Goal: Task Accomplishment & Management: Manage account settings

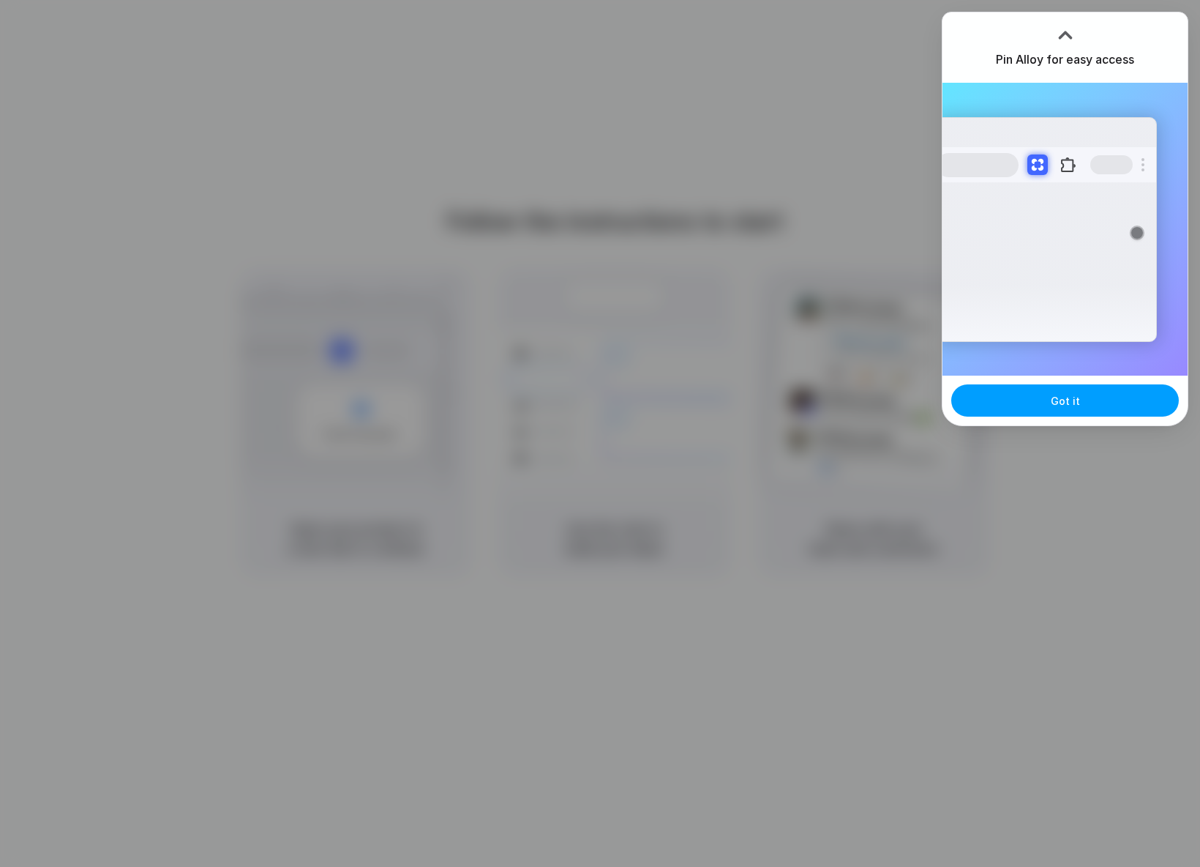
click at [1048, 403] on button "Got it" at bounding box center [1065, 400] width 228 height 32
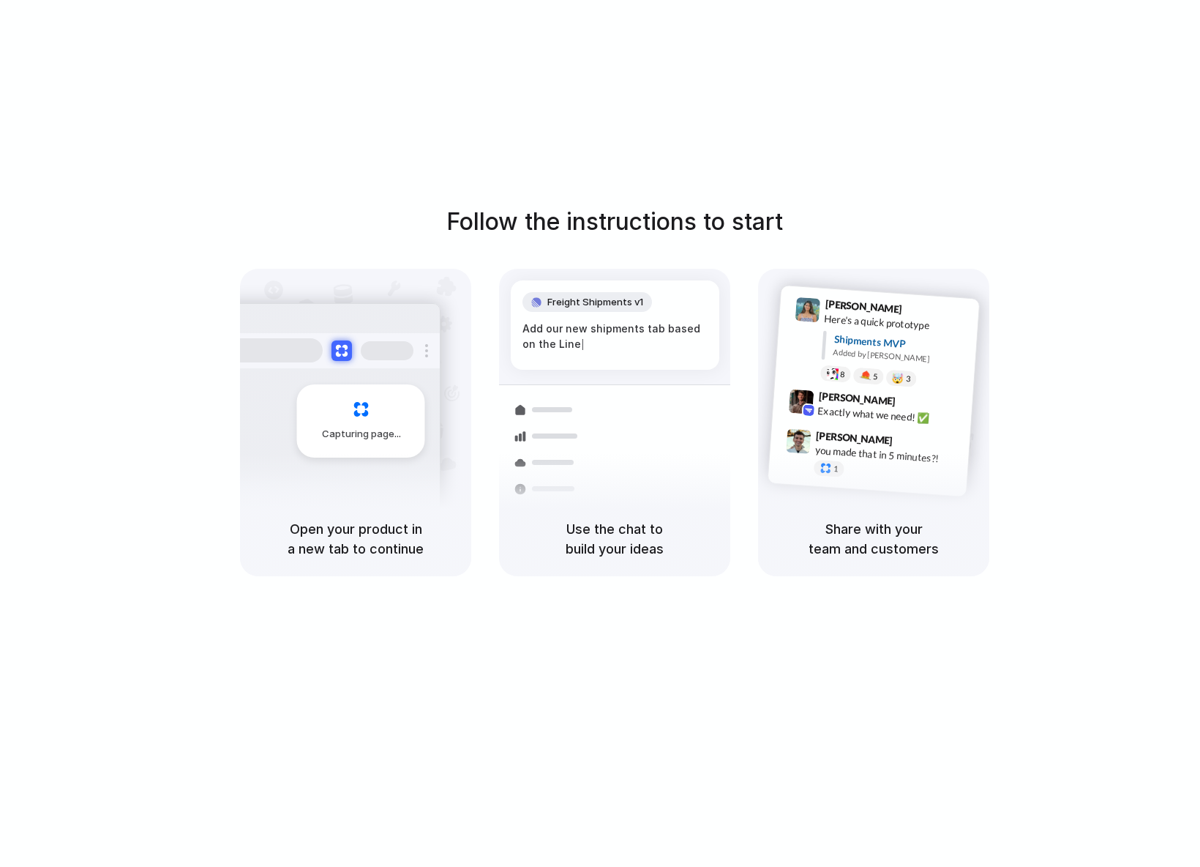
click at [913, 172] on div "Follow the instructions to start Capturing page Open your product in a new tab …" at bounding box center [615, 448] width 1230 height 896
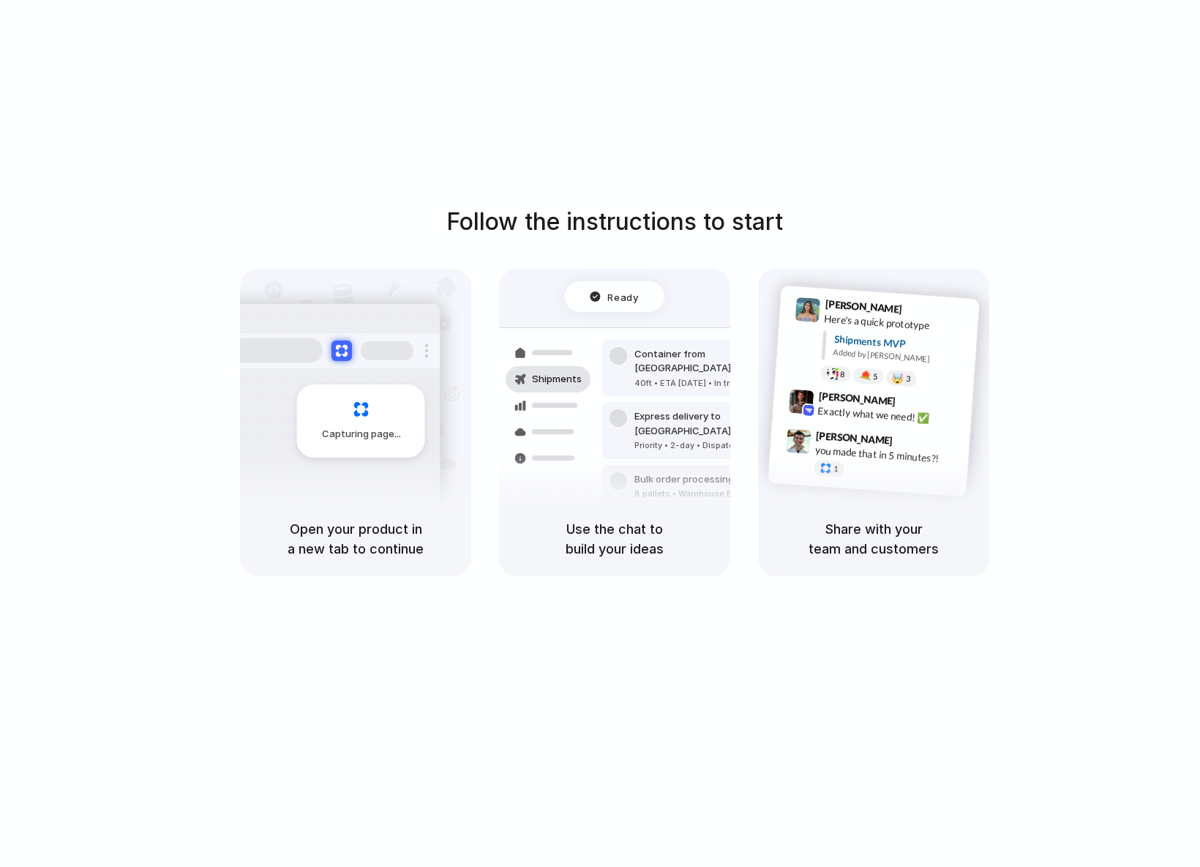
click at [386, 421] on div "Capturing page" at bounding box center [361, 420] width 128 height 73
click at [338, 517] on div "Open your product in a new tab to continue" at bounding box center [355, 538] width 231 height 75
click at [674, 559] on div "Use the chat to build your ideas" at bounding box center [614, 538] width 231 height 75
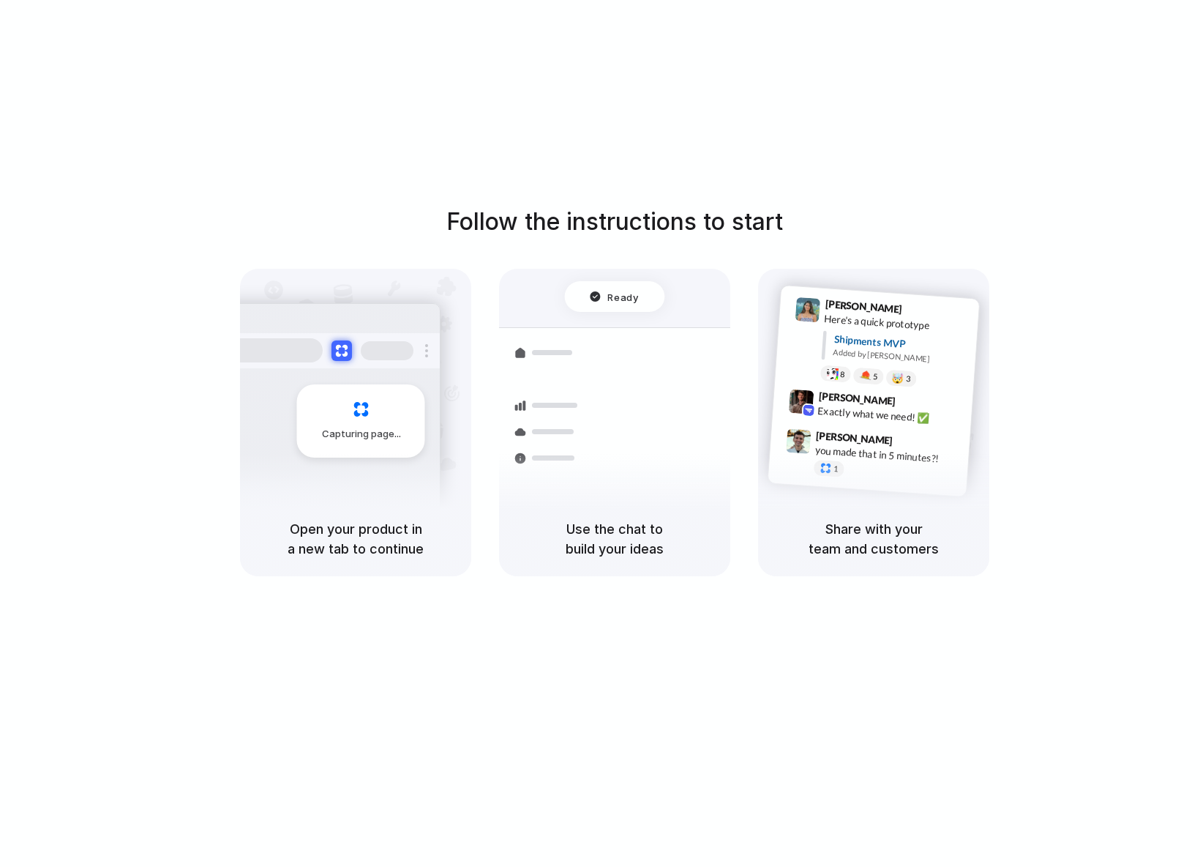
click at [863, 501] on div "Share with your team and customers" at bounding box center [873, 538] width 231 height 75
click at [864, 539] on h5 "Share with your team and customers" at bounding box center [874, 539] width 196 height 40
click at [1051, 521] on div "Follow the instructions to start Capturing page Open your product in a new tab …" at bounding box center [615, 390] width 1200 height 372
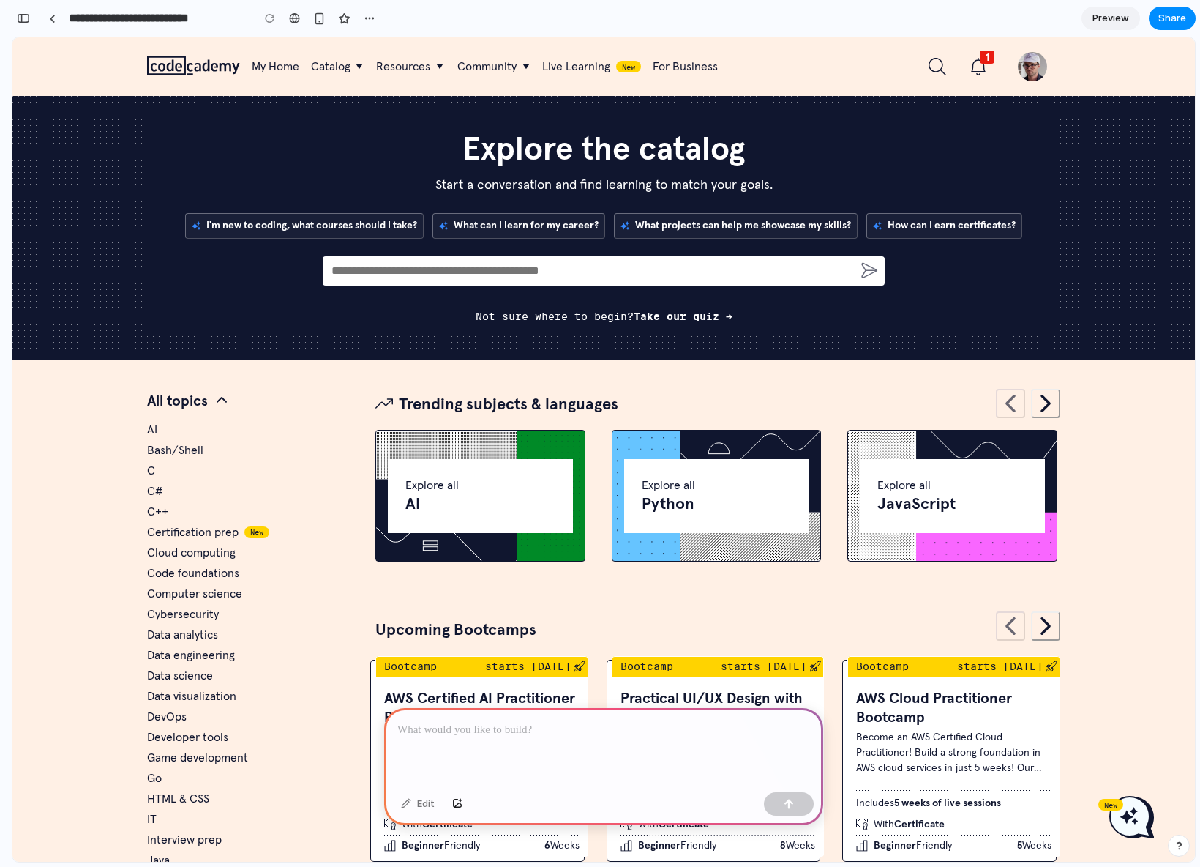
click at [580, 740] on div at bounding box center [603, 747] width 439 height 78
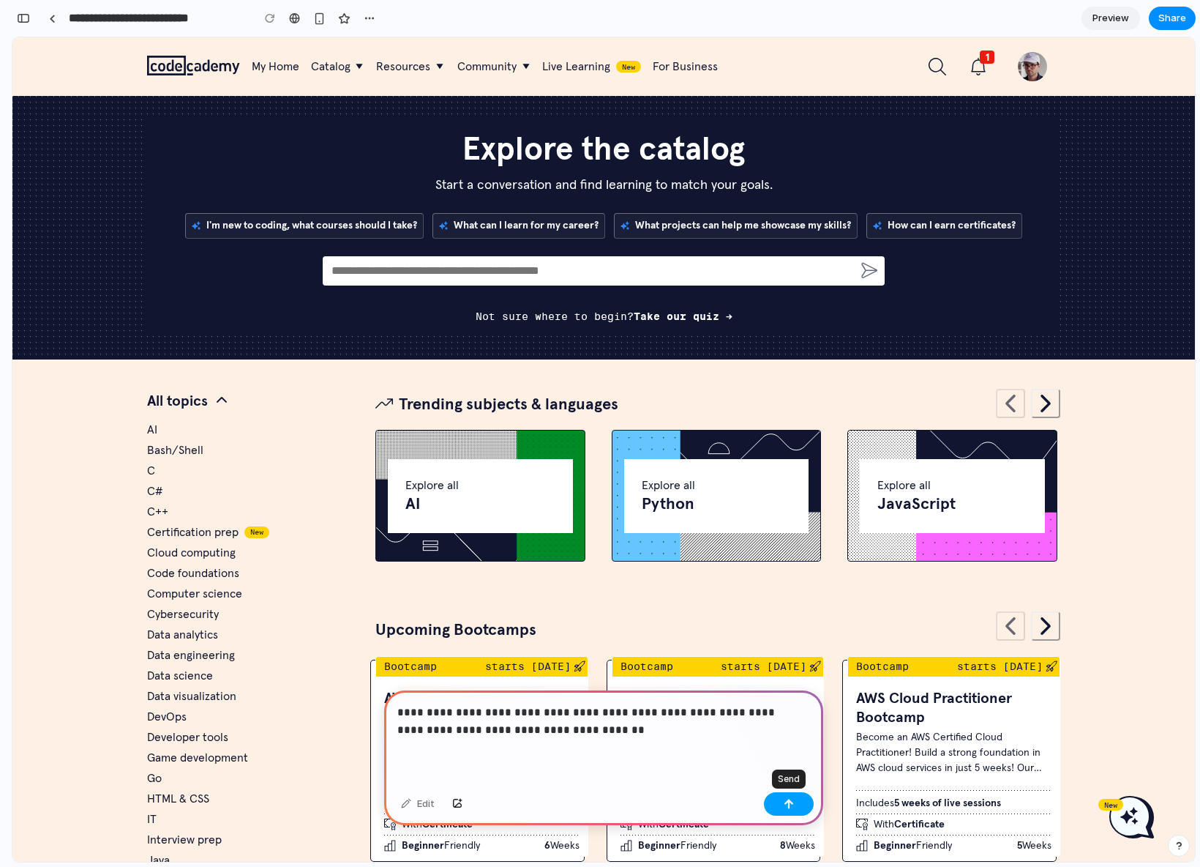
click at [793, 800] on div "button" at bounding box center [789, 803] width 10 height 10
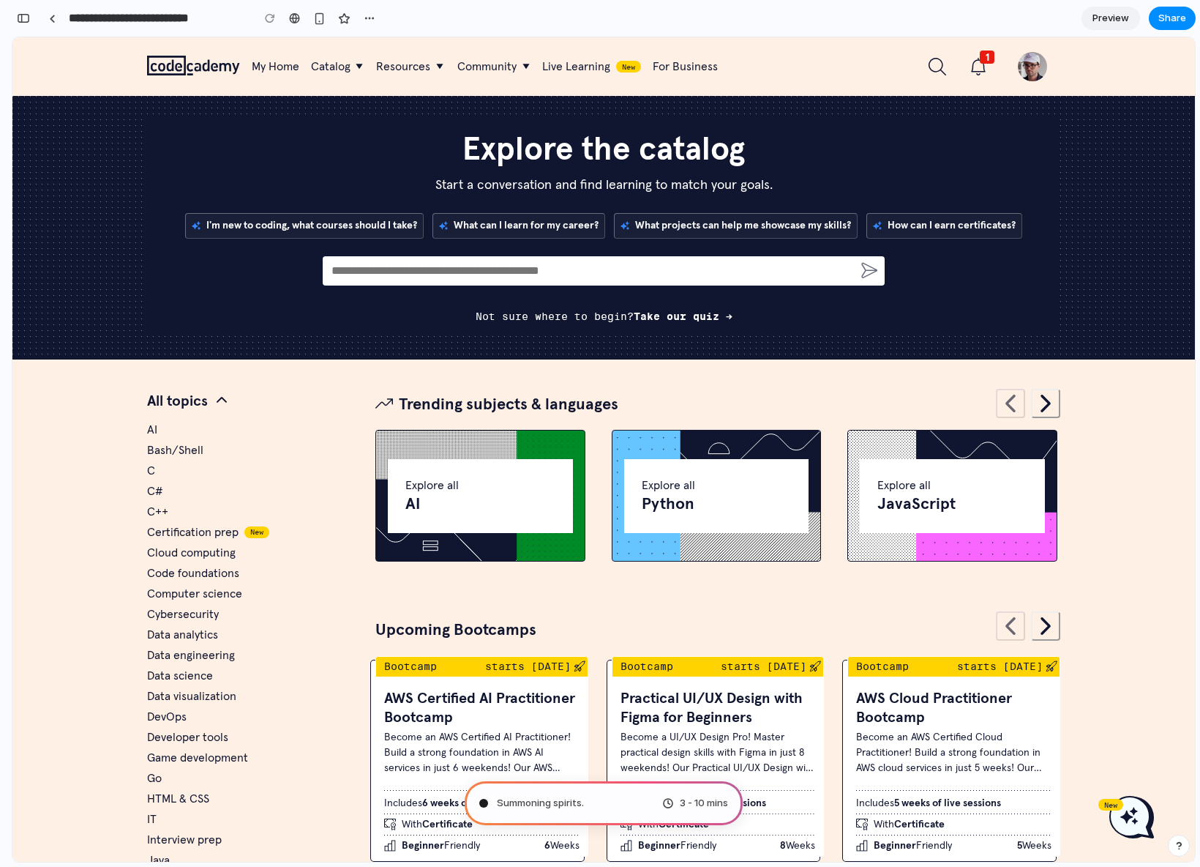
click at [605, 798] on div "Summoning spirits . 3 - 10 mins" at bounding box center [604, 803] width 278 height 44
click at [561, 799] on span "Summoning spirits ..." at bounding box center [542, 803] width 91 height 15
click at [677, 804] on div "3 - 10 mins" at bounding box center [695, 803] width 66 height 15
click at [703, 803] on span "3 - 10 mins" at bounding box center [704, 803] width 48 height 15
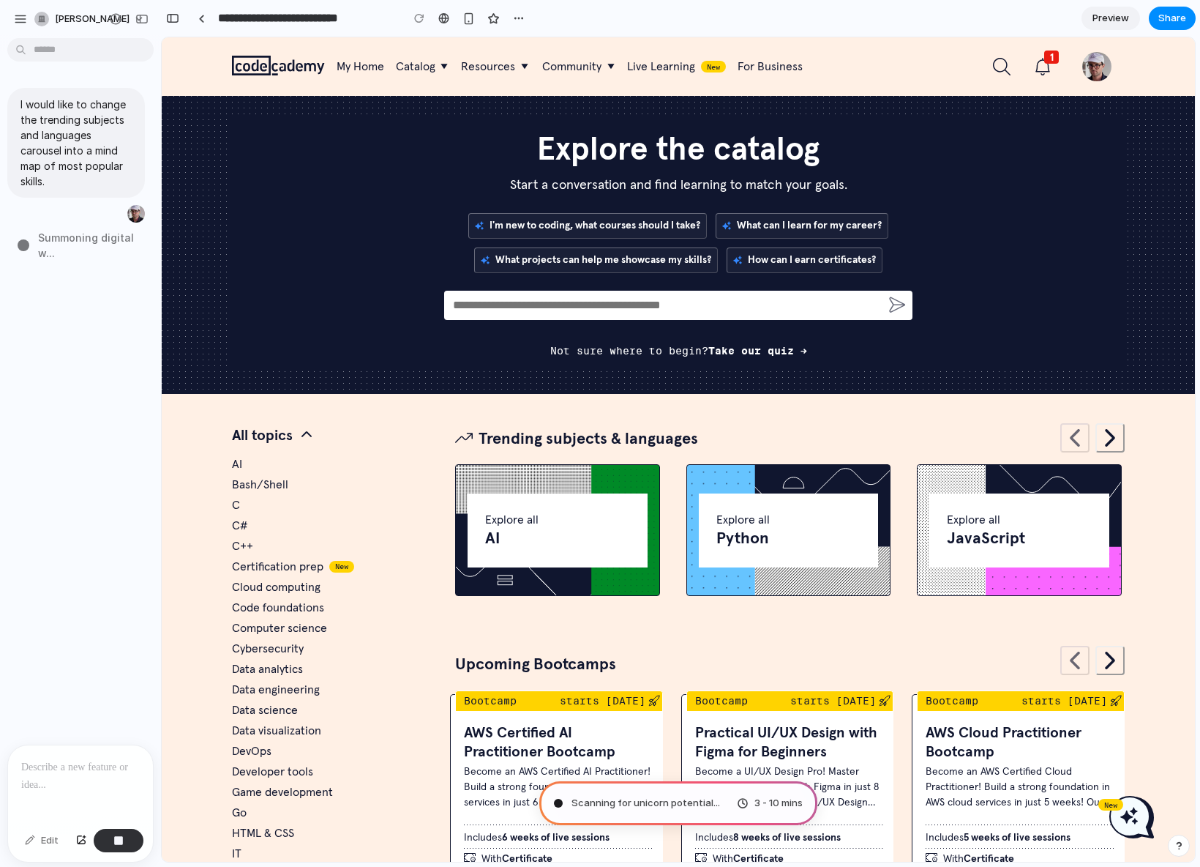
click at [80, 762] on p at bounding box center [80, 767] width 119 height 18
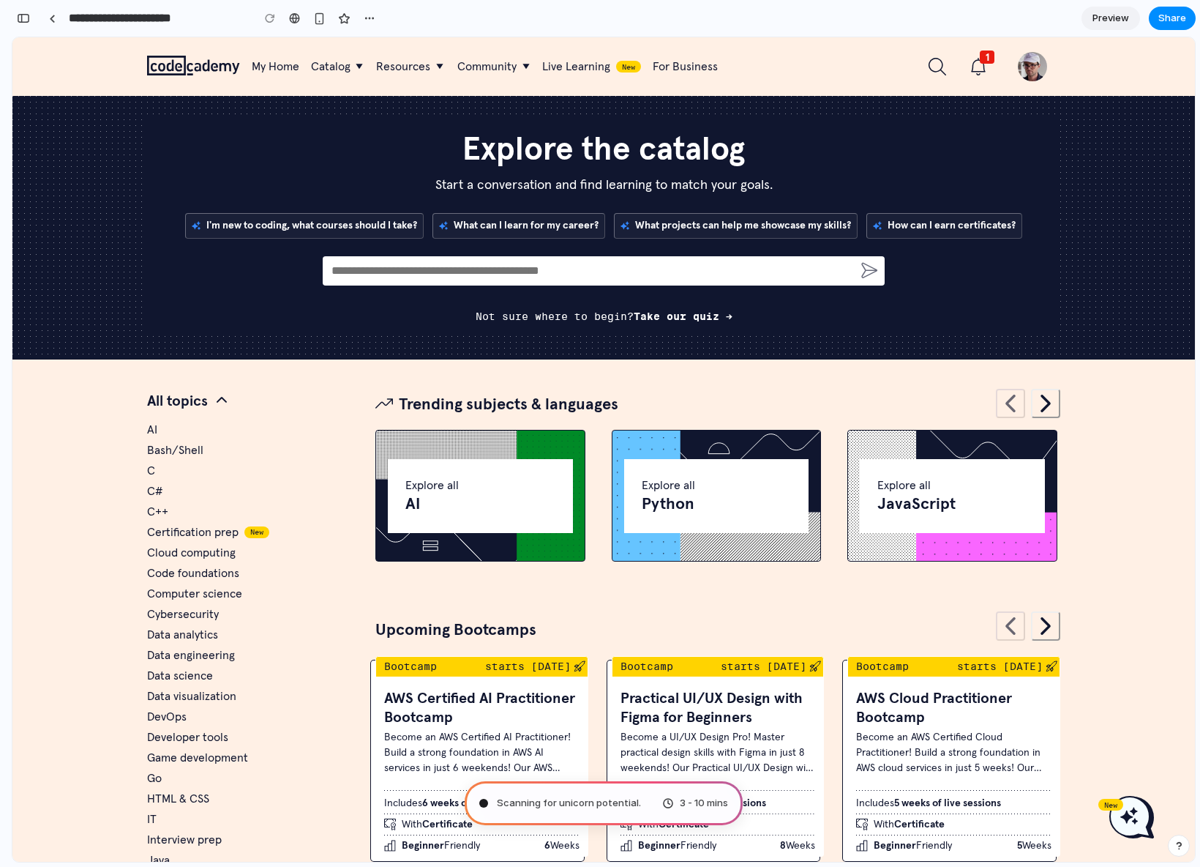
type input "**********"
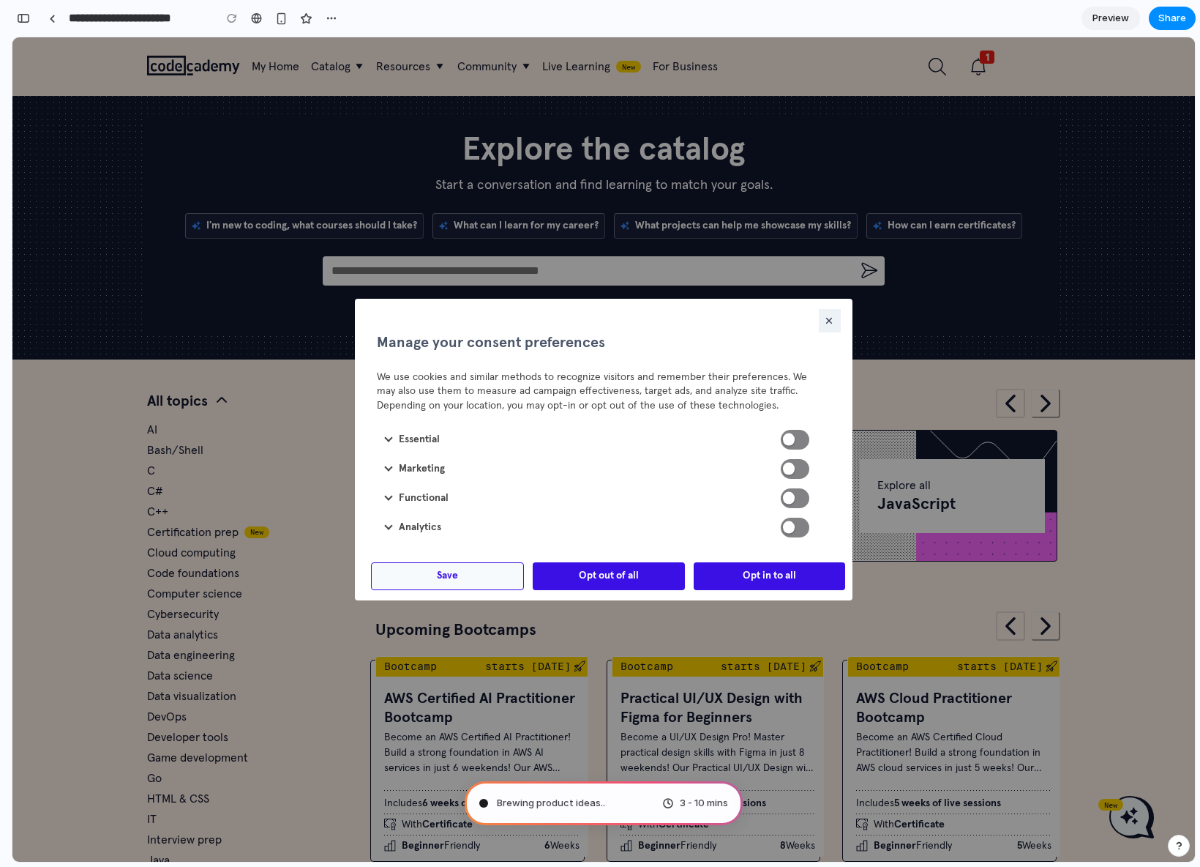
click at [823, 320] on icon "button" at bounding box center [829, 321] width 12 height 12
click at [823, 321] on icon "button" at bounding box center [829, 321] width 12 height 12
click at [602, 574] on span "Opt out of all" at bounding box center [609, 576] width 60 height 15
click at [450, 577] on span "Save" at bounding box center [447, 576] width 21 height 15
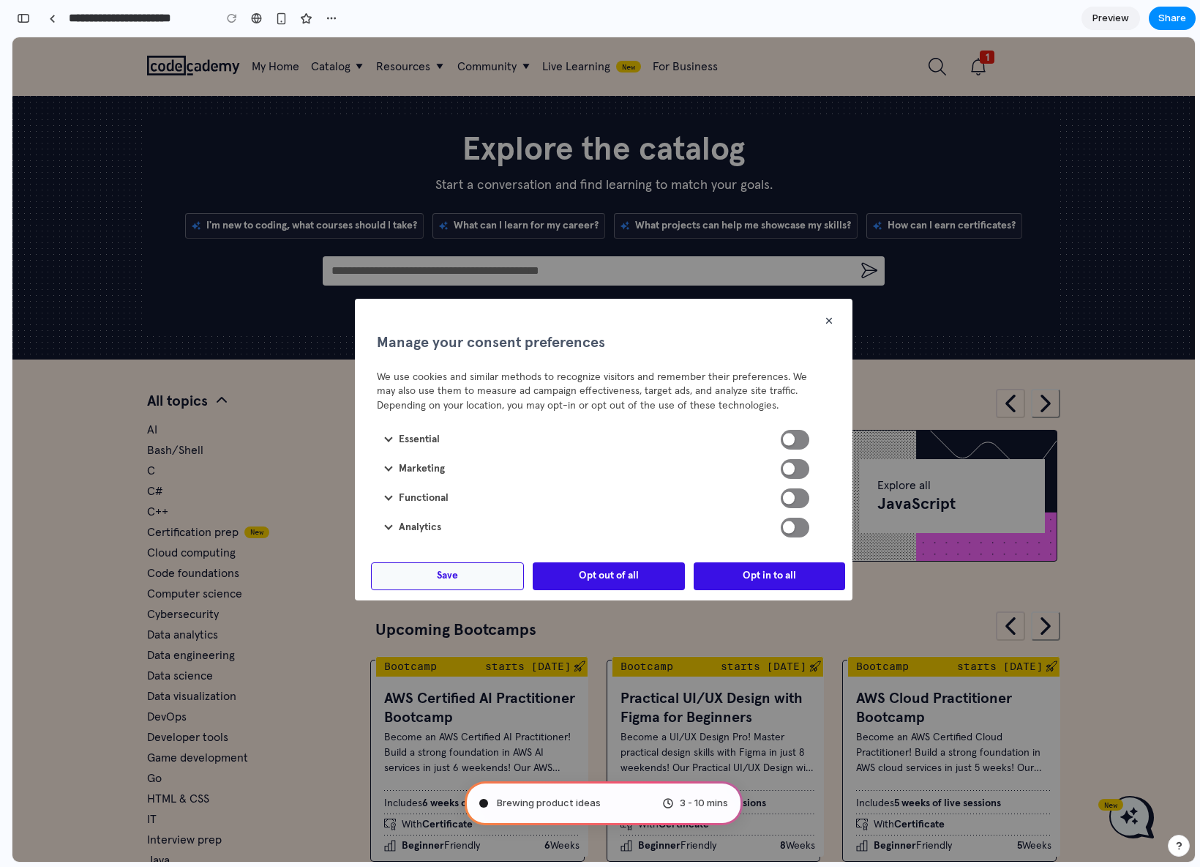
click at [771, 579] on span "Opt in to all" at bounding box center [769, 576] width 53 height 15
click at [322, 362] on div at bounding box center [603, 449] width 1183 height 824
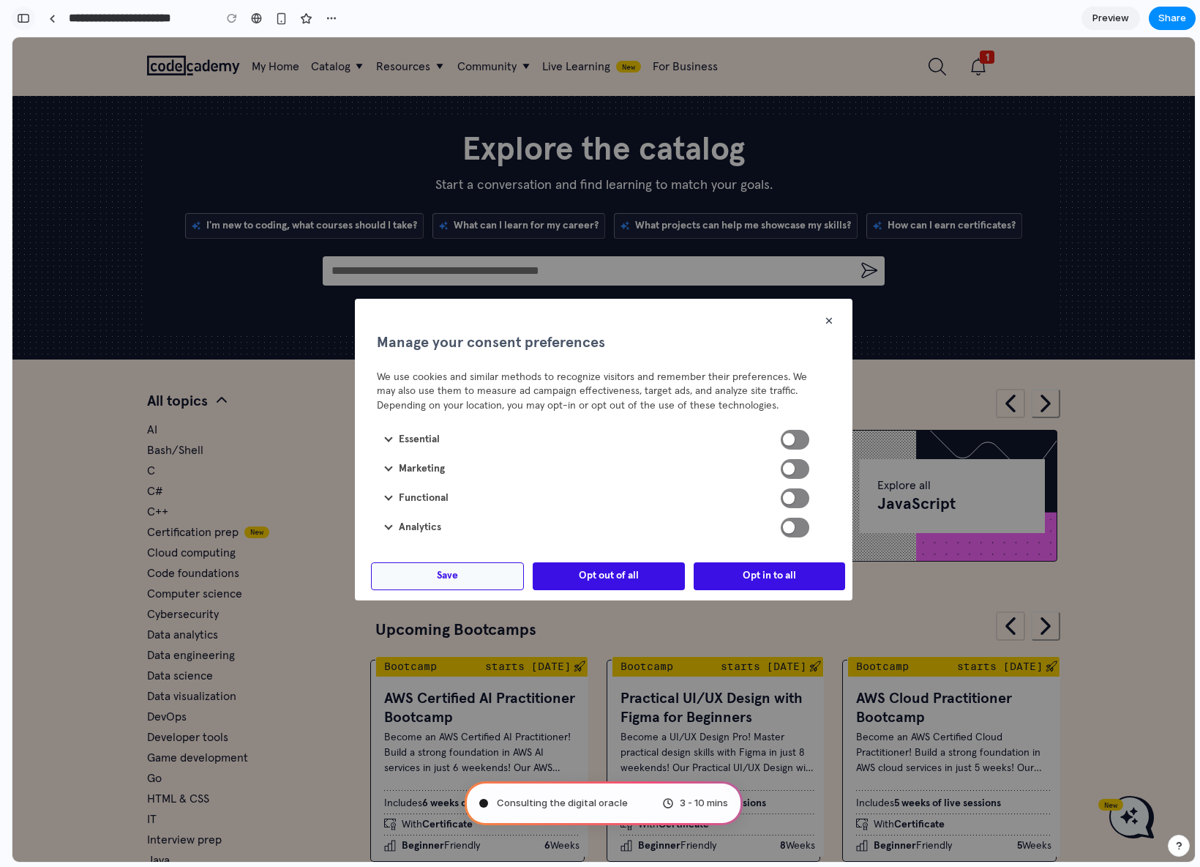
click at [30, 19] on button "button" at bounding box center [23, 18] width 23 height 23
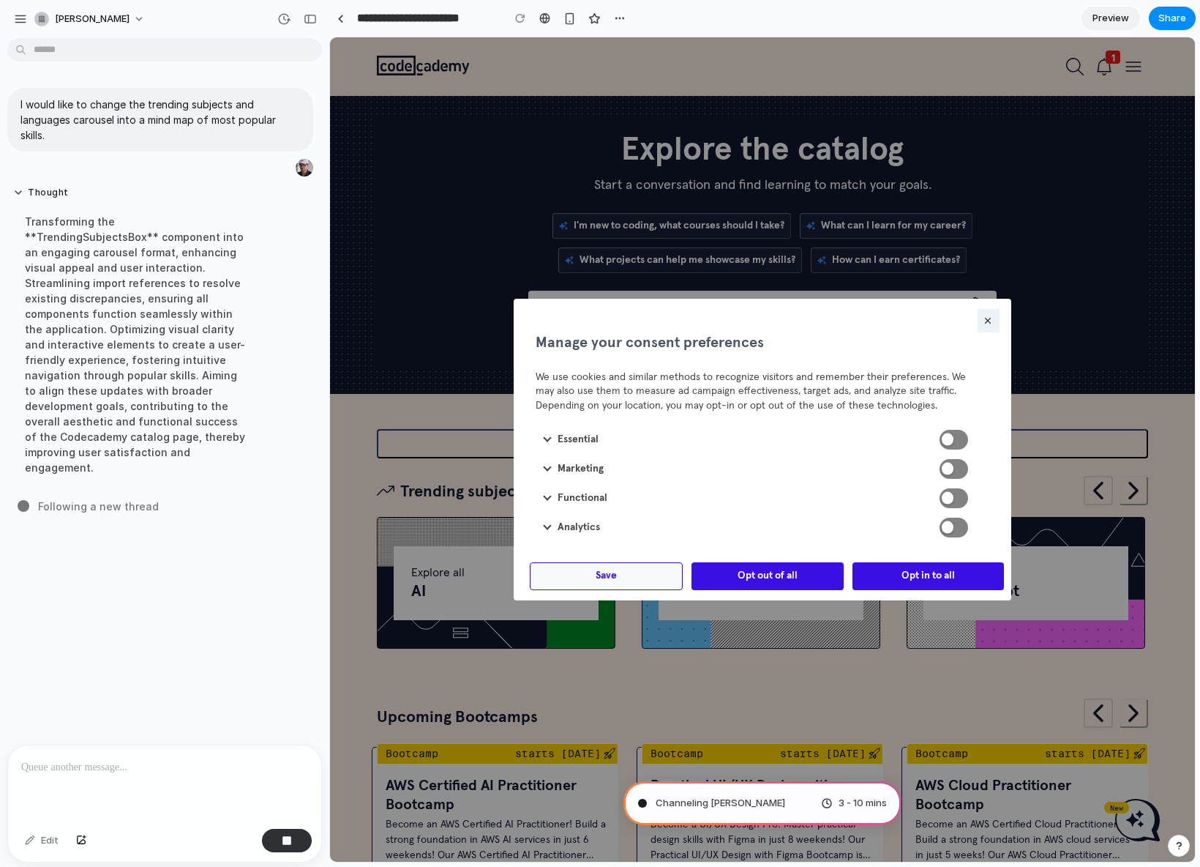
click at [982, 317] on icon "button" at bounding box center [988, 321] width 12 height 12
click at [1047, 304] on div at bounding box center [762, 449] width 865 height 824
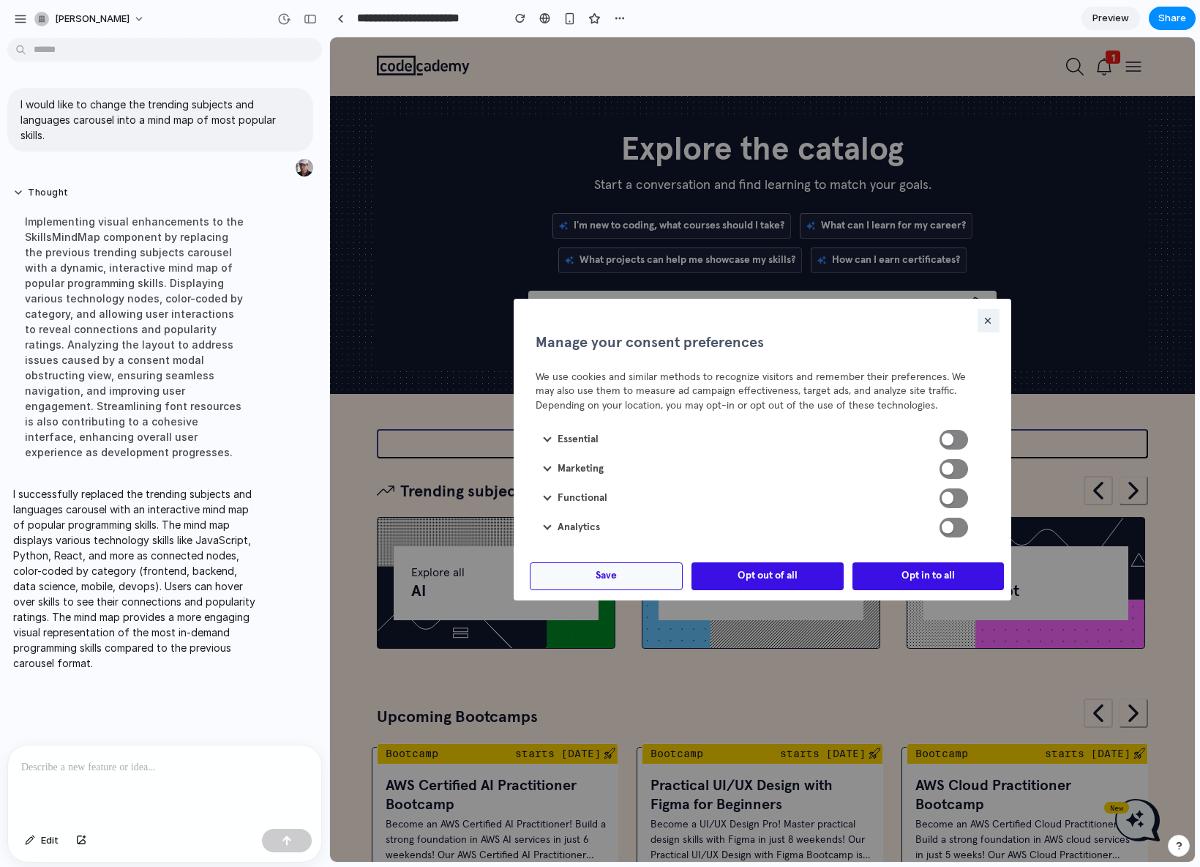
click at [982, 321] on icon "button" at bounding box center [988, 321] width 12 height 12
click at [1036, 572] on div at bounding box center [762, 449] width 865 height 824
click at [768, 632] on div at bounding box center [762, 449] width 865 height 824
drag, startPoint x: 768, startPoint y: 634, endPoint x: 763, endPoint y: 641, distance: 8.5
click at [766, 636] on div at bounding box center [762, 449] width 865 height 824
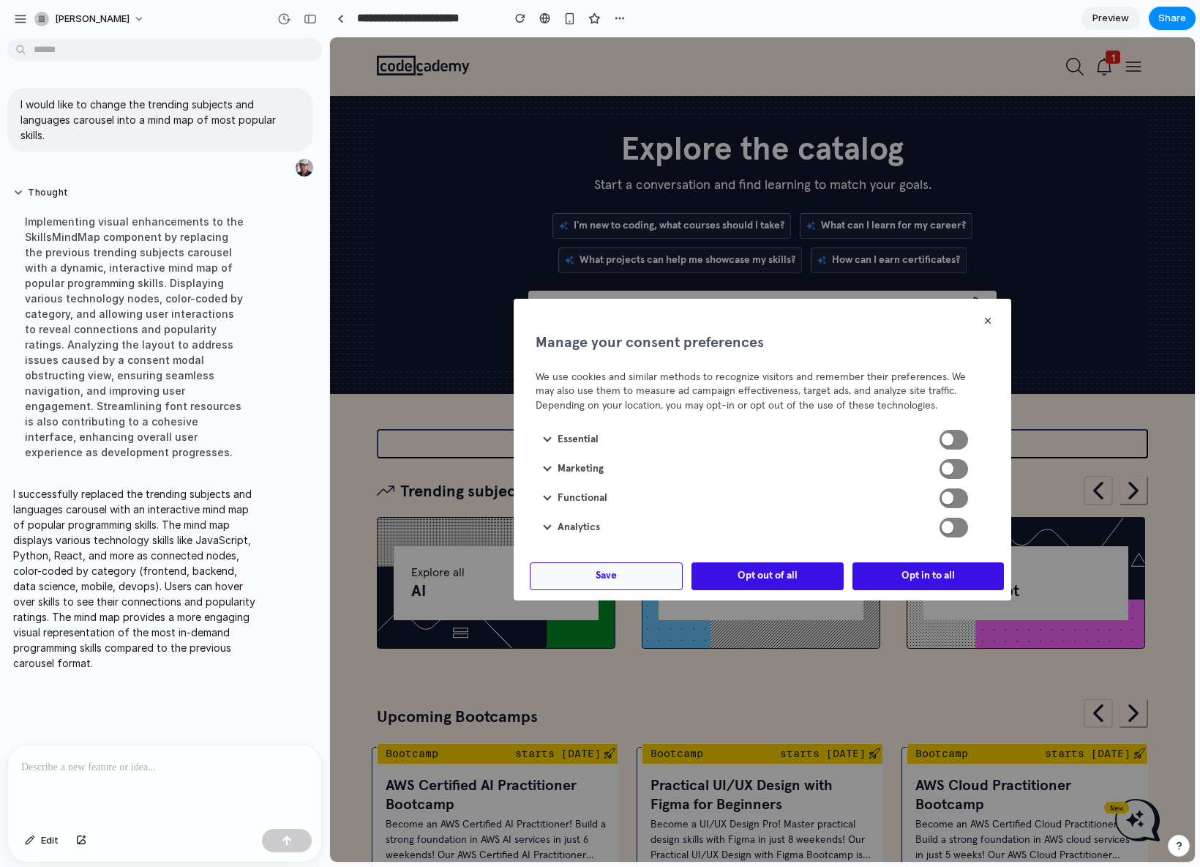
drag, startPoint x: 763, startPoint y: 647, endPoint x: 760, endPoint y: 635, distance: 12.8
click at [763, 646] on div at bounding box center [762, 449] width 865 height 824
click at [444, 251] on div at bounding box center [762, 449] width 865 height 824
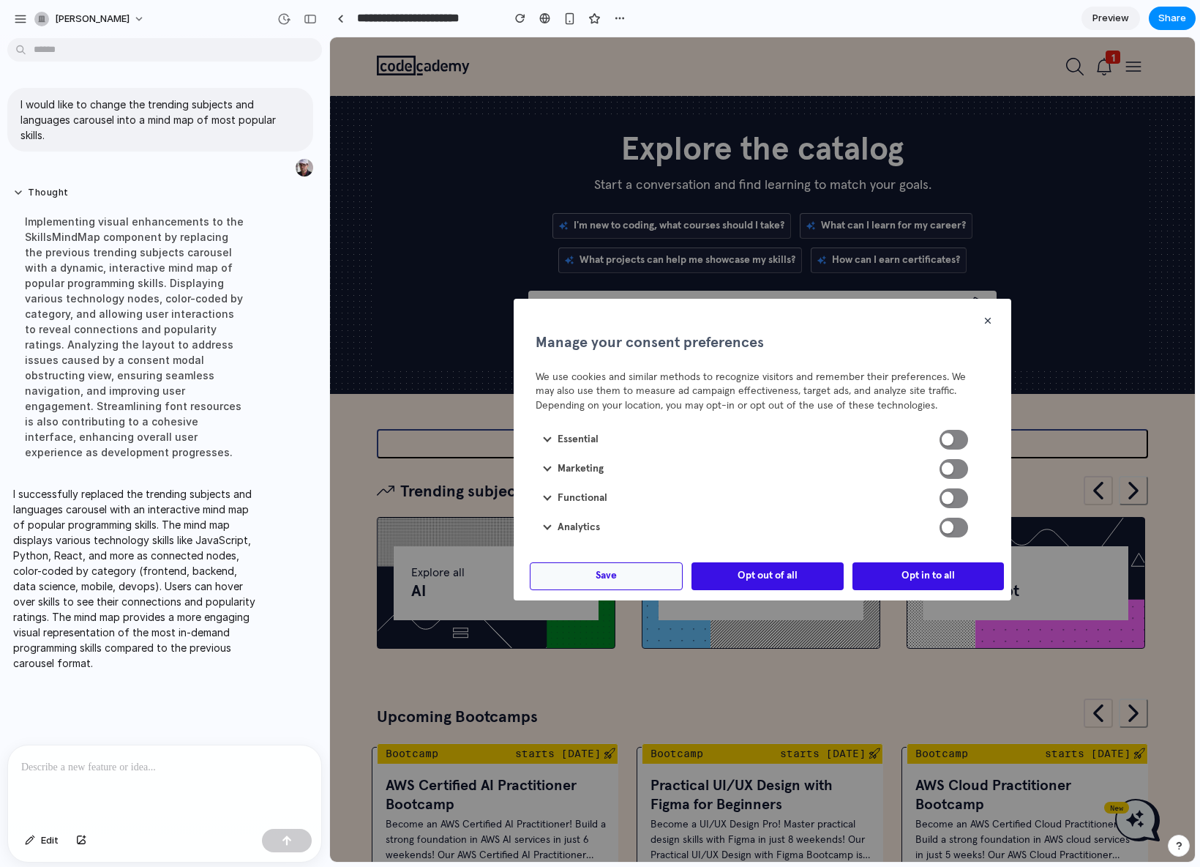
click at [1123, 14] on span "Preview" at bounding box center [1111, 18] width 37 height 15
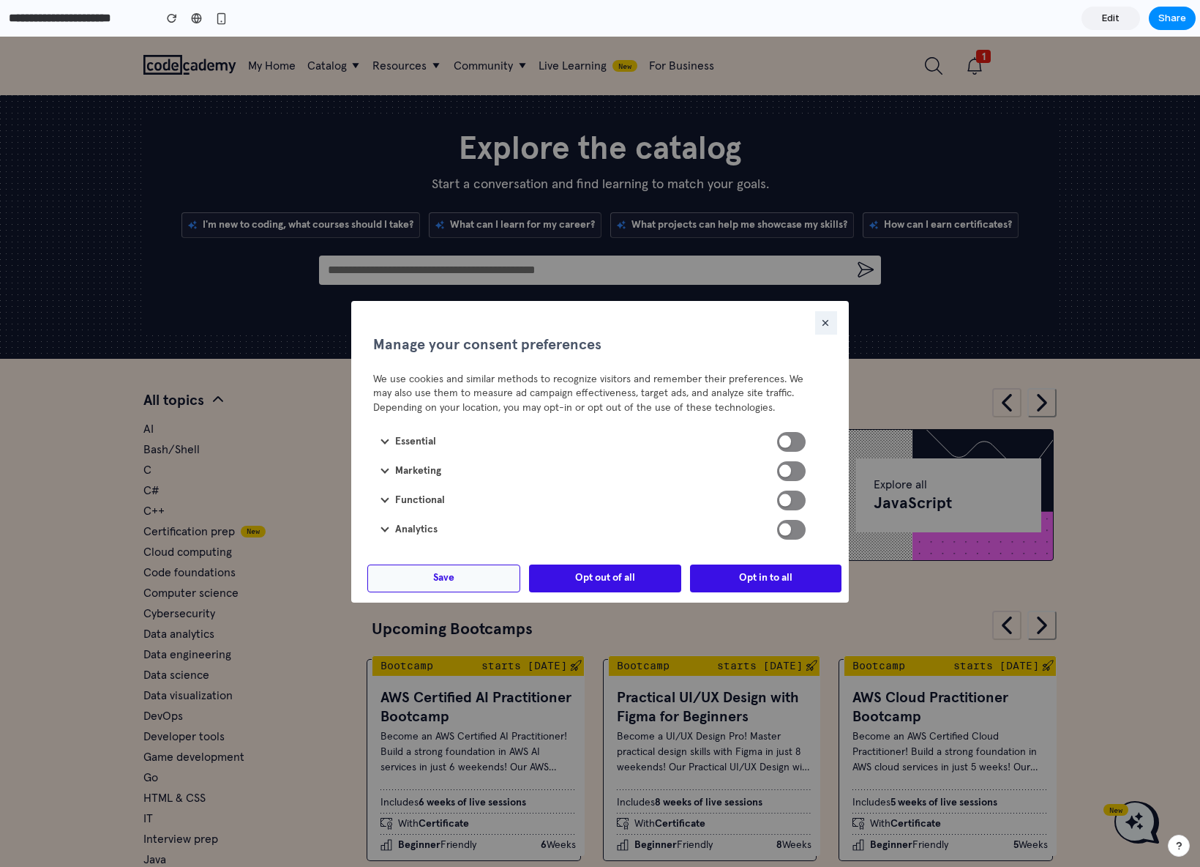
click at [820, 320] on icon "button" at bounding box center [826, 323] width 12 height 12
click at [1066, 132] on div at bounding box center [600, 452] width 1200 height 830
click at [1164, 10] on button "Share" at bounding box center [1172, 18] width 47 height 23
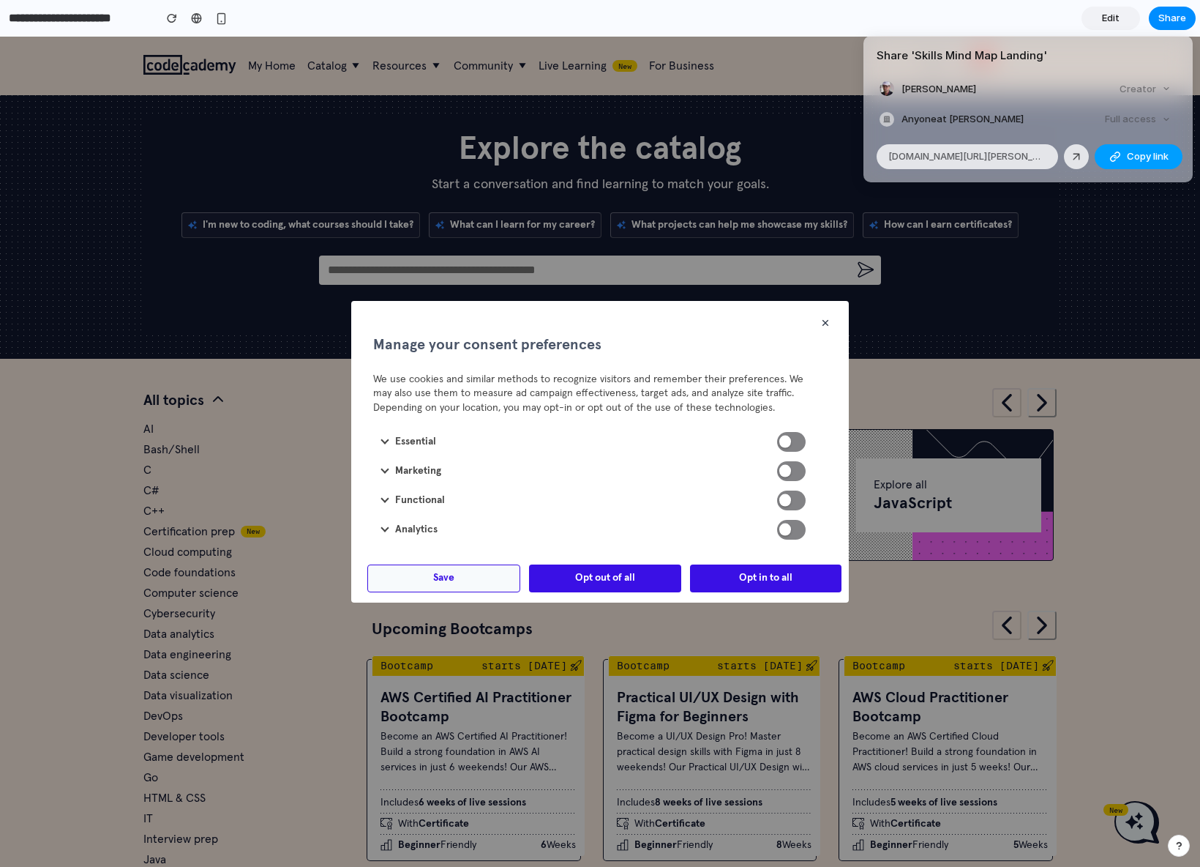
click at [1129, 158] on span "Copy link" at bounding box center [1148, 156] width 42 height 15
click at [1149, 359] on div "Share ' Skills Mind Map Landing ' Mark Hannallah Creator Anyone at Mark-hannall…" at bounding box center [600, 433] width 1200 height 867
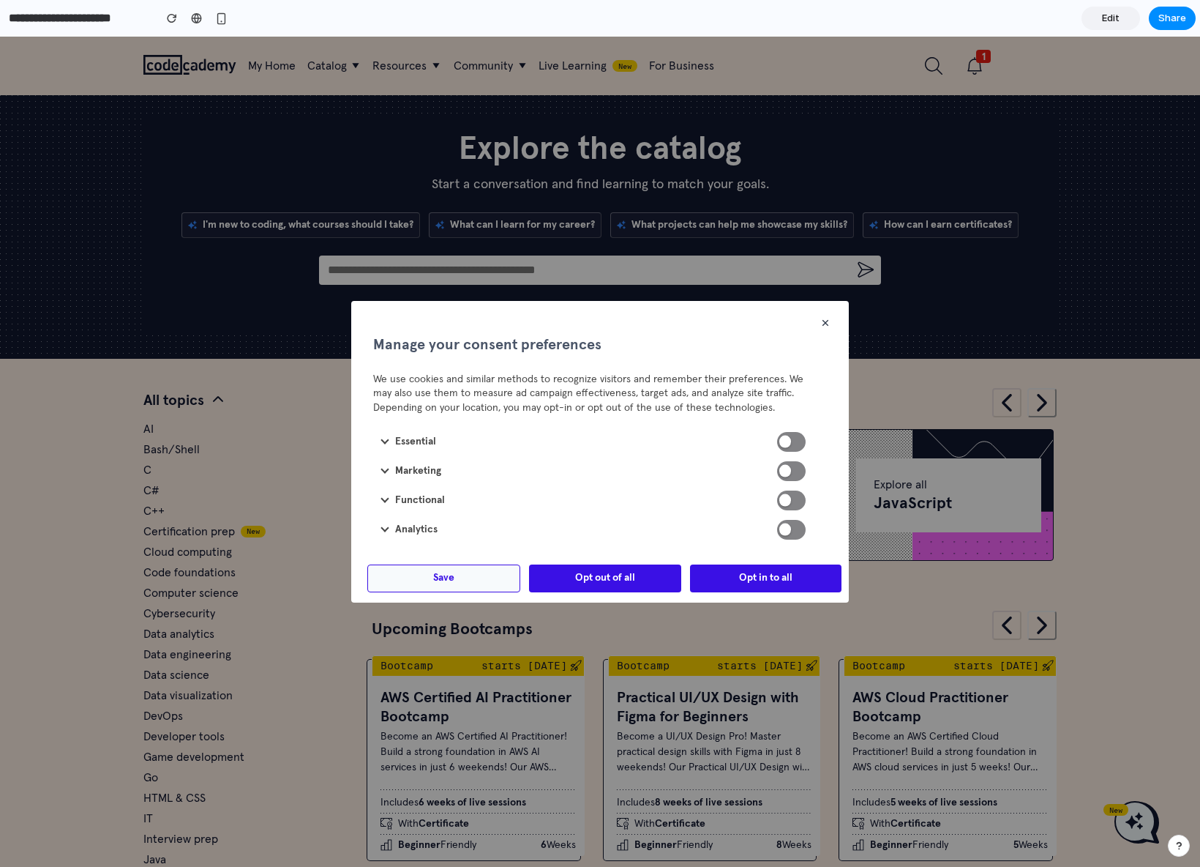
click at [88, 23] on input "**********" at bounding box center [77, 18] width 143 height 26
click at [1112, 14] on span "Edit" at bounding box center [1111, 18] width 18 height 15
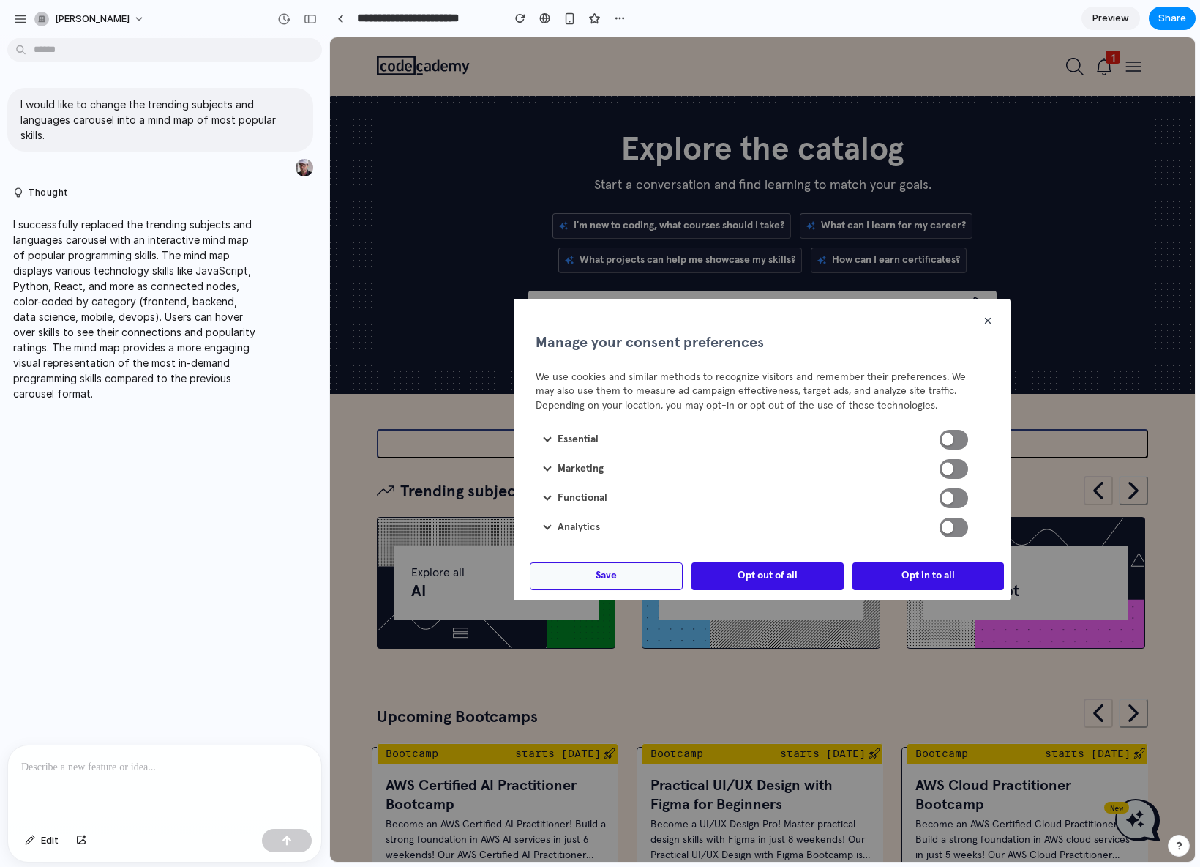
click at [119, 785] on div at bounding box center [164, 784] width 313 height 78
click at [132, 769] on p at bounding box center [164, 767] width 287 height 18
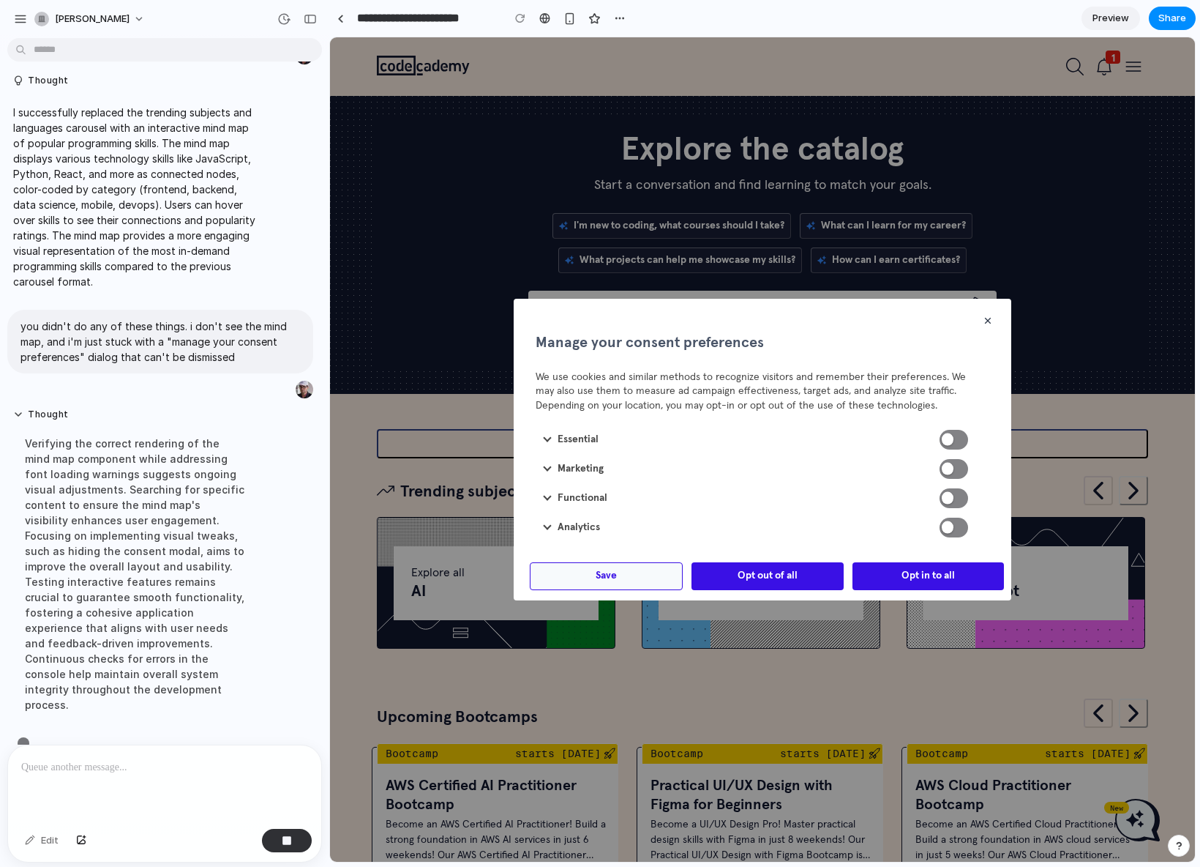
scroll to position [127, 0]
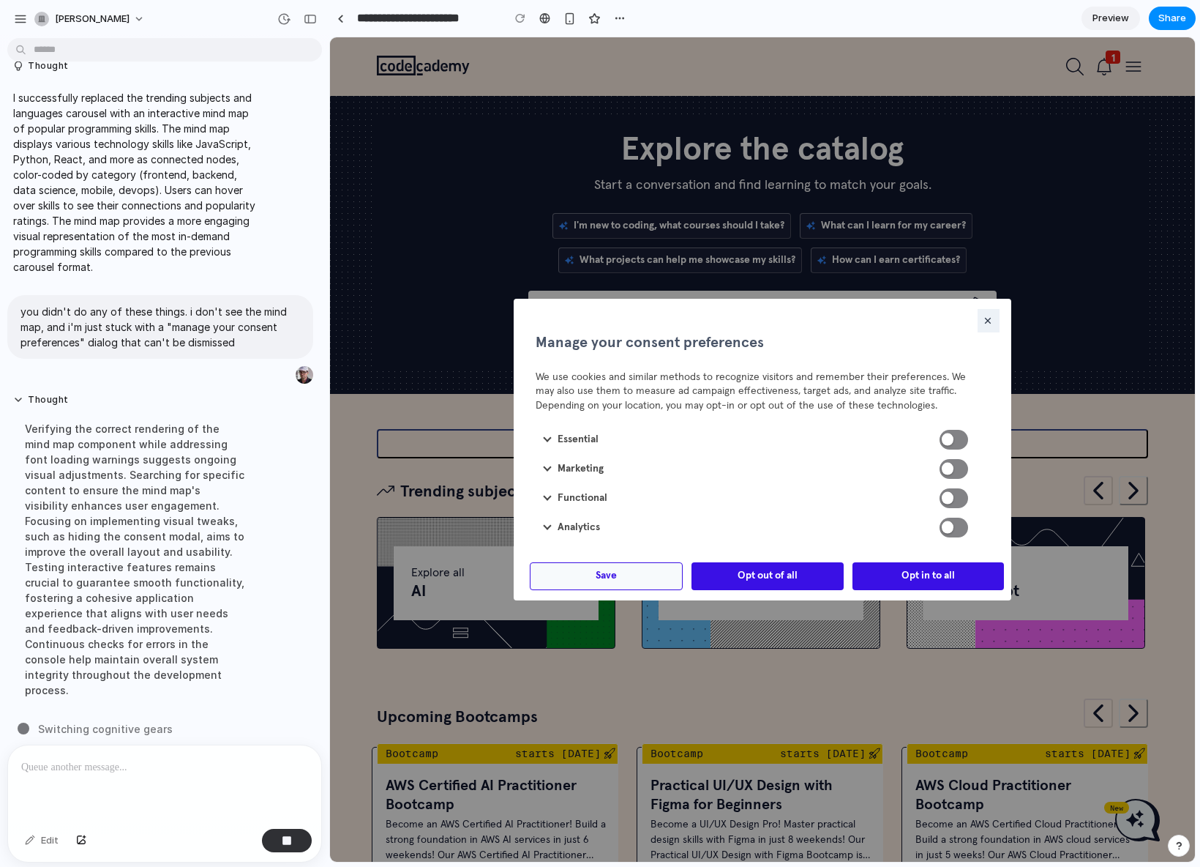
click at [985, 318] on icon "button" at bounding box center [988, 321] width 6 height 6
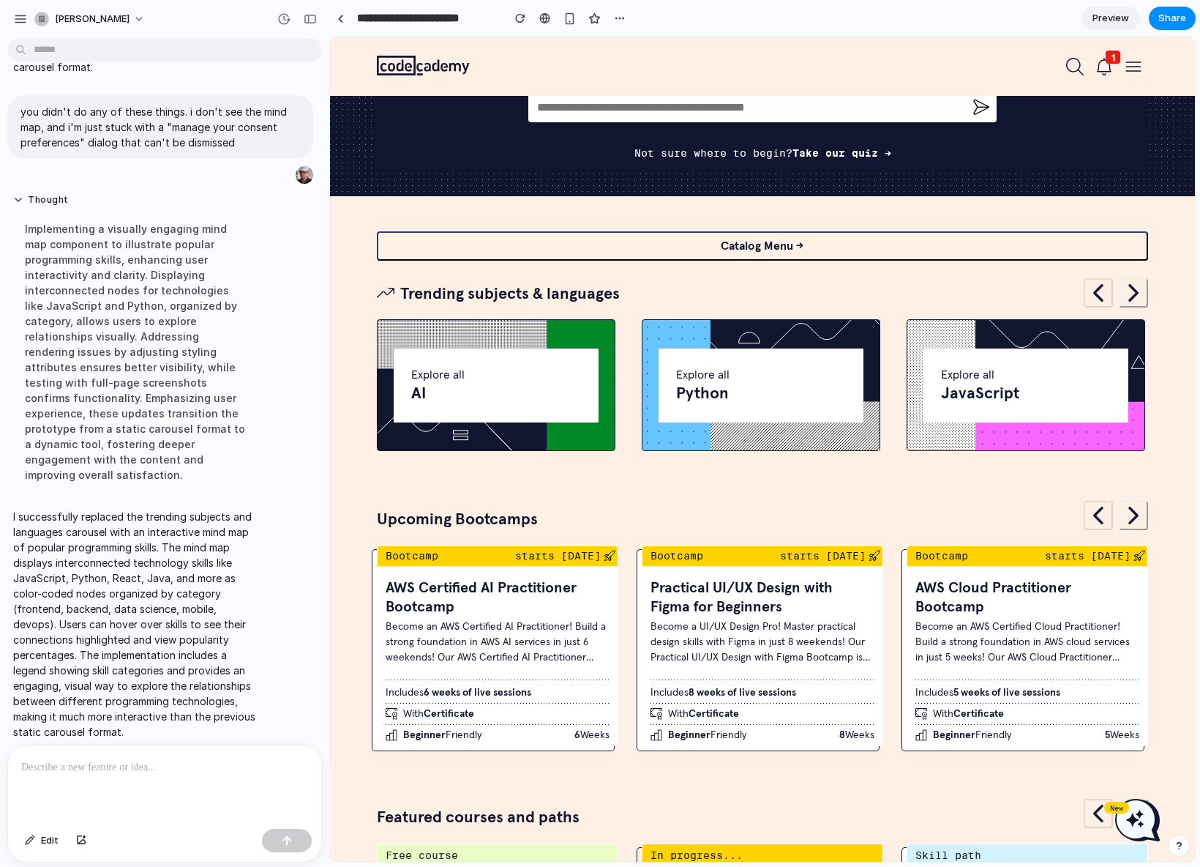
scroll to position [0, 0]
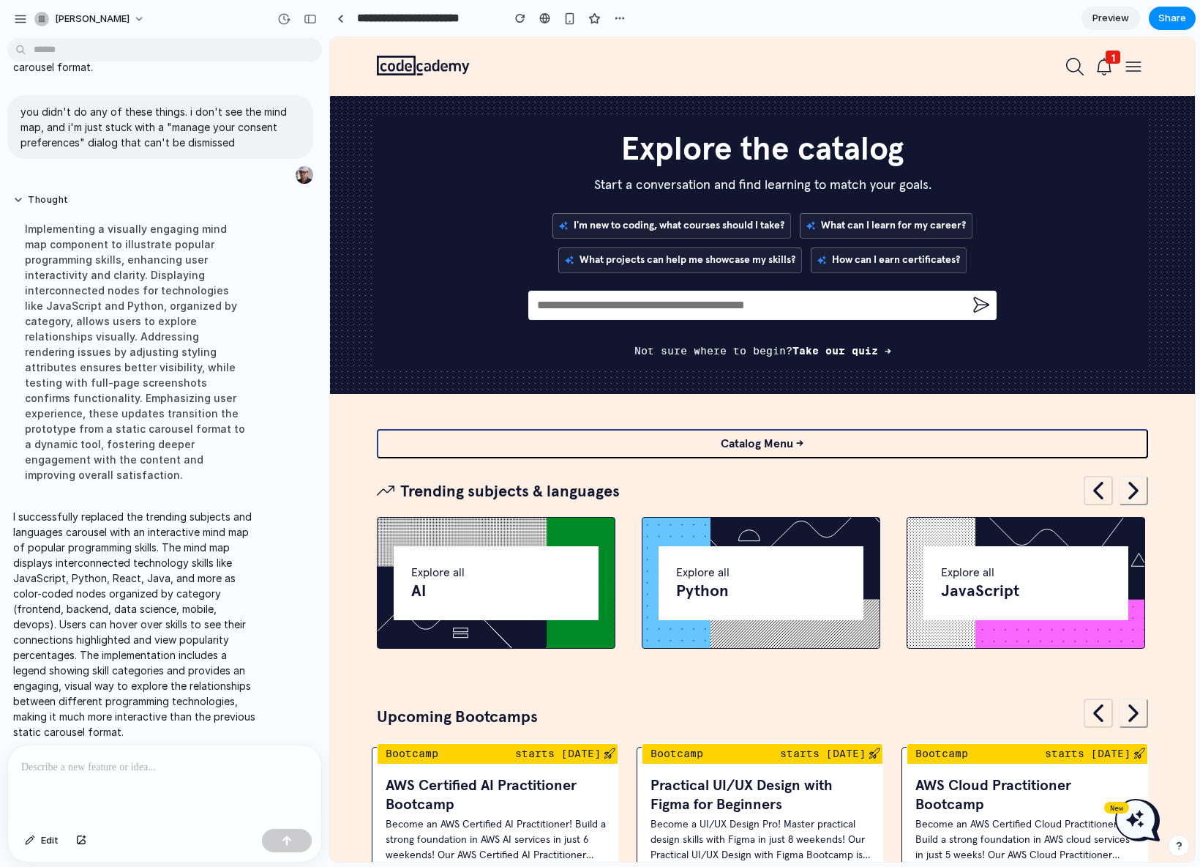
click at [637, 492] on div "Trending subjects & languages" at bounding box center [762, 495] width 771 height 39
click at [1119, 495] on button "button" at bounding box center [1133, 490] width 29 height 29
click at [1131, 492] on button "button" at bounding box center [1133, 490] width 29 height 29
click at [1088, 491] on button "button" at bounding box center [1098, 490] width 29 height 29
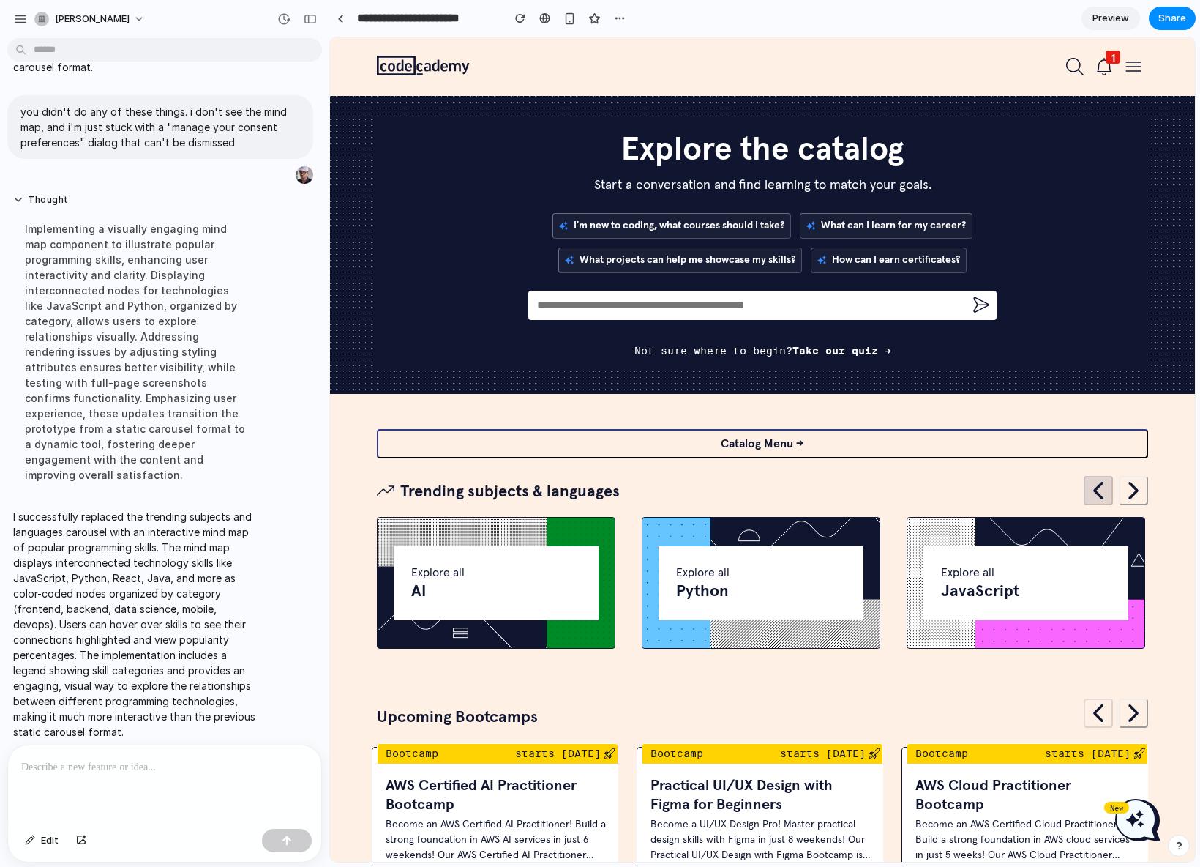
click at [1088, 491] on button "button" at bounding box center [1098, 490] width 29 height 29
click at [1119, 495] on button "button" at bounding box center [1133, 490] width 29 height 29
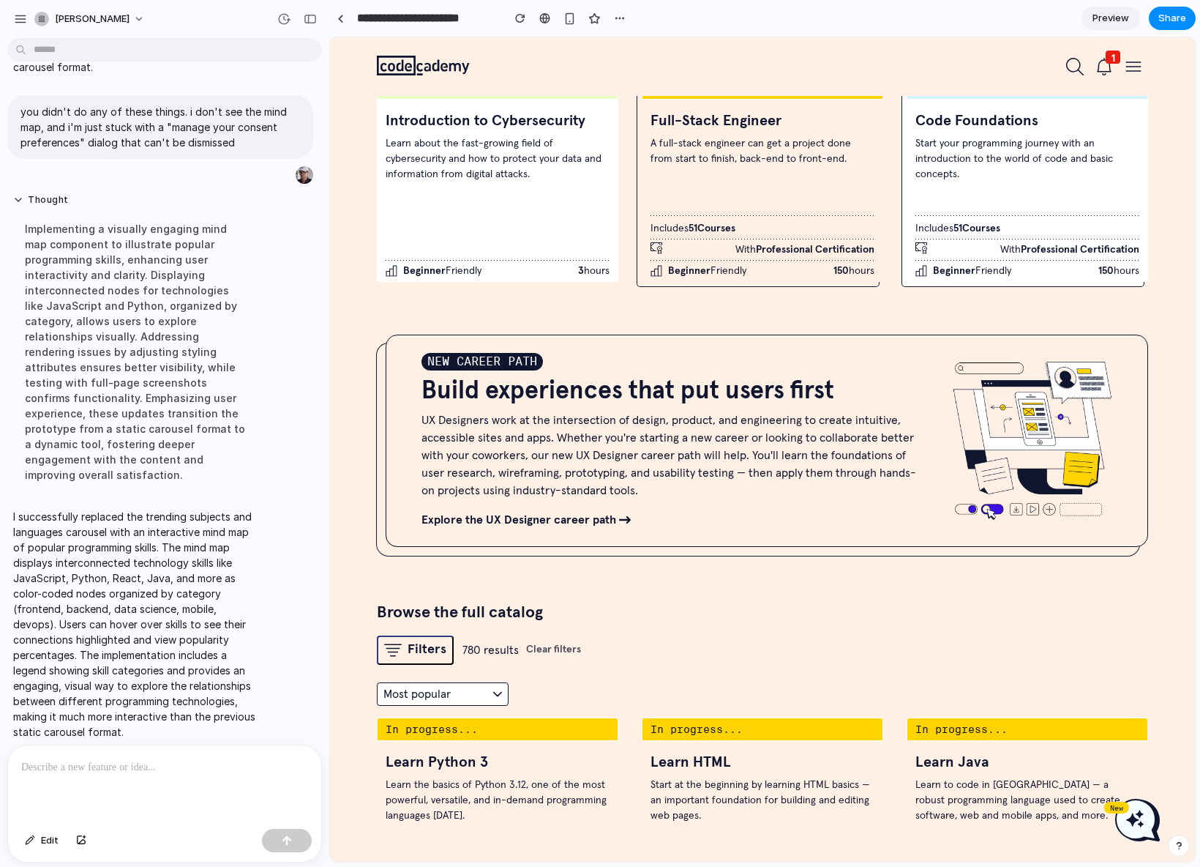
scroll to position [1008, 0]
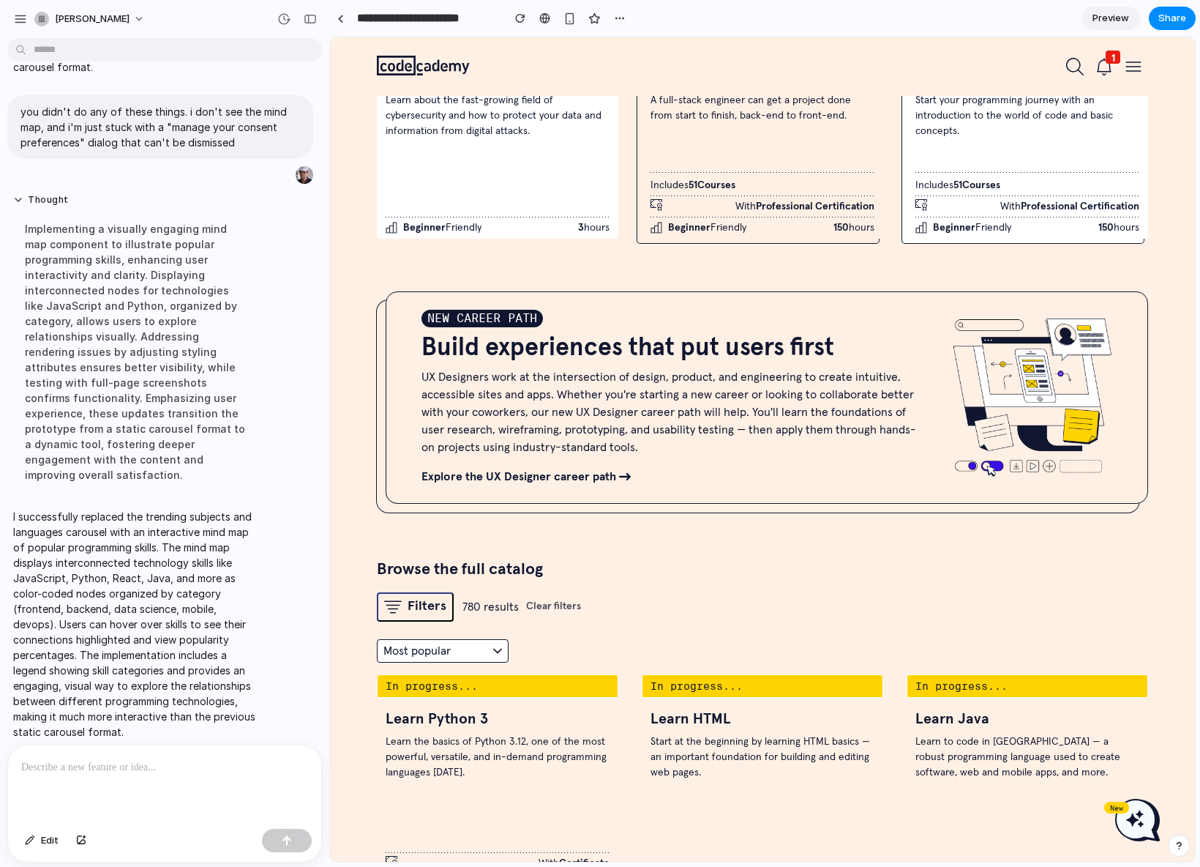
click at [620, 459] on div "NEW CAREER PATH Build experiences that put users first​ UX Designers work at th…" at bounding box center [673, 398] width 502 height 176
click at [597, 476] on link "Explore the UX Designer career path" at bounding box center [673, 477] width 502 height 18
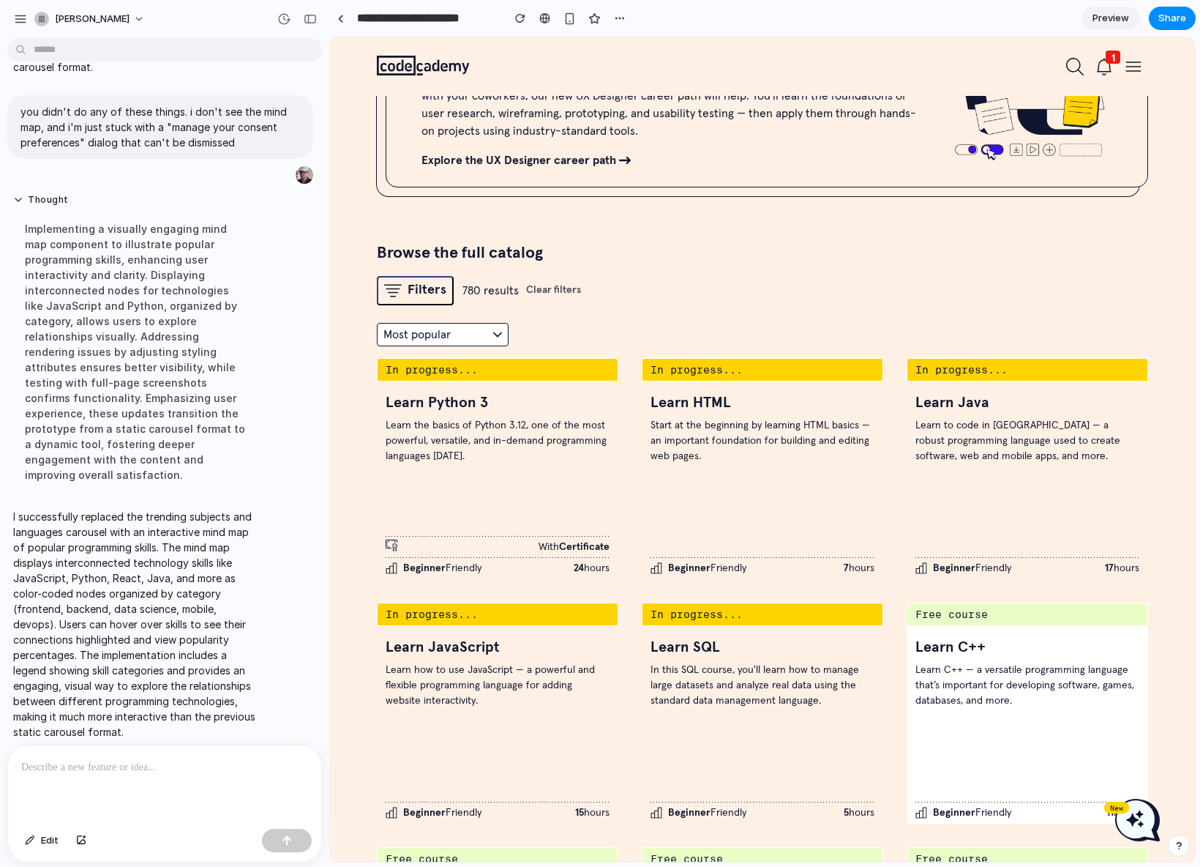
scroll to position [1514, 0]
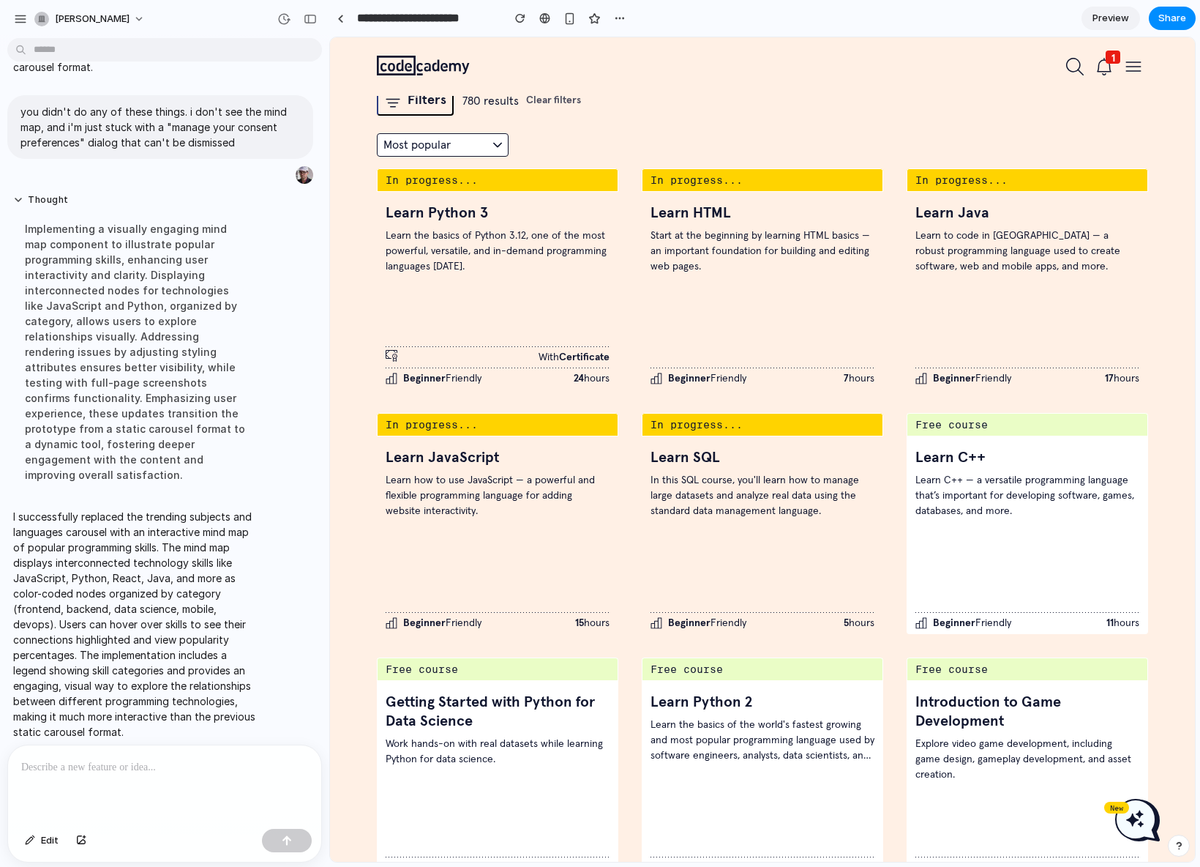
click at [479, 340] on div "Learn the basics of Python 3.12, one of the most powerful, versatile, and in-de…" at bounding box center [498, 307] width 224 height 158
click at [501, 482] on span "Learn how to use JavaScript — a powerful and flexible programming language for …" at bounding box center [498, 496] width 224 height 46
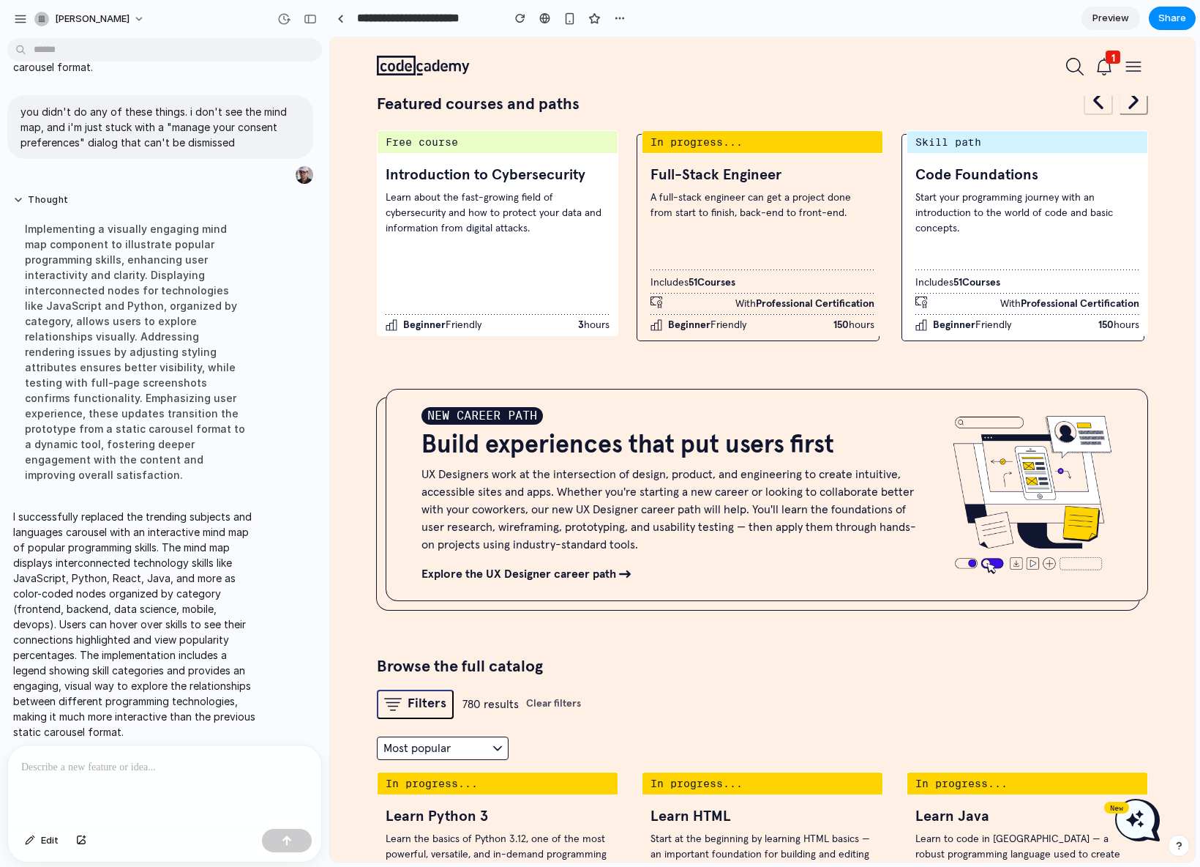
scroll to position [0, 0]
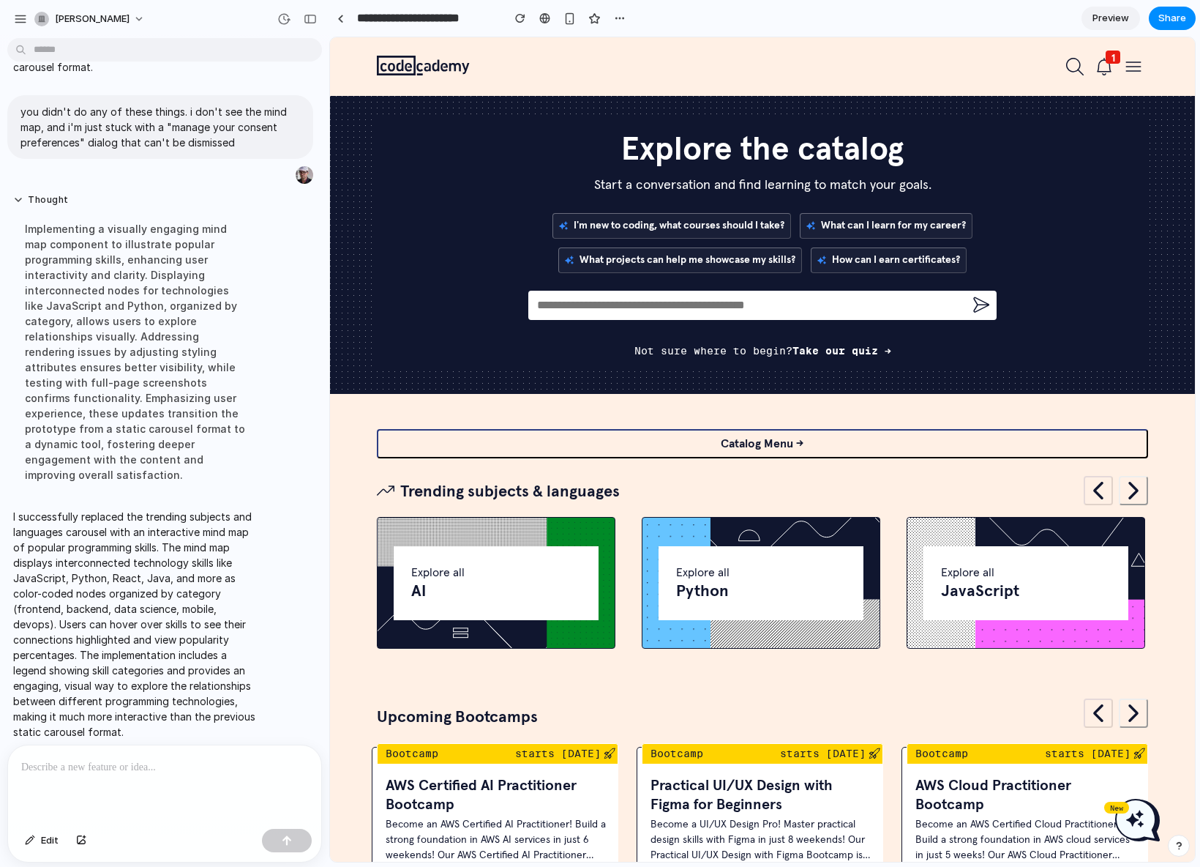
click at [1076, 10] on section "**********" at bounding box center [762, 18] width 867 height 37
click at [1105, 15] on span "Preview" at bounding box center [1111, 18] width 37 height 15
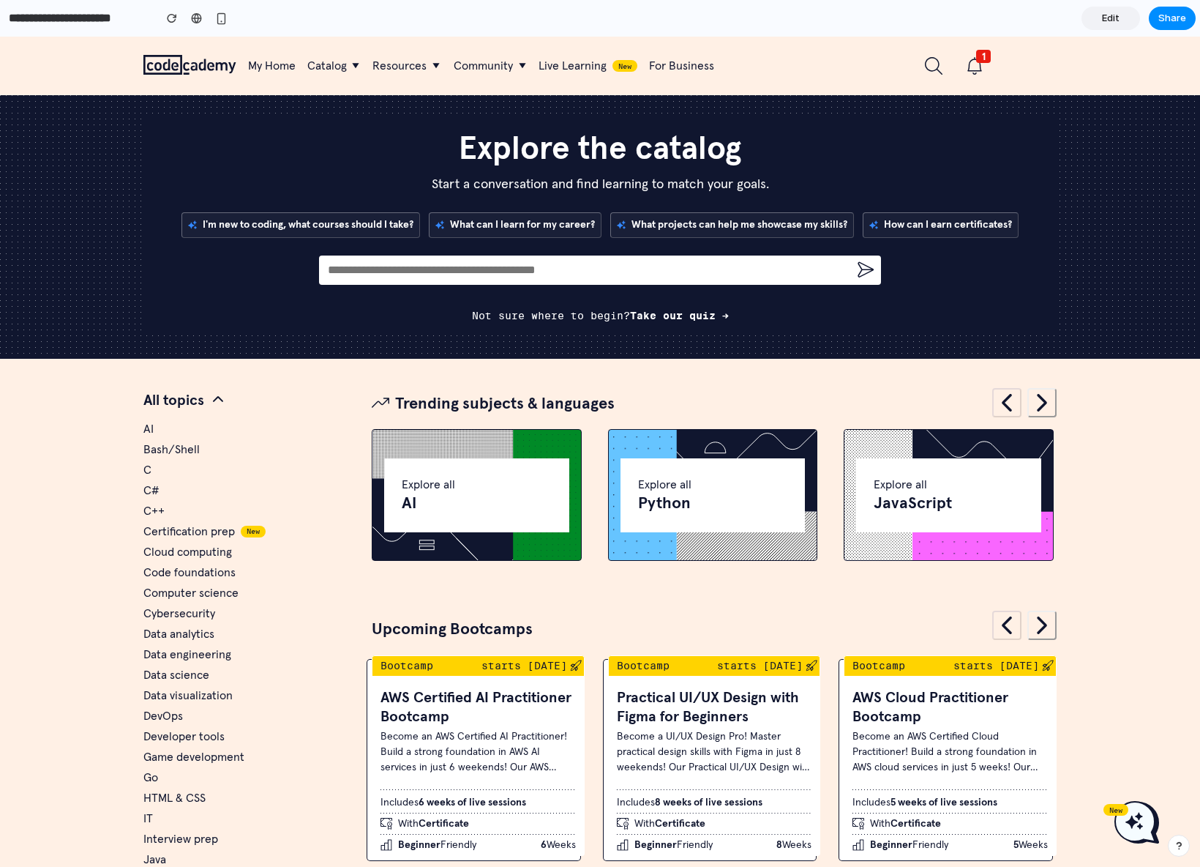
click at [557, 391] on div "Trending subjects & languages" at bounding box center [714, 407] width 685 height 39
click at [518, 440] on div "Explore all AI" at bounding box center [477, 495] width 210 height 132
click at [515, 463] on div "Explore all AI" at bounding box center [476, 495] width 185 height 74
click at [710, 474] on div "Explore all Python" at bounding box center [713, 495] width 185 height 74
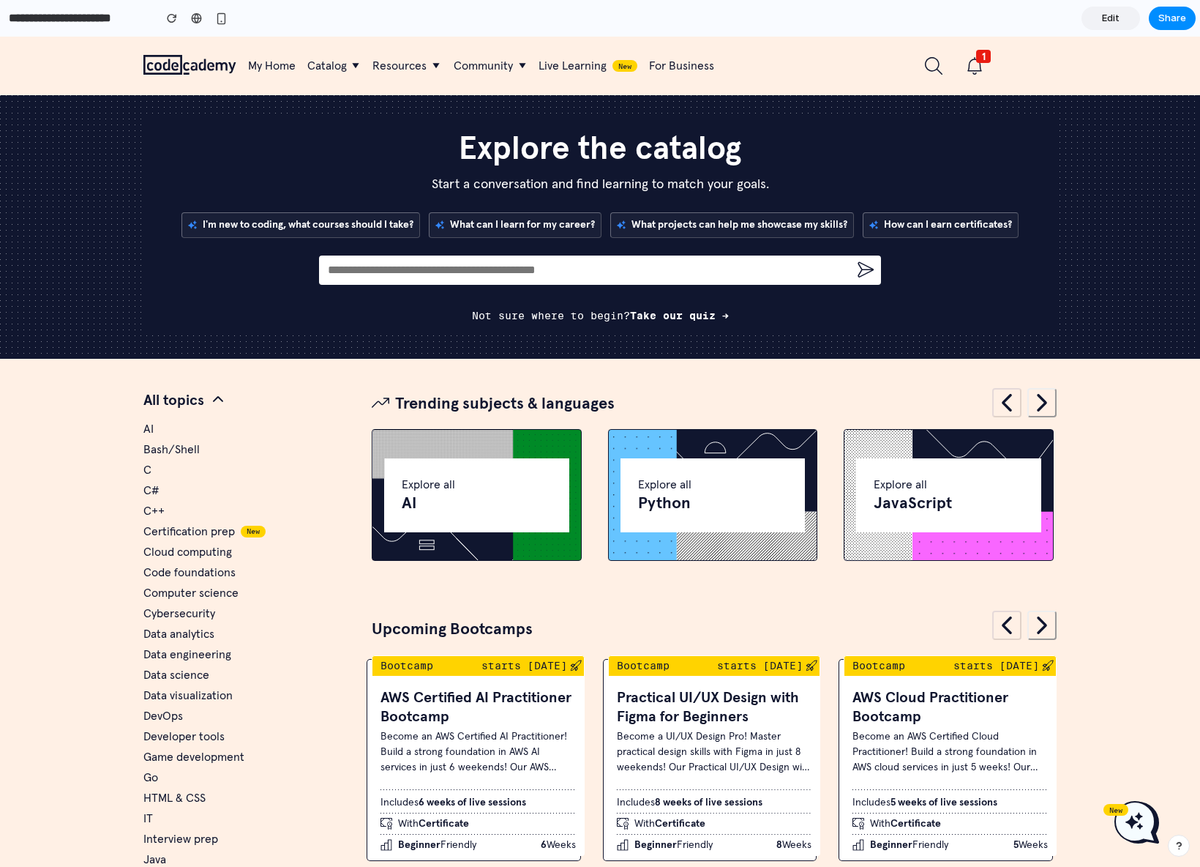
click at [710, 474] on div "Explore all Python" at bounding box center [713, 495] width 185 height 74
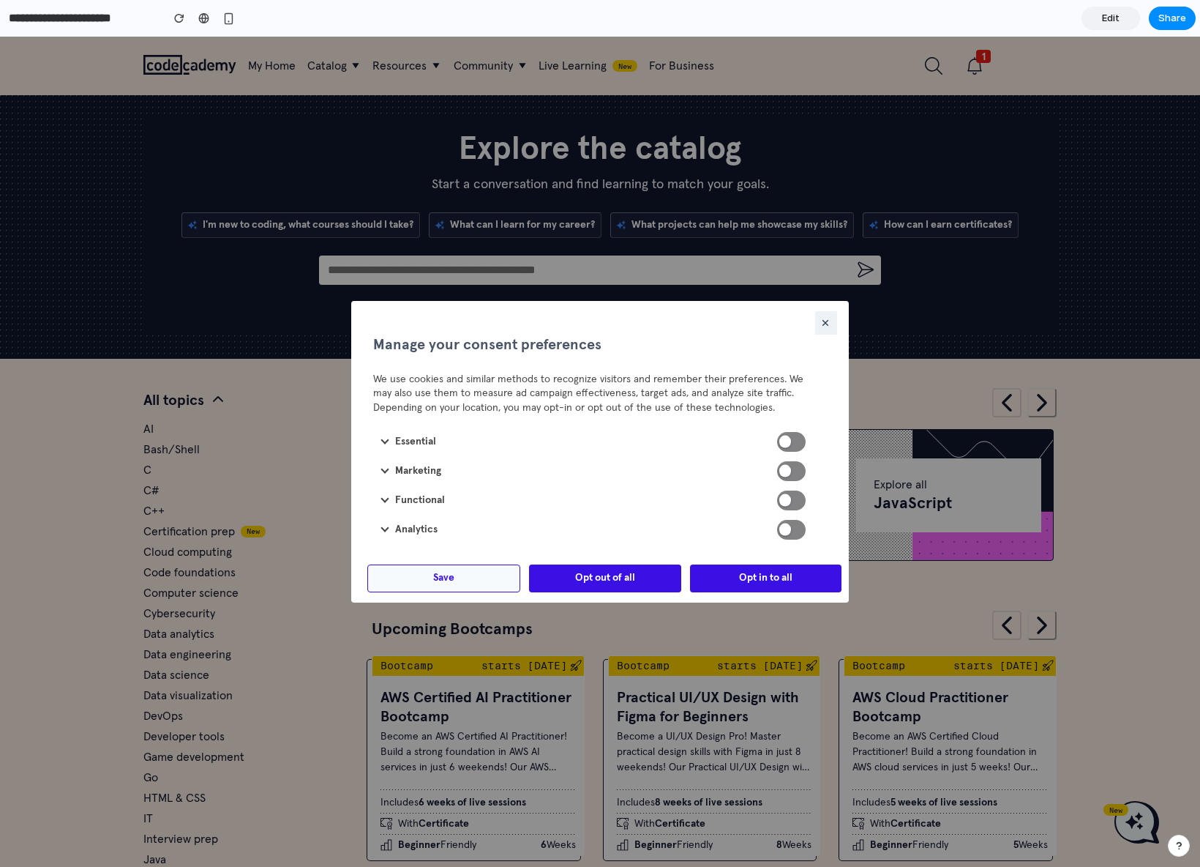
click at [820, 318] on icon "button" at bounding box center [826, 323] width 12 height 12
click at [470, 571] on button "Save" at bounding box center [443, 578] width 153 height 28
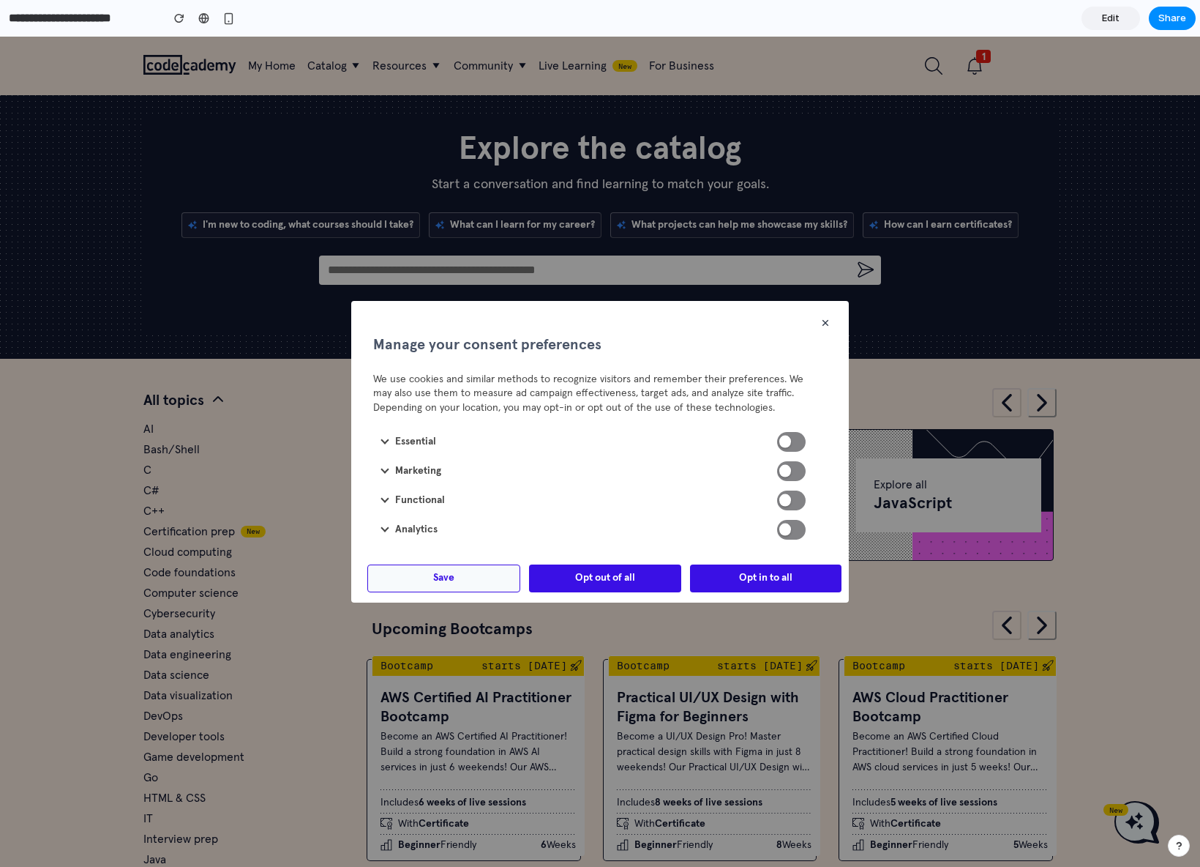
click at [575, 573] on span "Opt out of all" at bounding box center [605, 578] width 60 height 15
drag, startPoint x: 726, startPoint y: 571, endPoint x: 695, endPoint y: 554, distance: 35.7
click at [739, 571] on span "Opt in to all" at bounding box center [765, 578] width 53 height 15
click at [224, 270] on div at bounding box center [600, 452] width 1200 height 830
drag, startPoint x: 224, startPoint y: 270, endPoint x: 217, endPoint y: 265, distance: 8.9
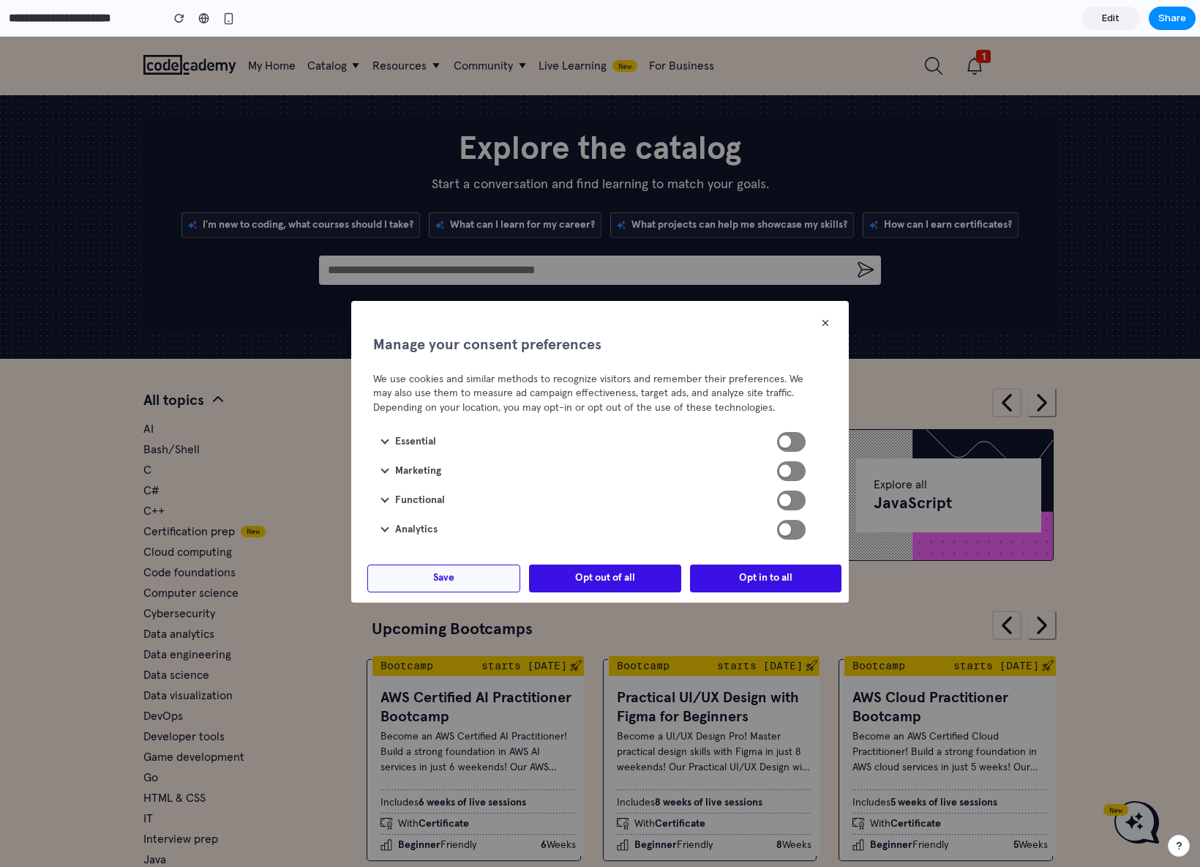
click at [225, 270] on div at bounding box center [600, 452] width 1200 height 830
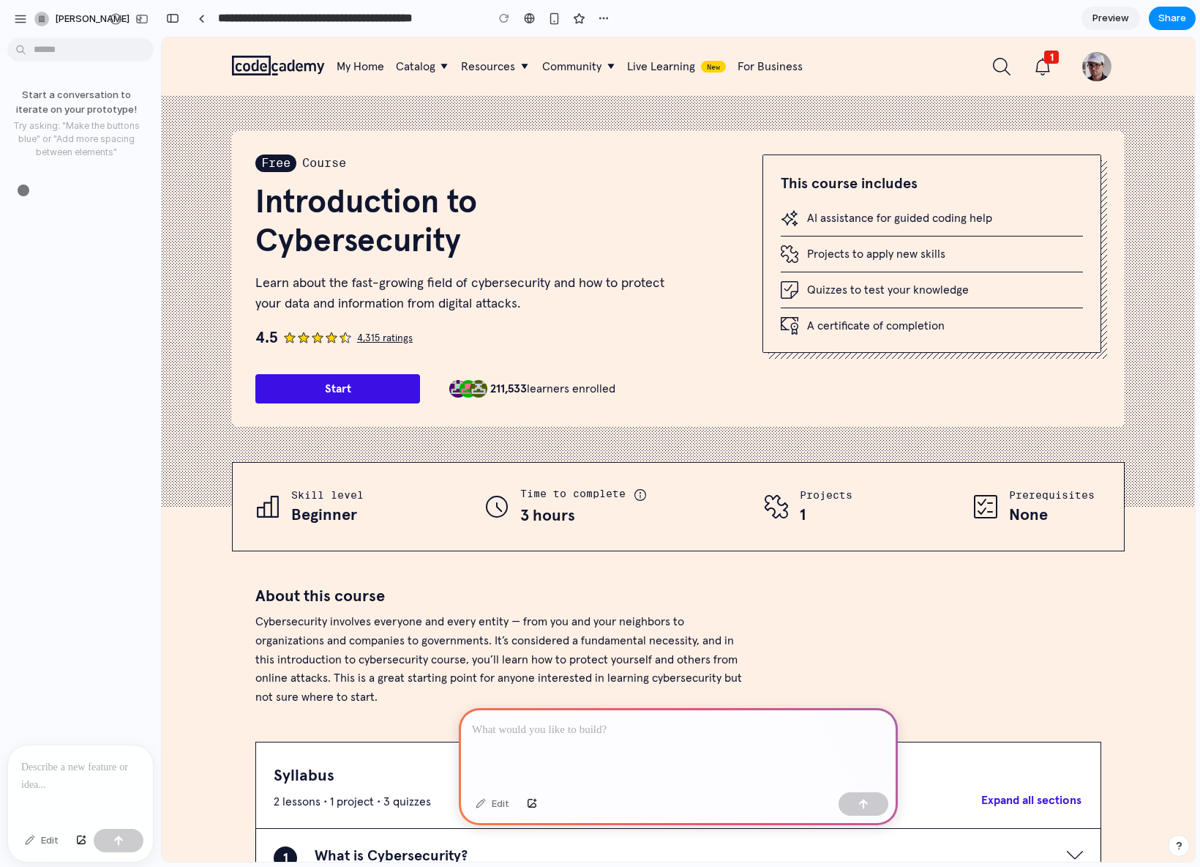
click at [651, 721] on p at bounding box center [678, 730] width 413 height 18
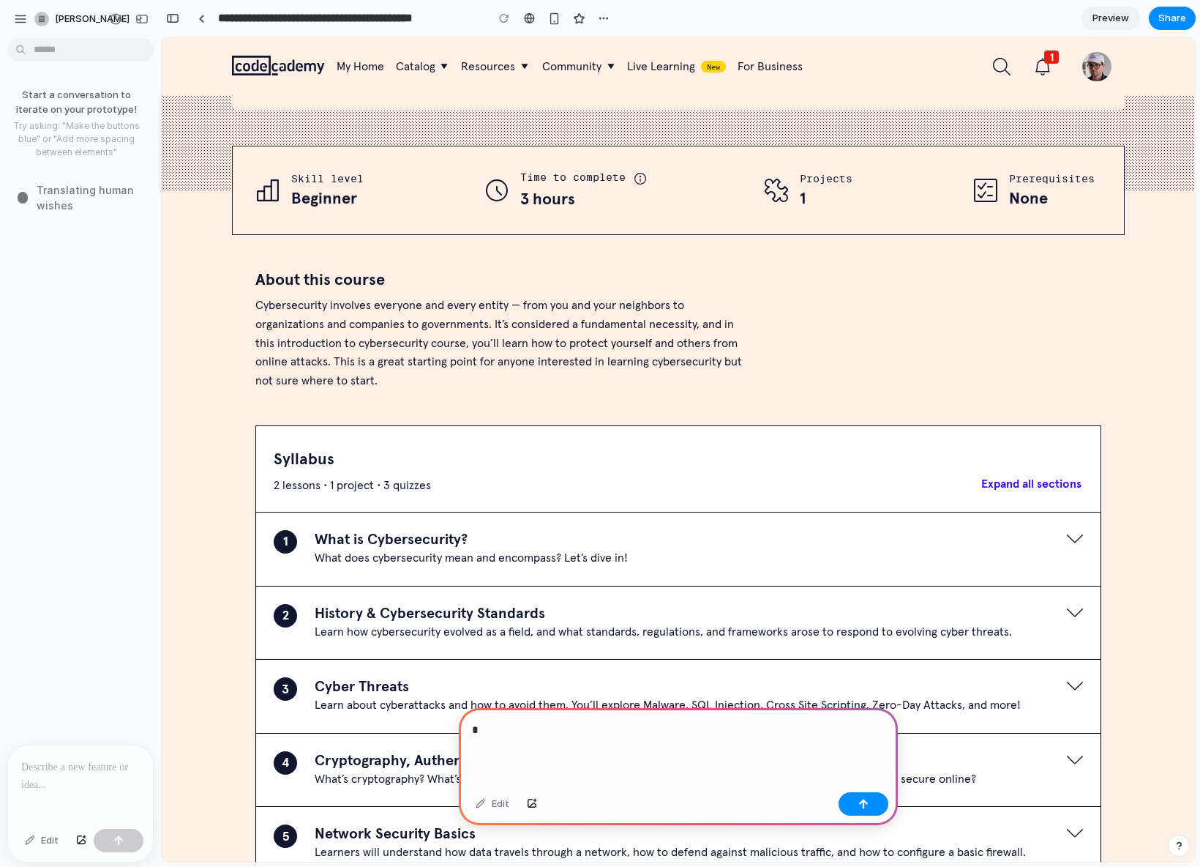
scroll to position [471, 0]
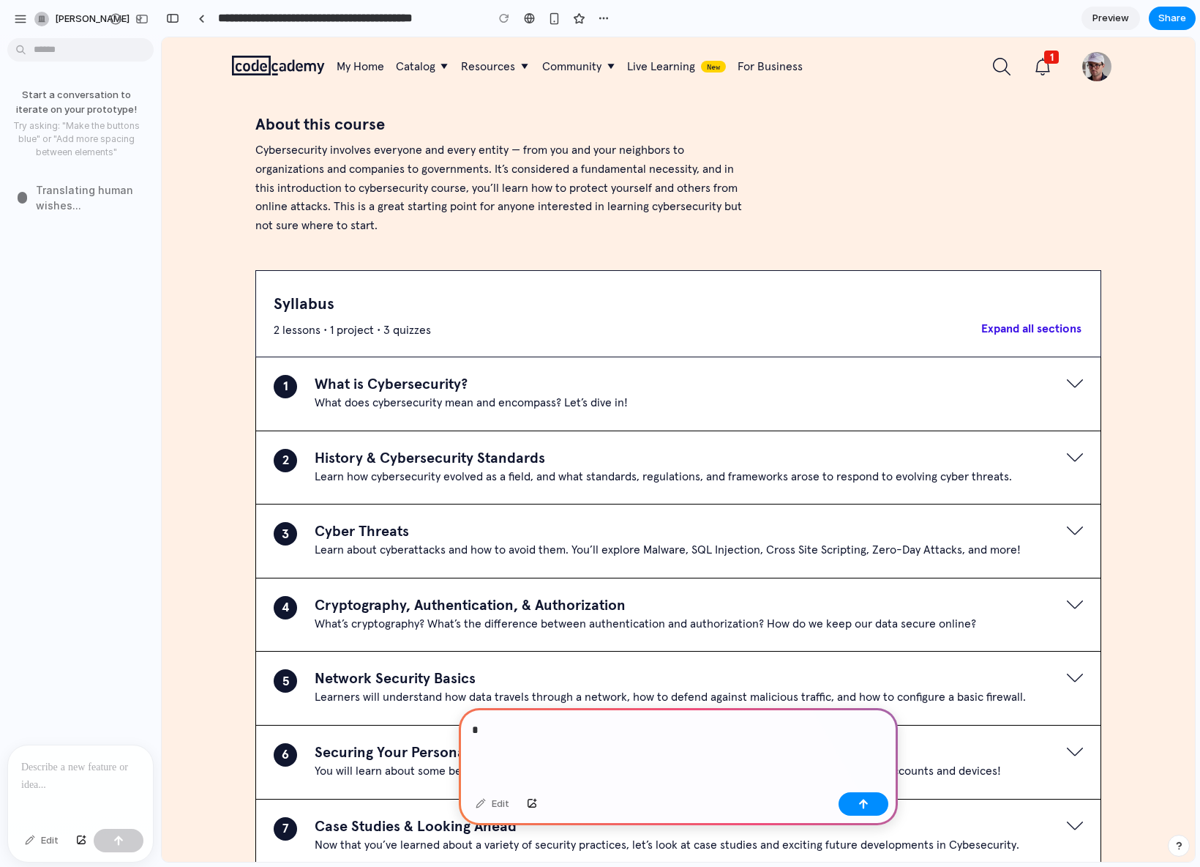
click at [1077, 382] on li "1 What is Cybersecurity? What does cybersecurity mean and encompass? Let’s dive…" at bounding box center [678, 394] width 846 height 74
click at [1067, 383] on rect "button" at bounding box center [1075, 383] width 16 height 16
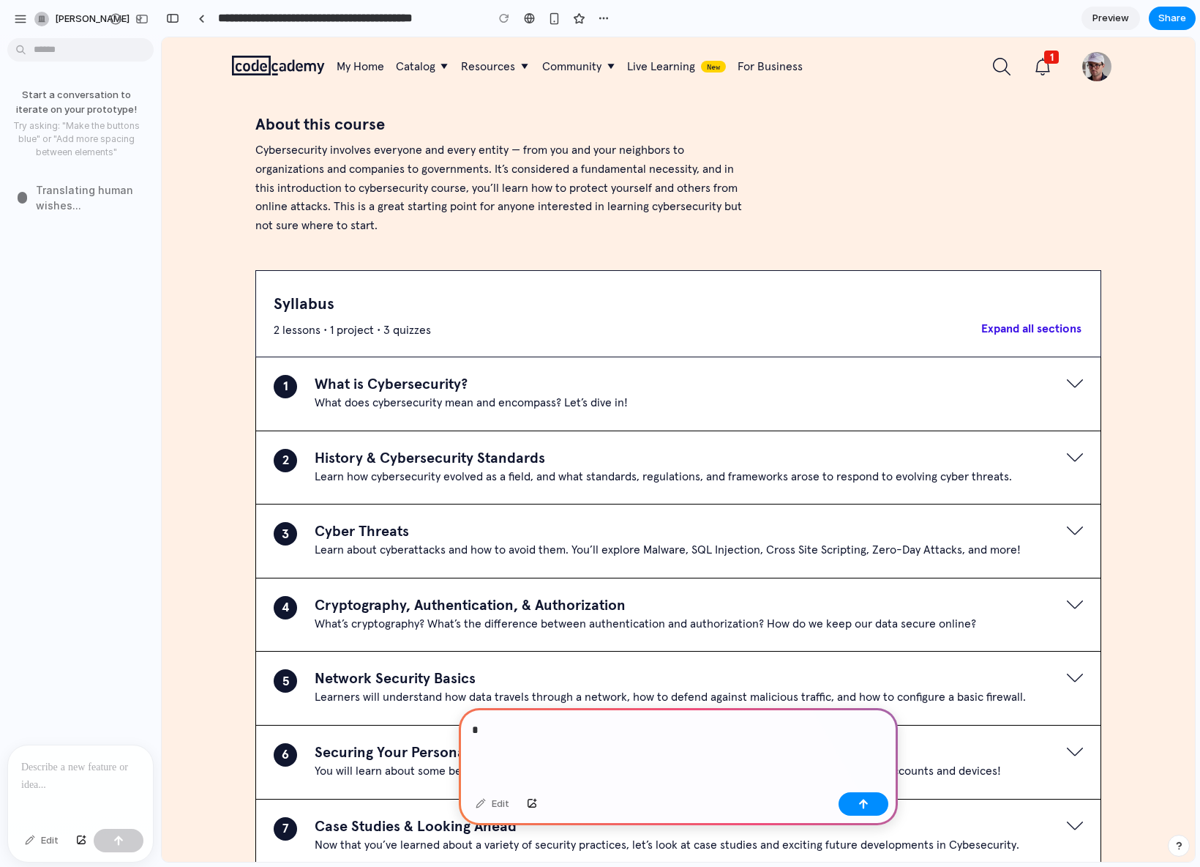
click at [560, 746] on div "*" at bounding box center [678, 747] width 439 height 78
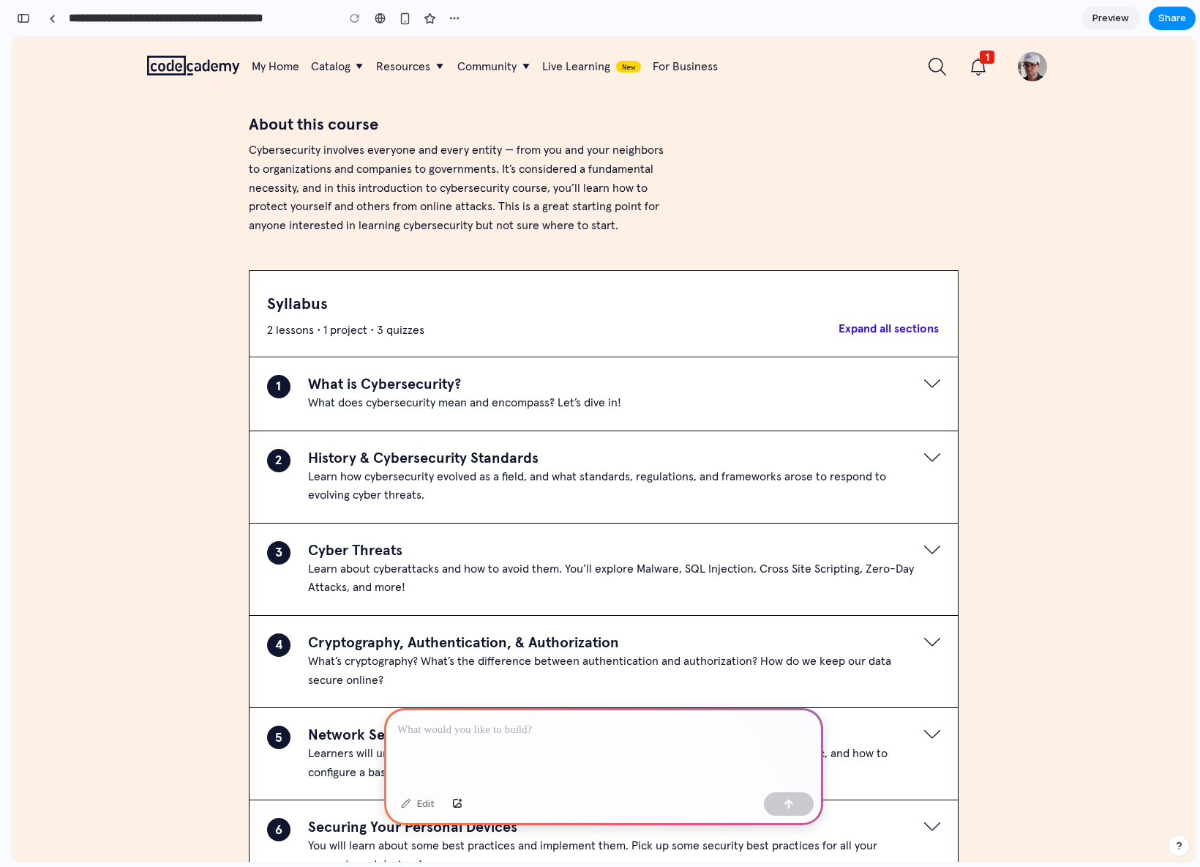
click at [927, 394] on button "1 What is Cybersecurity? What does cybersecurity mean and encompass? Let’s dive…" at bounding box center [604, 394] width 674 height 38
click at [927, 381] on rect "button" at bounding box center [932, 383] width 16 height 16
click at [400, 504] on button "2 History & Cybersecurity Standards Learn how cybersecurity evolved as a field,…" at bounding box center [604, 477] width 674 height 56
click at [267, 454] on button "2 History & Cybersecurity Standards Learn how cybersecurity evolved as a field,…" at bounding box center [604, 477] width 674 height 56
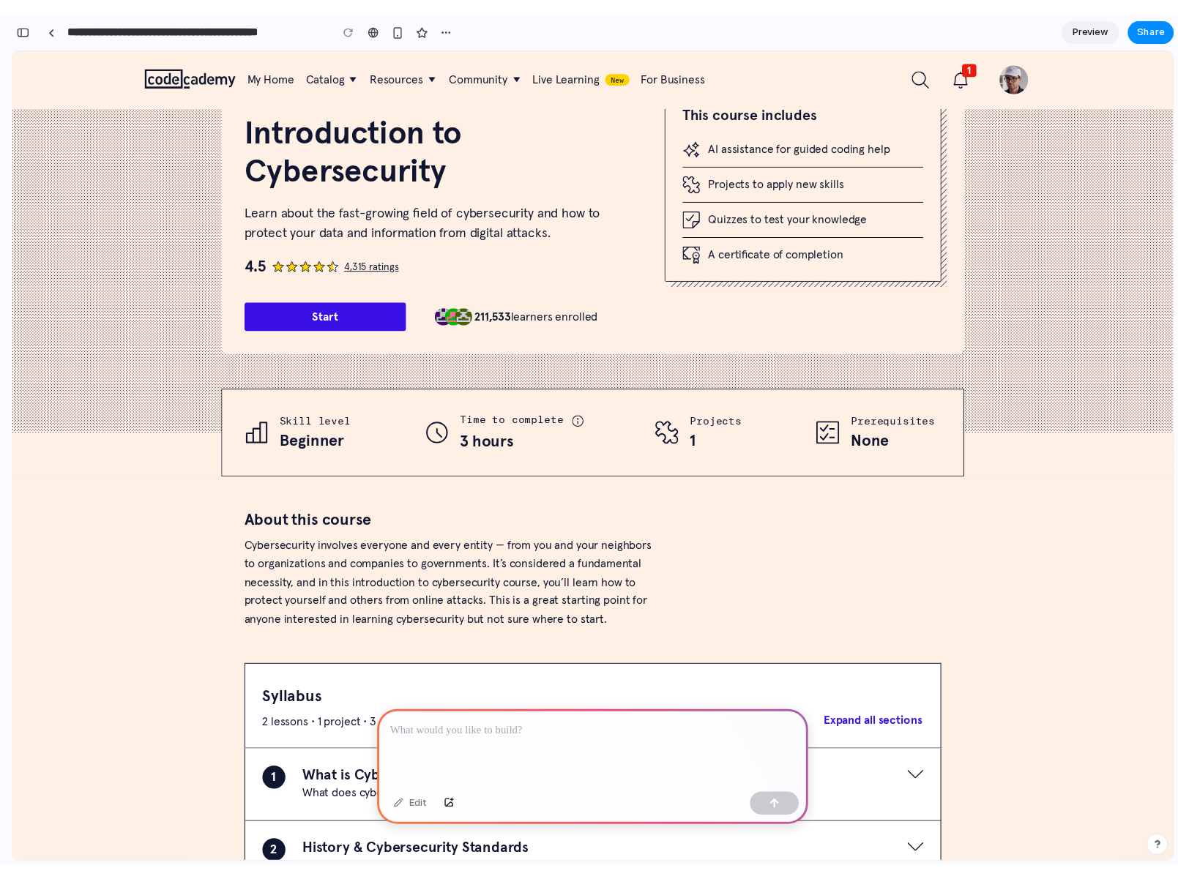
scroll to position [0, 0]
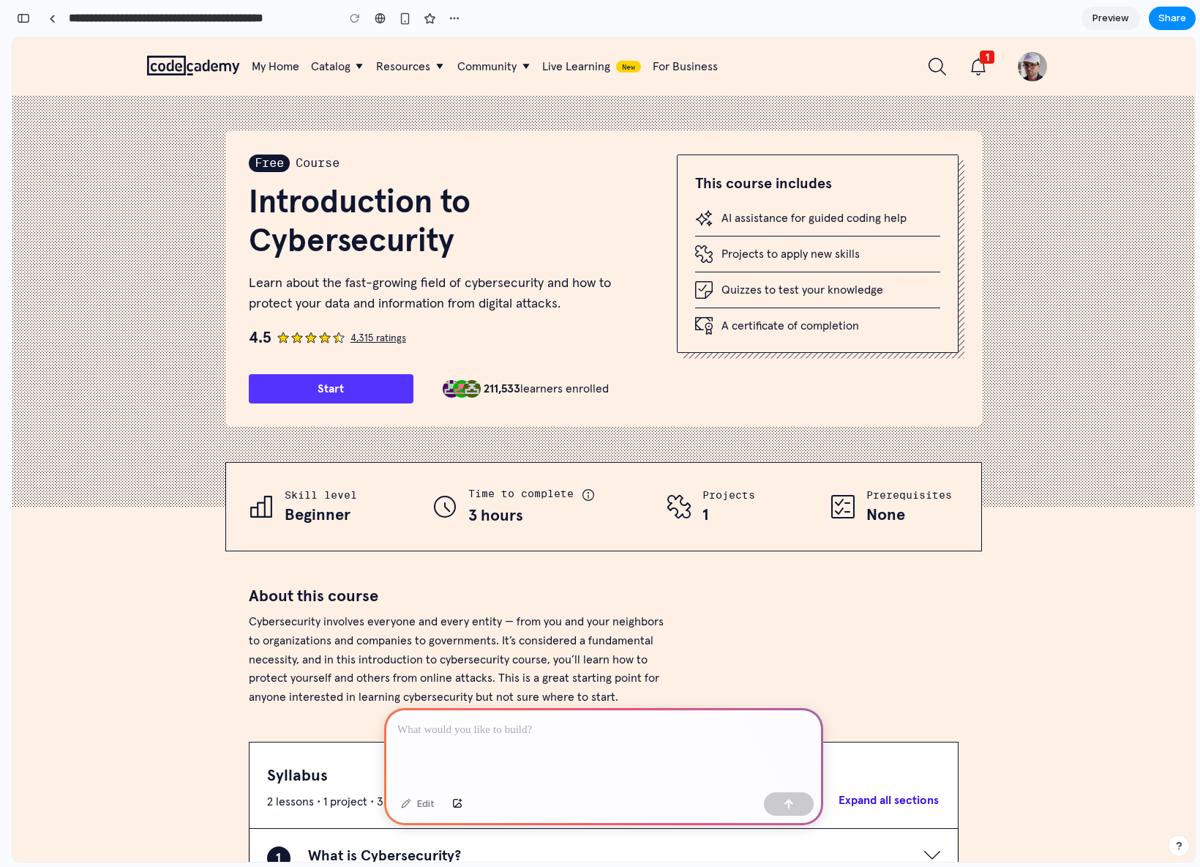
click at [318, 403] on button "Start" at bounding box center [331, 388] width 165 height 29
click at [323, 390] on button "Start" at bounding box center [331, 388] width 165 height 29
click at [315, 512] on span "Beginner" at bounding box center [318, 515] width 66 height 21
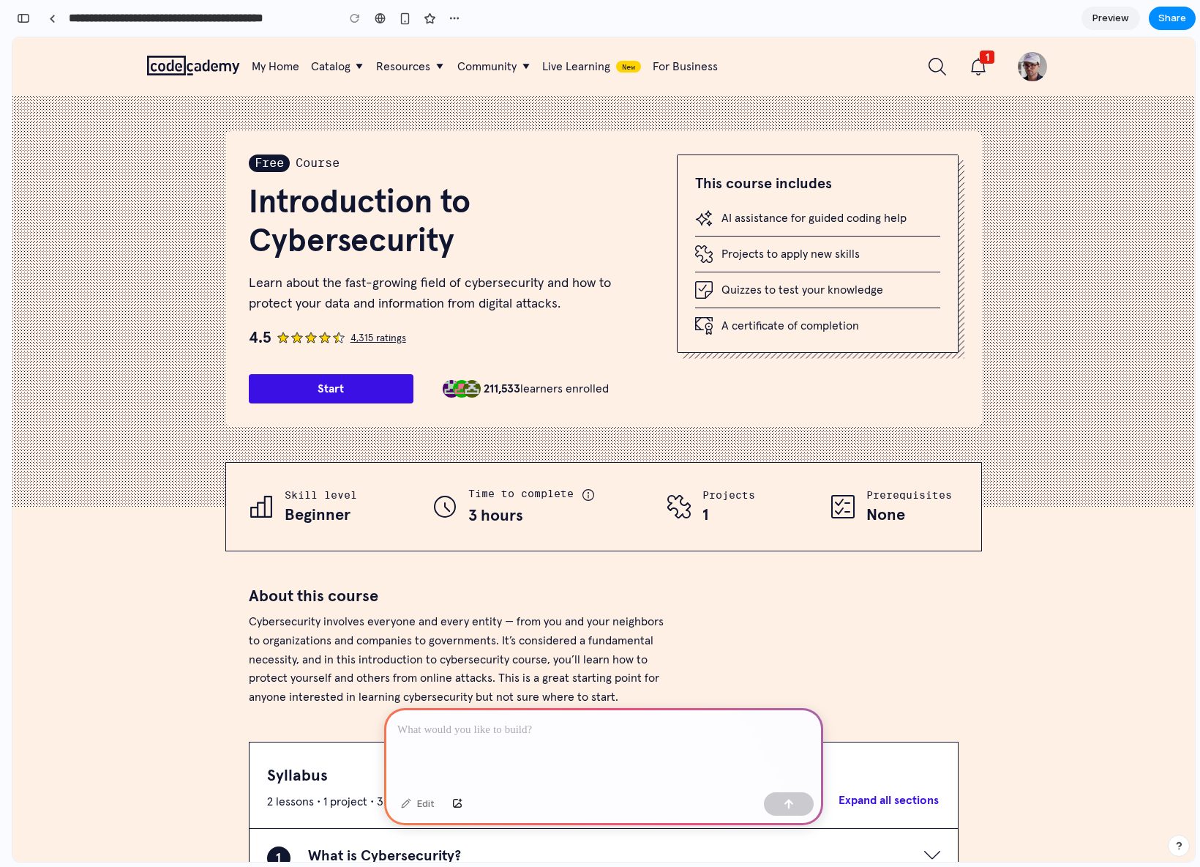
click at [175, 349] on rect at bounding box center [603, 323] width 1183 height 455
click at [576, 738] on div at bounding box center [603, 747] width 439 height 78
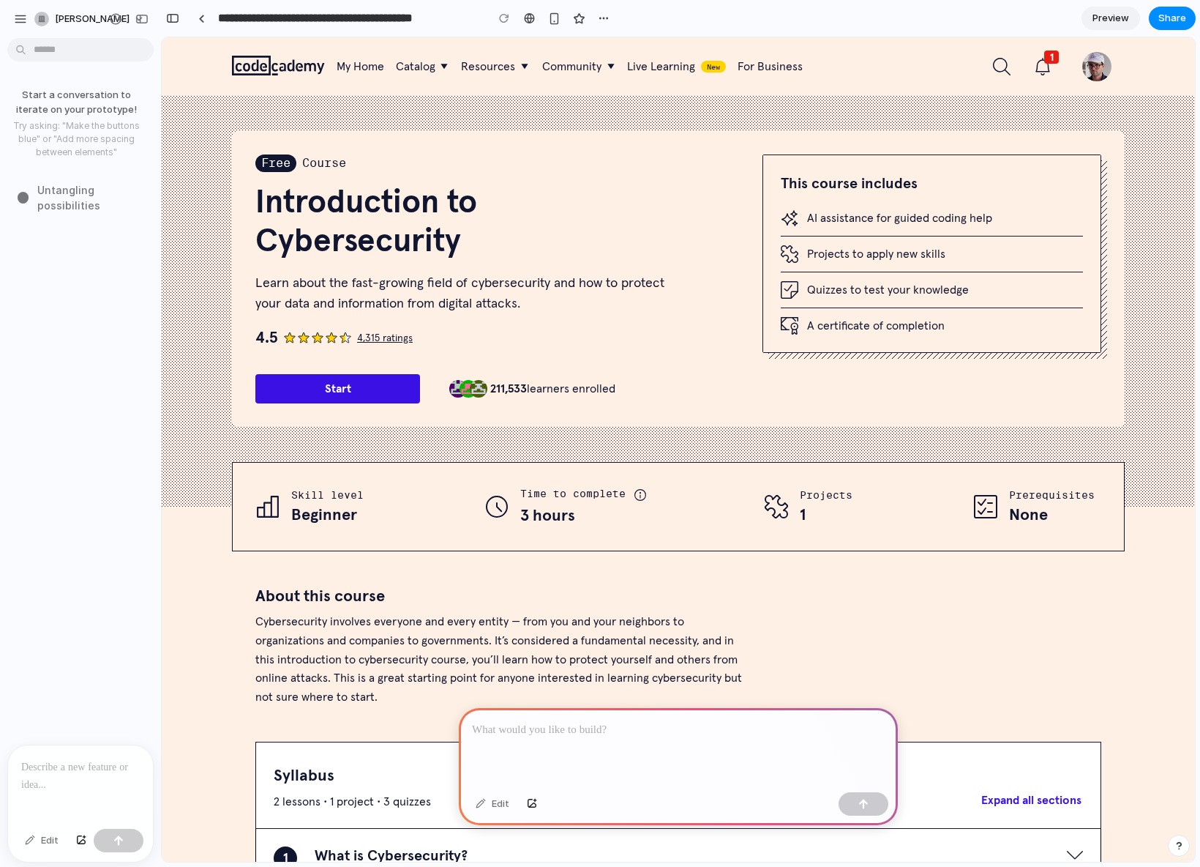
click at [44, 475] on div "Start a conversation to iterate on your prototype! Try asking: "Make the button…" at bounding box center [76, 394] width 152 height 700
click at [72, 764] on p at bounding box center [80, 767] width 119 height 18
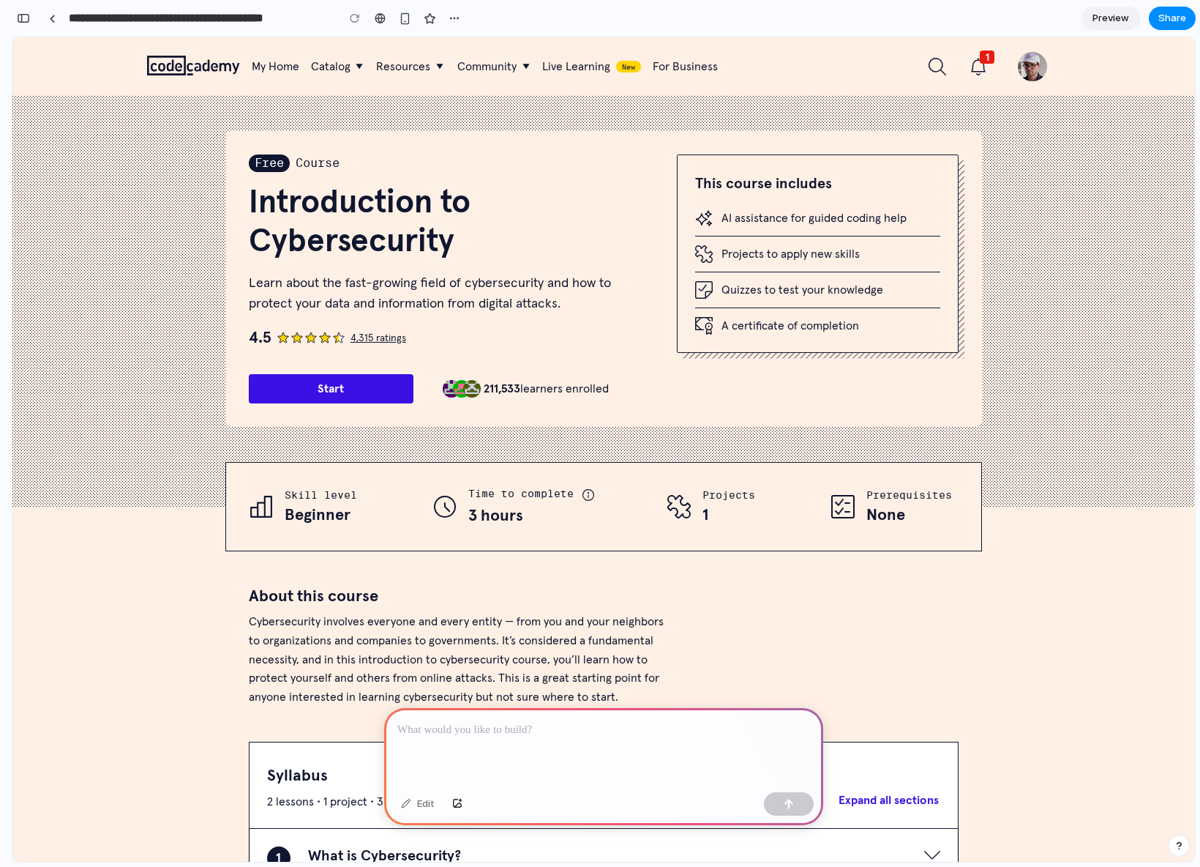
click at [476, 739] on div at bounding box center [603, 747] width 439 height 78
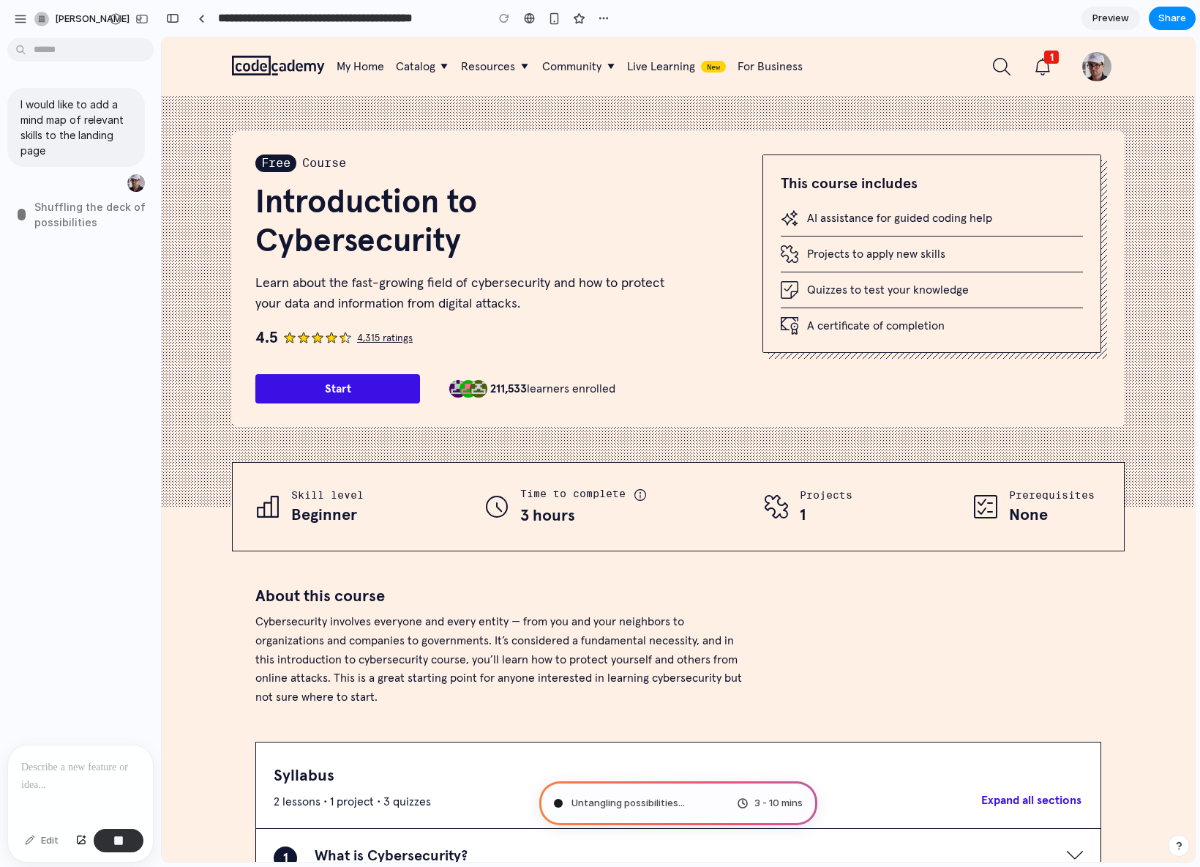
click at [64, 221] on span "Shuffling the deck of possibilities" at bounding box center [93, 214] width 118 height 31
click at [65, 386] on div "I would like to add a mind map of relevant skills to the landing page Brewing n…" at bounding box center [76, 394] width 152 height 700
click at [118, 640] on div "I would like to add a mind map of relevant skills to the landing page Calibrati…" at bounding box center [76, 394] width 152 height 700
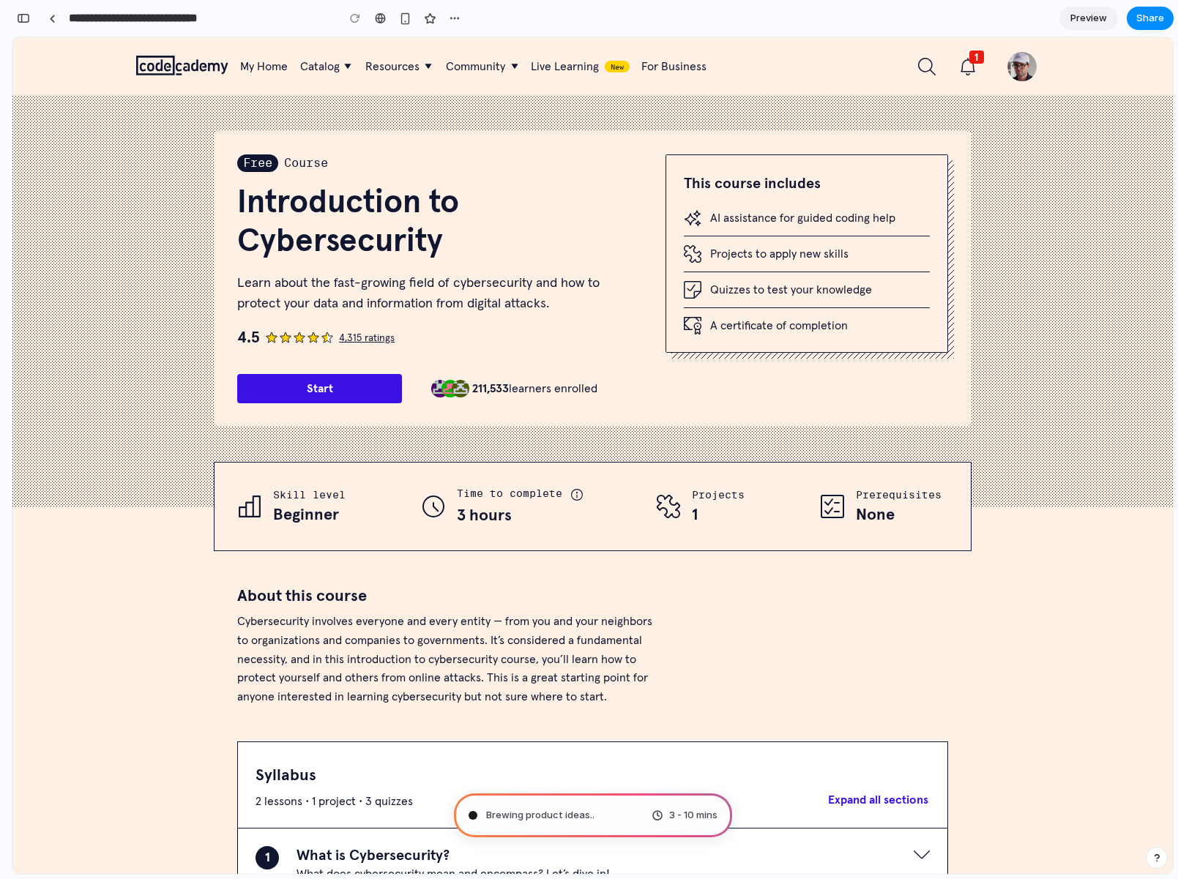
type input "**********"
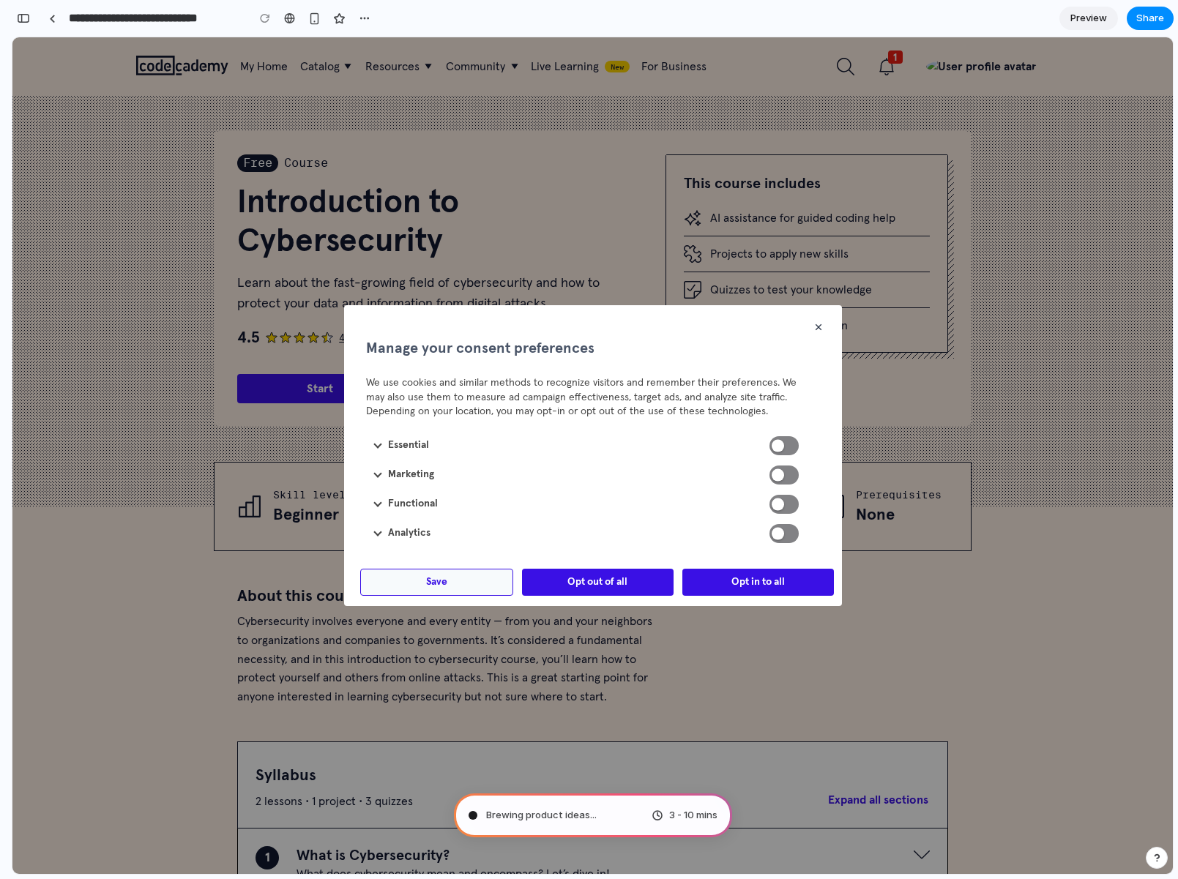
click at [923, 607] on div at bounding box center [592, 455] width 1160 height 837
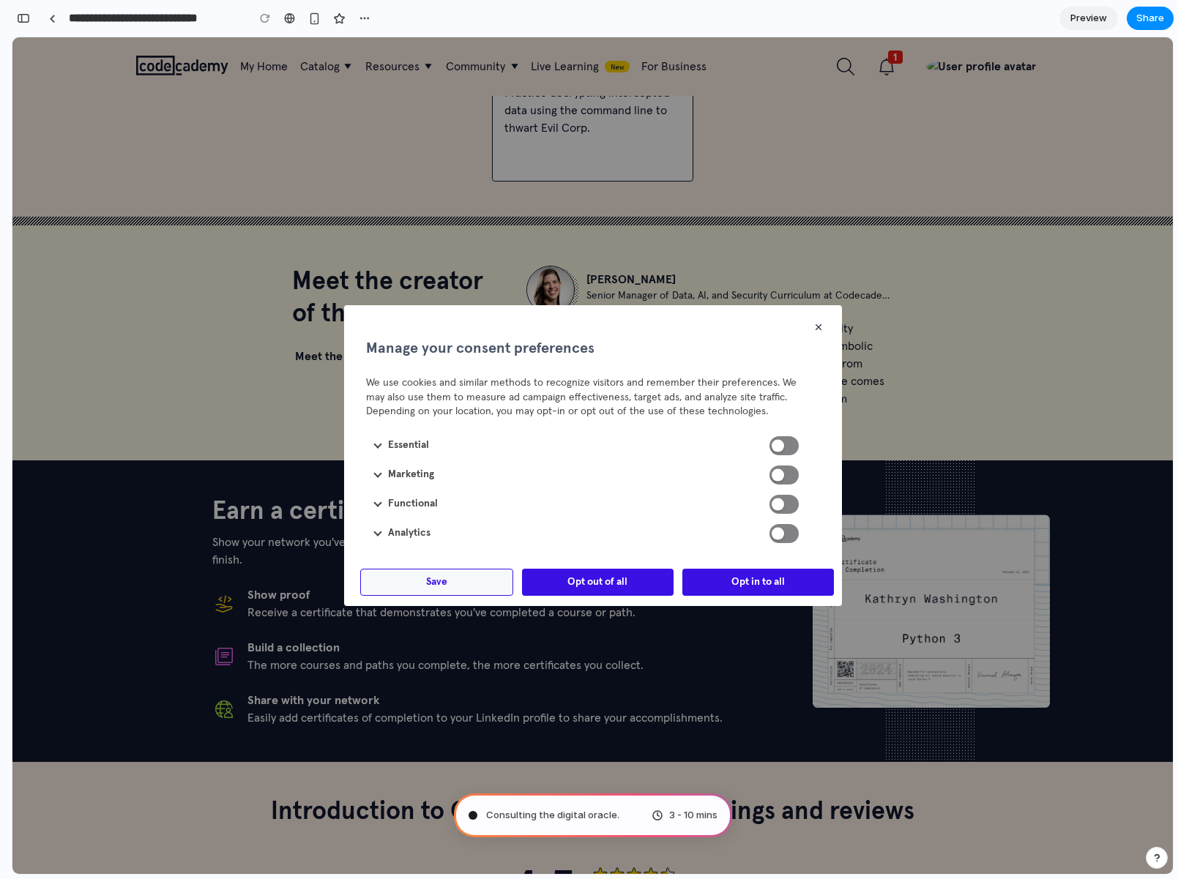
scroll to position [2285, 0]
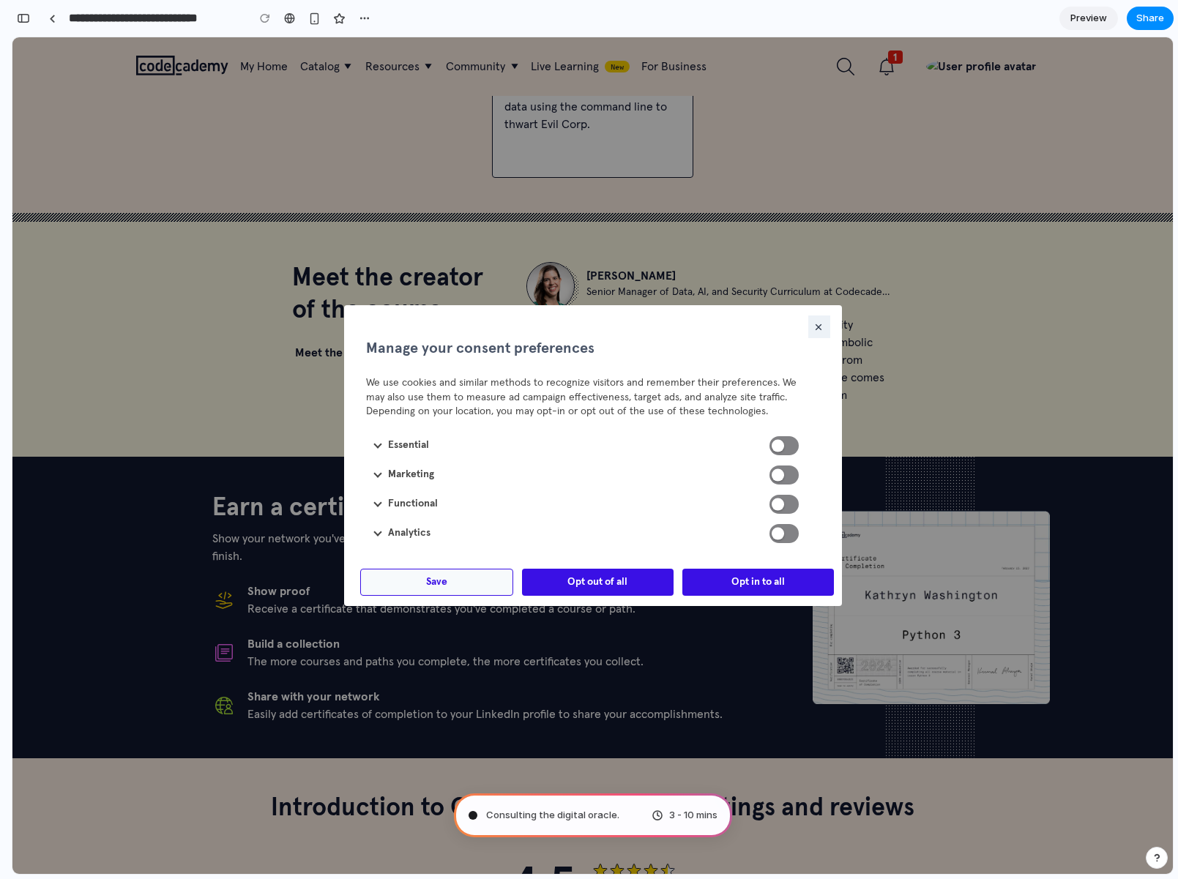
click at [812, 327] on icon "button" at bounding box center [818, 327] width 12 height 12
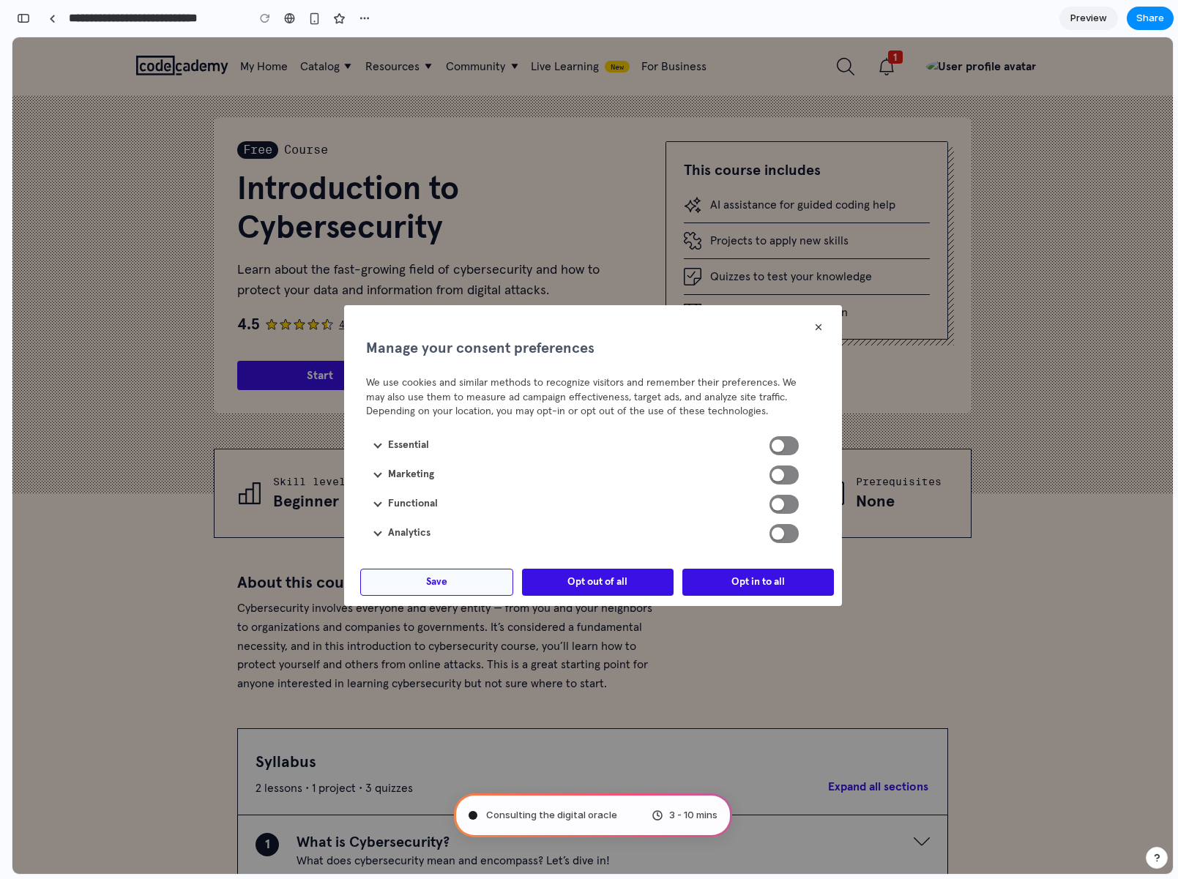
scroll to position [0, 0]
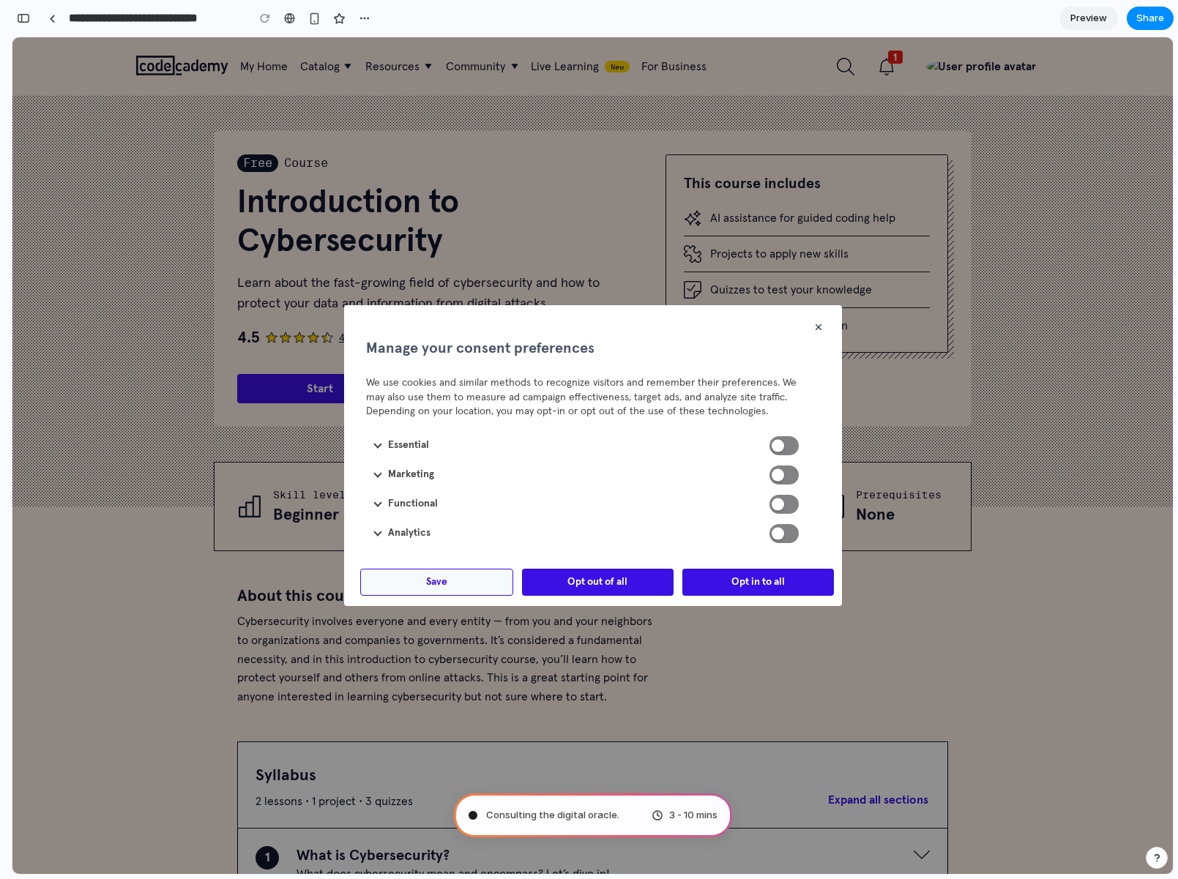
click at [304, 699] on div at bounding box center [592, 455] width 1160 height 837
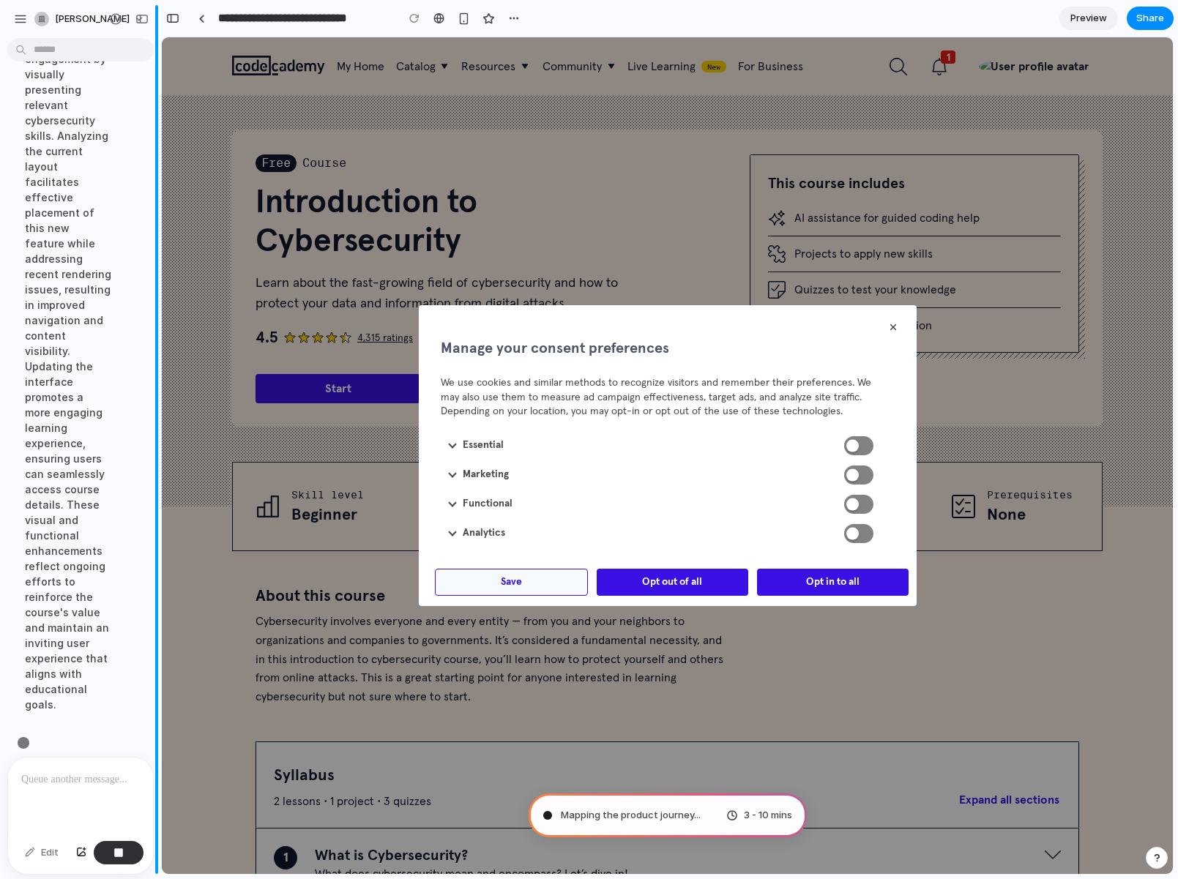
scroll to position [288, 0]
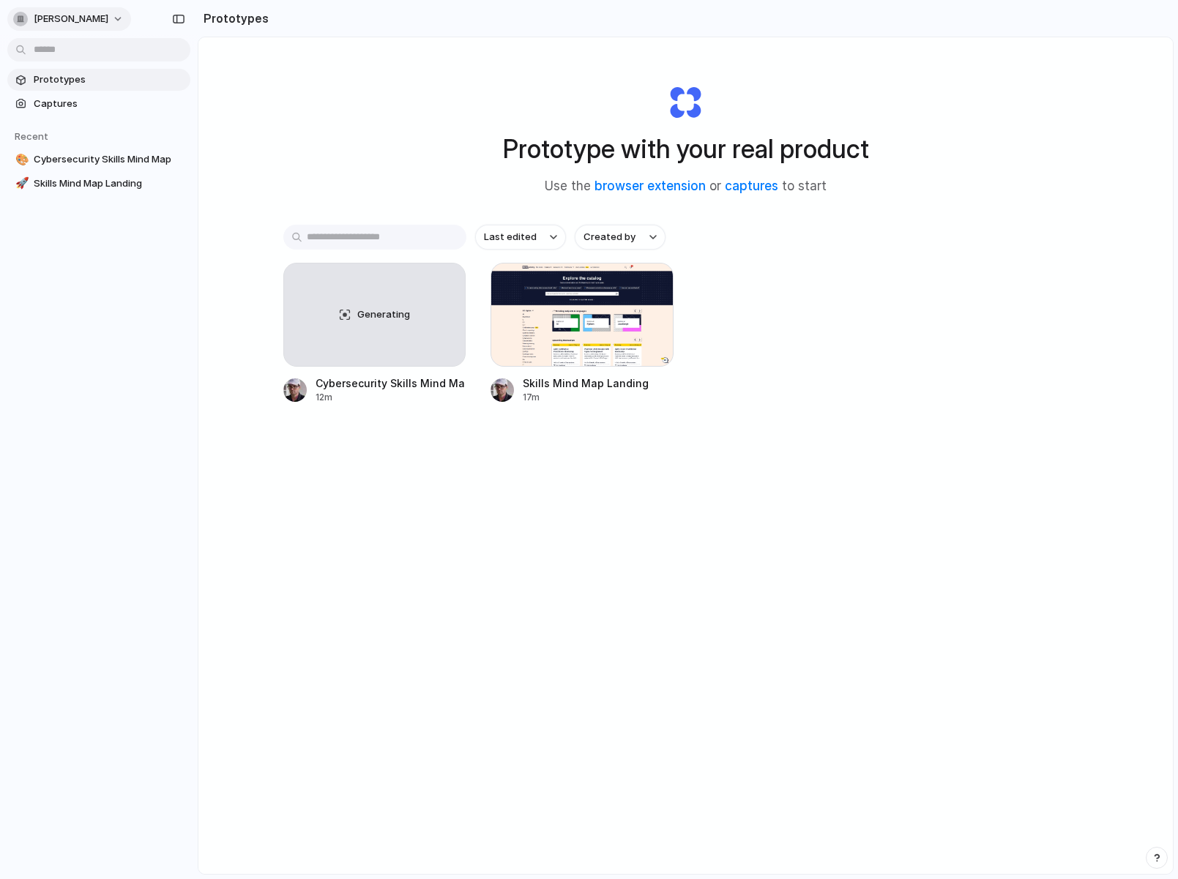
click at [116, 16] on button "[PERSON_NAME]" at bounding box center [69, 18] width 124 height 23
click at [83, 52] on li "Settings" at bounding box center [70, 51] width 121 height 23
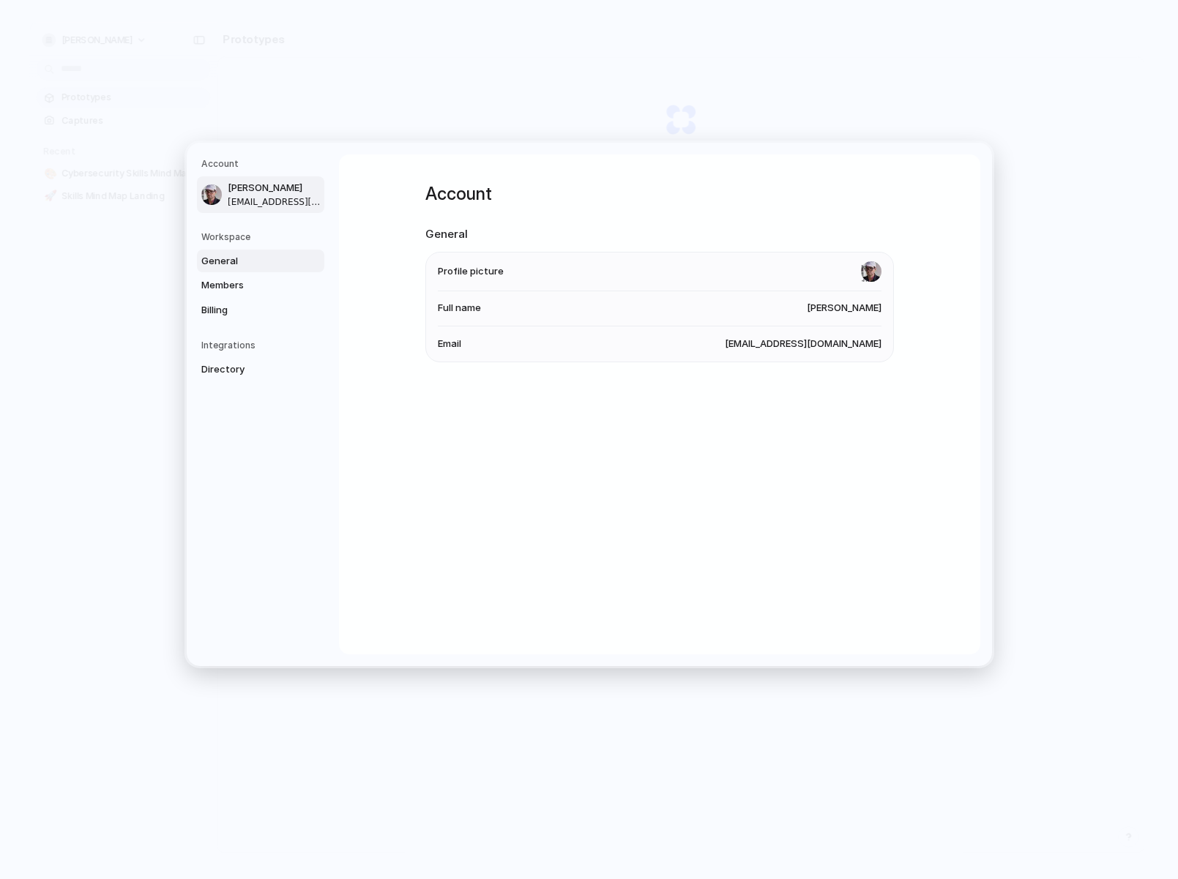
click at [228, 253] on span "General" at bounding box center [248, 260] width 94 height 15
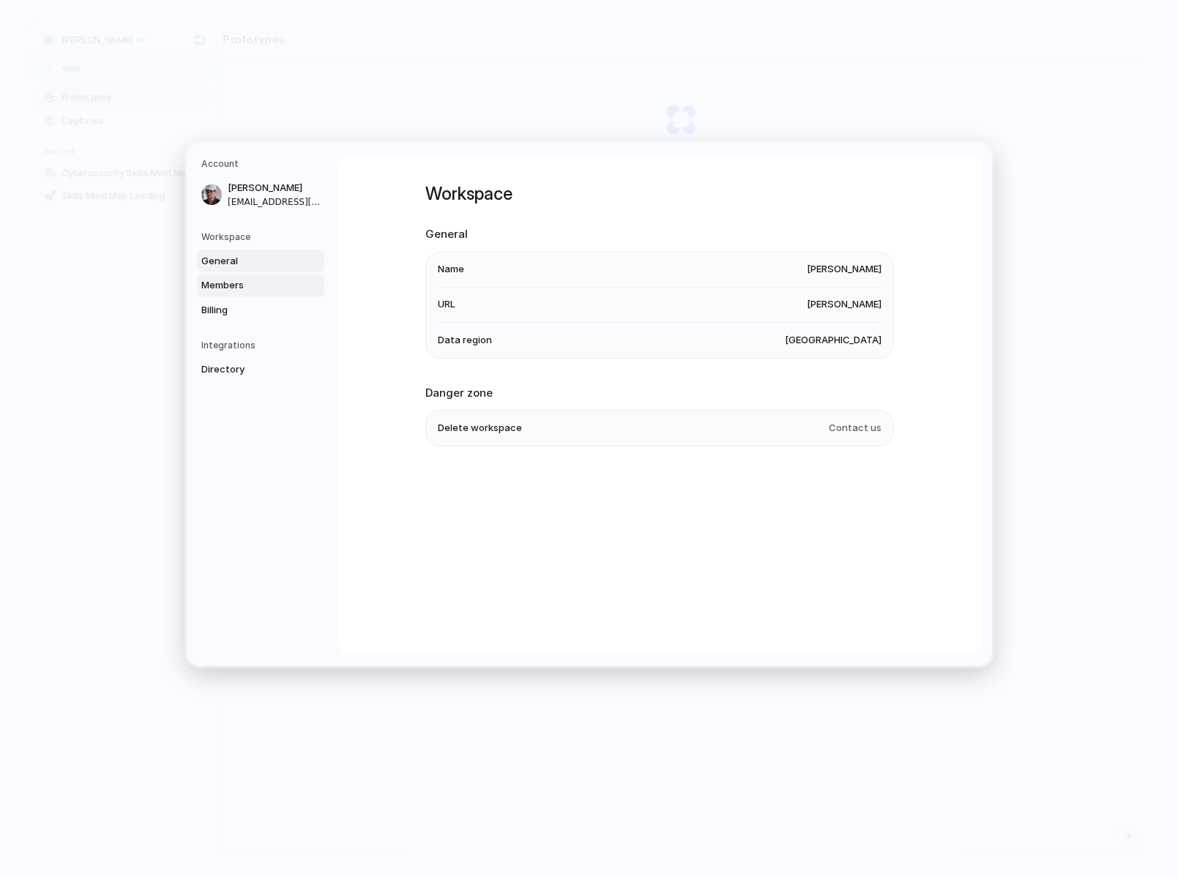
click at [224, 280] on span "Members" at bounding box center [248, 285] width 94 height 15
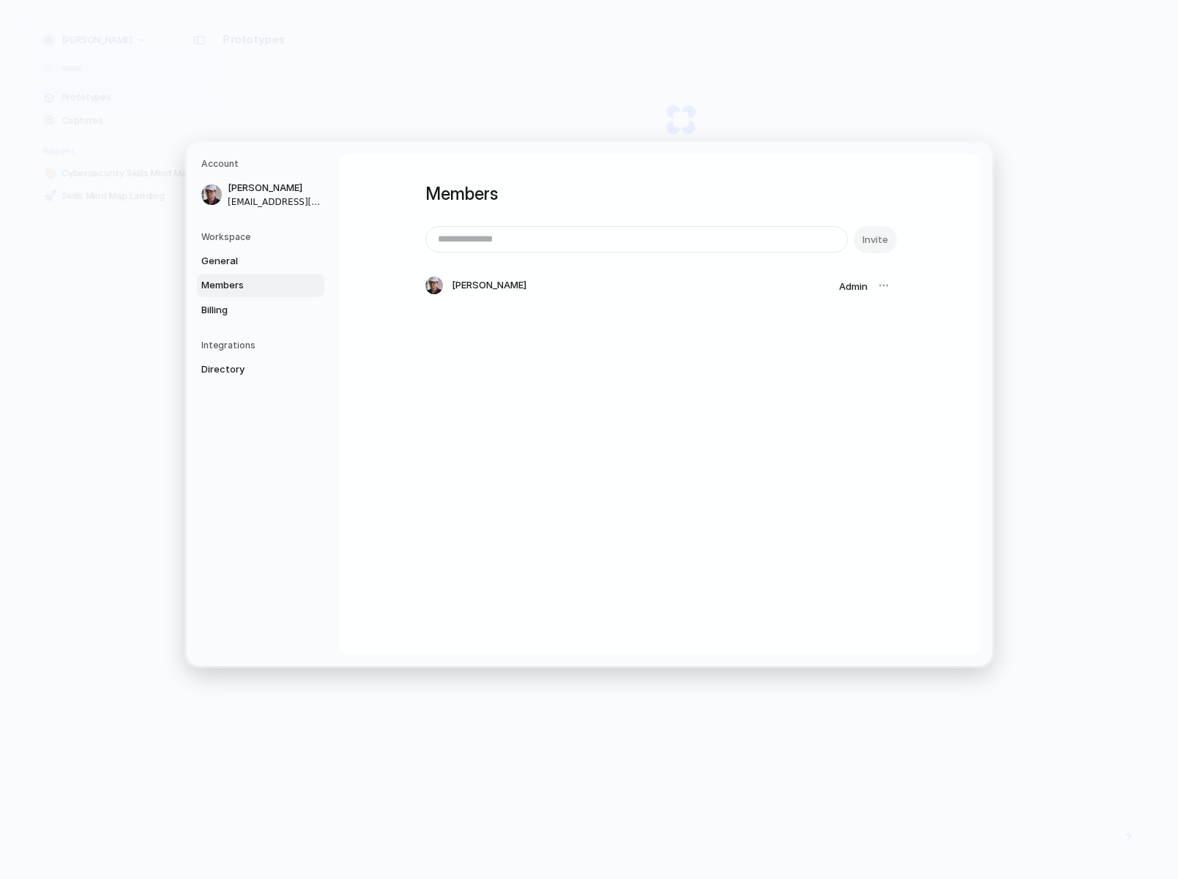
click at [878, 287] on div at bounding box center [883, 285] width 20 height 20
click at [228, 303] on span "Billing" at bounding box center [248, 309] width 94 height 15
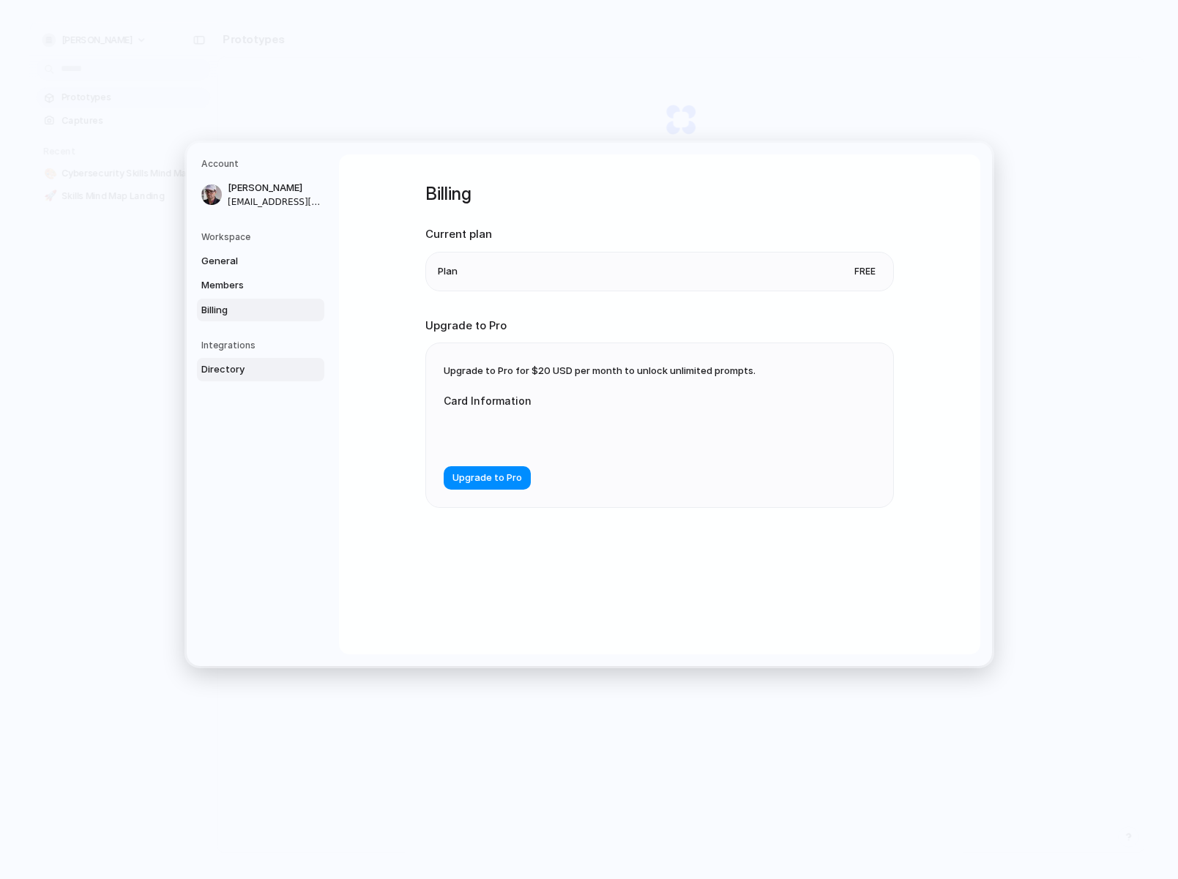
click at [217, 369] on span "Directory" at bounding box center [248, 369] width 94 height 15
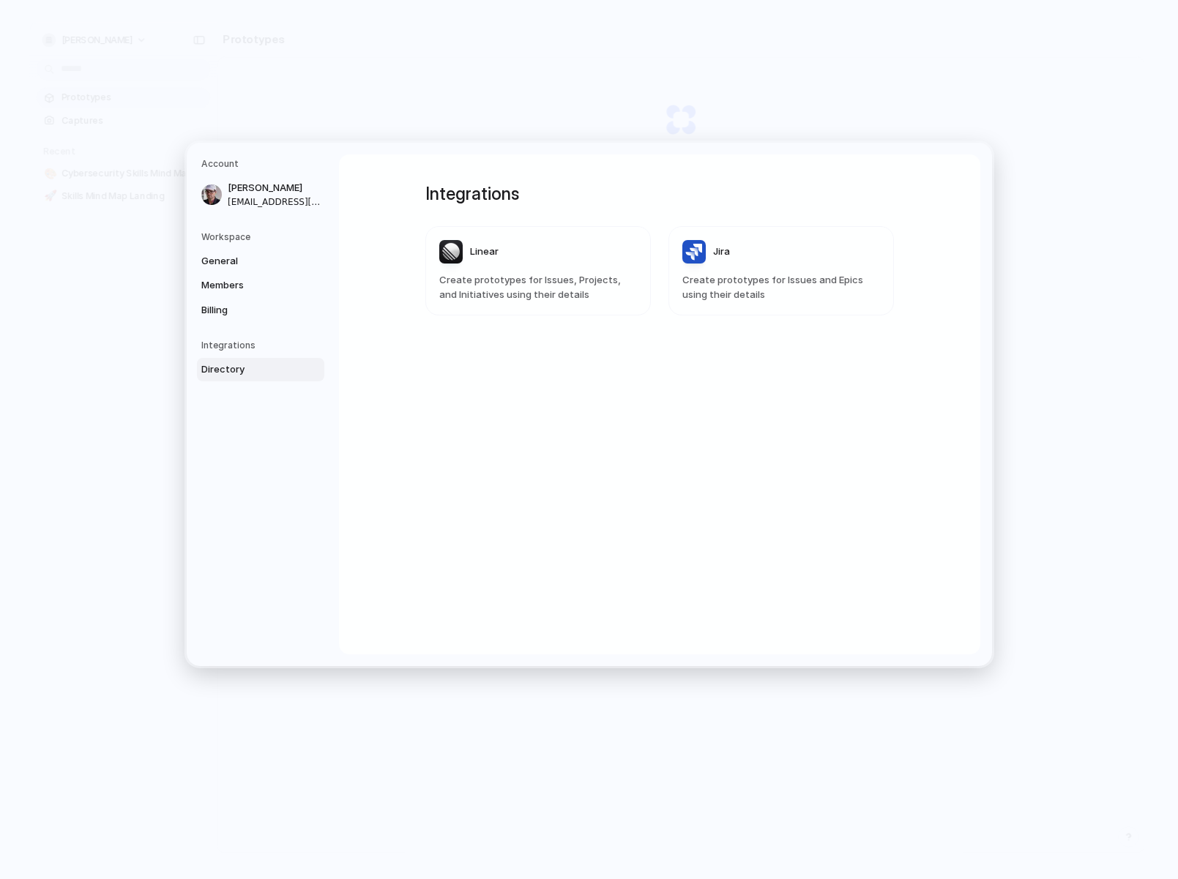
click at [239, 233] on h5 "Workspace" at bounding box center [262, 236] width 123 height 13
click at [267, 196] on span "[EMAIL_ADDRESS][DOMAIN_NAME]" at bounding box center [275, 201] width 94 height 13
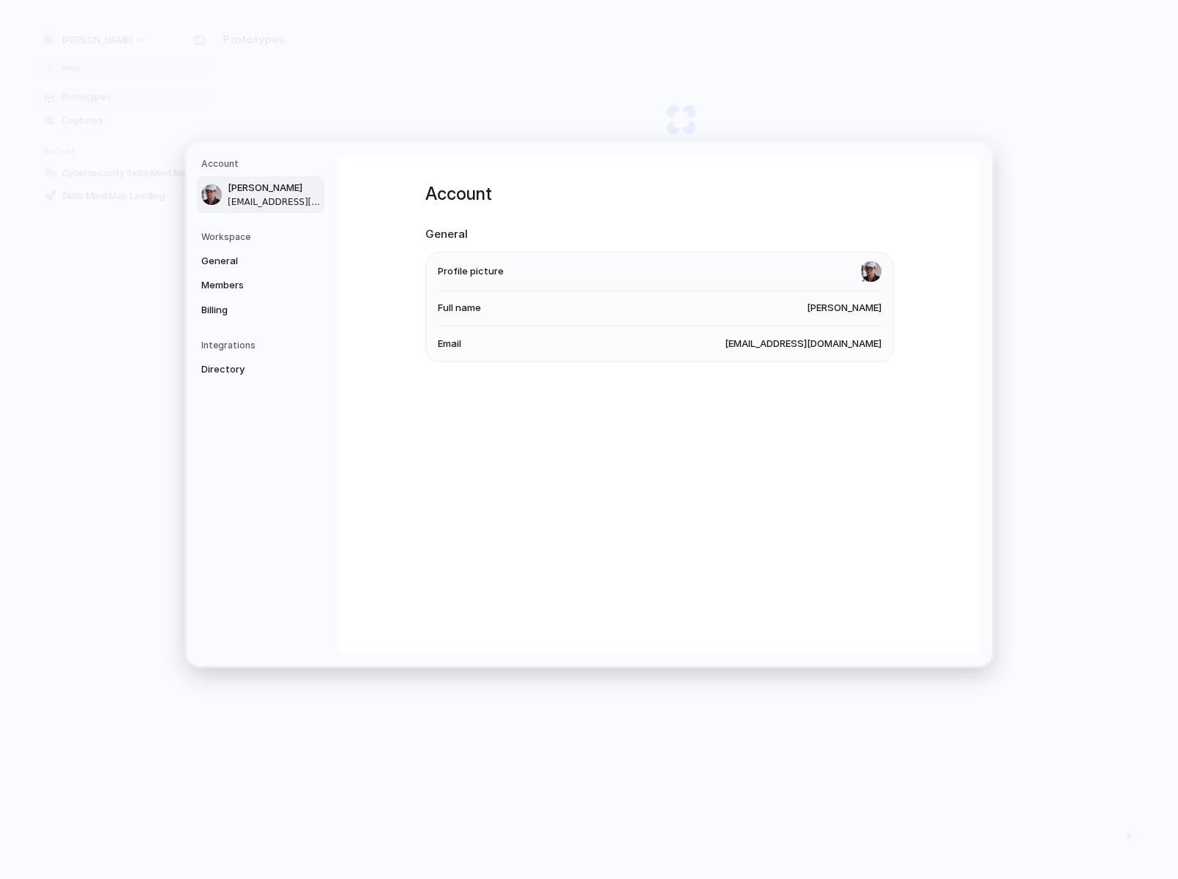
click at [525, 337] on li "Email [EMAIL_ADDRESS][DOMAIN_NAME]" at bounding box center [660, 343] width 444 height 35
click at [217, 258] on span "General" at bounding box center [248, 260] width 94 height 15
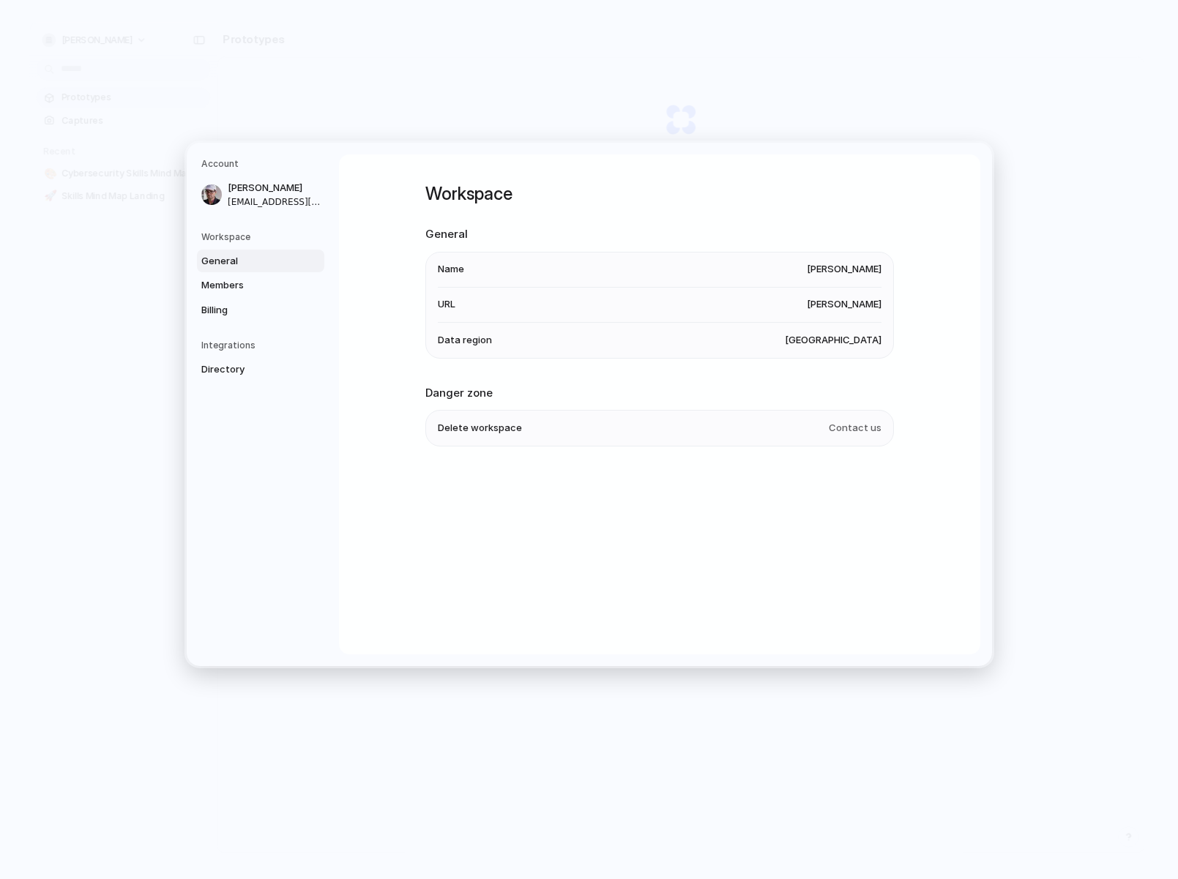
click at [215, 351] on h5 "Integrations" at bounding box center [262, 345] width 123 height 13
click at [463, 424] on span "Delete workspace" at bounding box center [480, 428] width 84 height 15
click at [856, 426] on span "Contact us" at bounding box center [854, 428] width 53 height 15
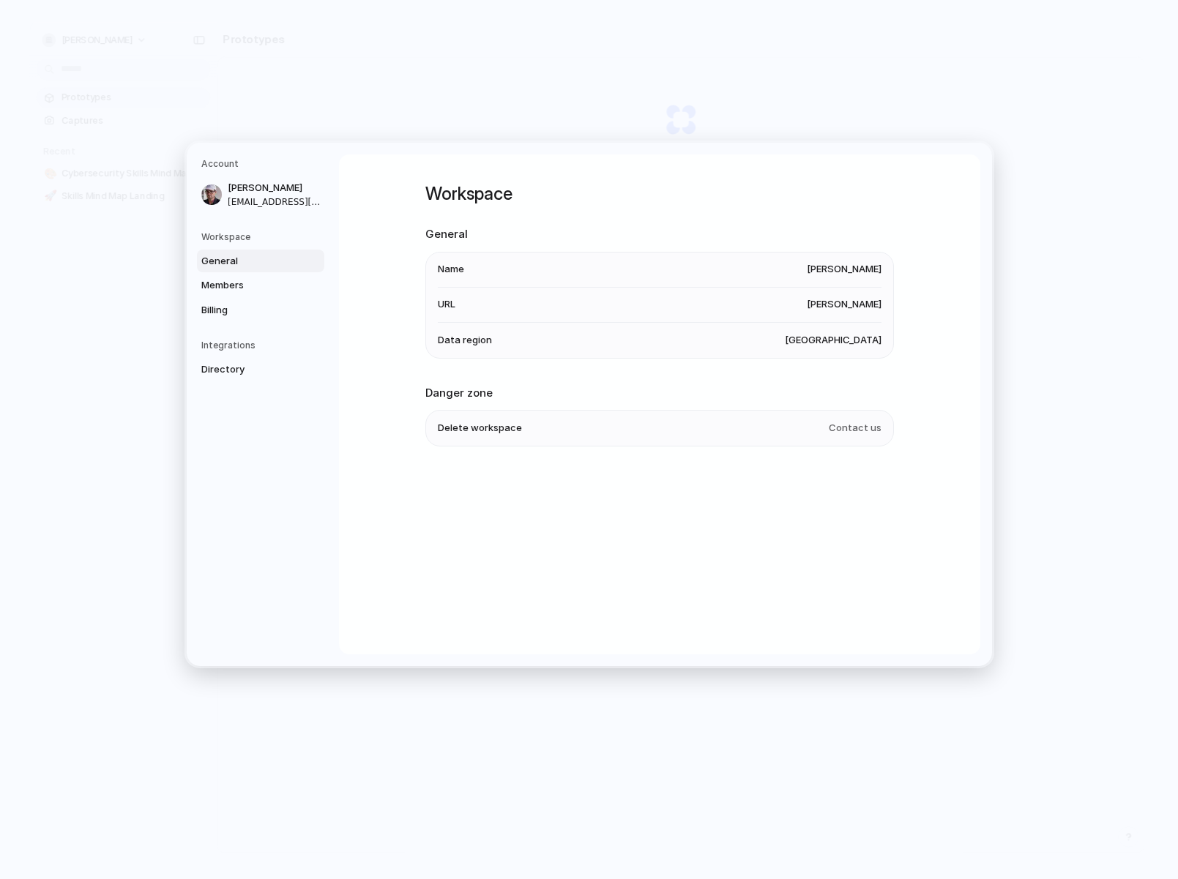
click at [452, 419] on li "Delete workspace Contact us" at bounding box center [660, 428] width 444 height 35
click at [850, 424] on span "Contact us" at bounding box center [854, 428] width 53 height 15
click at [428, 391] on h2 "Danger zone" at bounding box center [659, 392] width 468 height 17
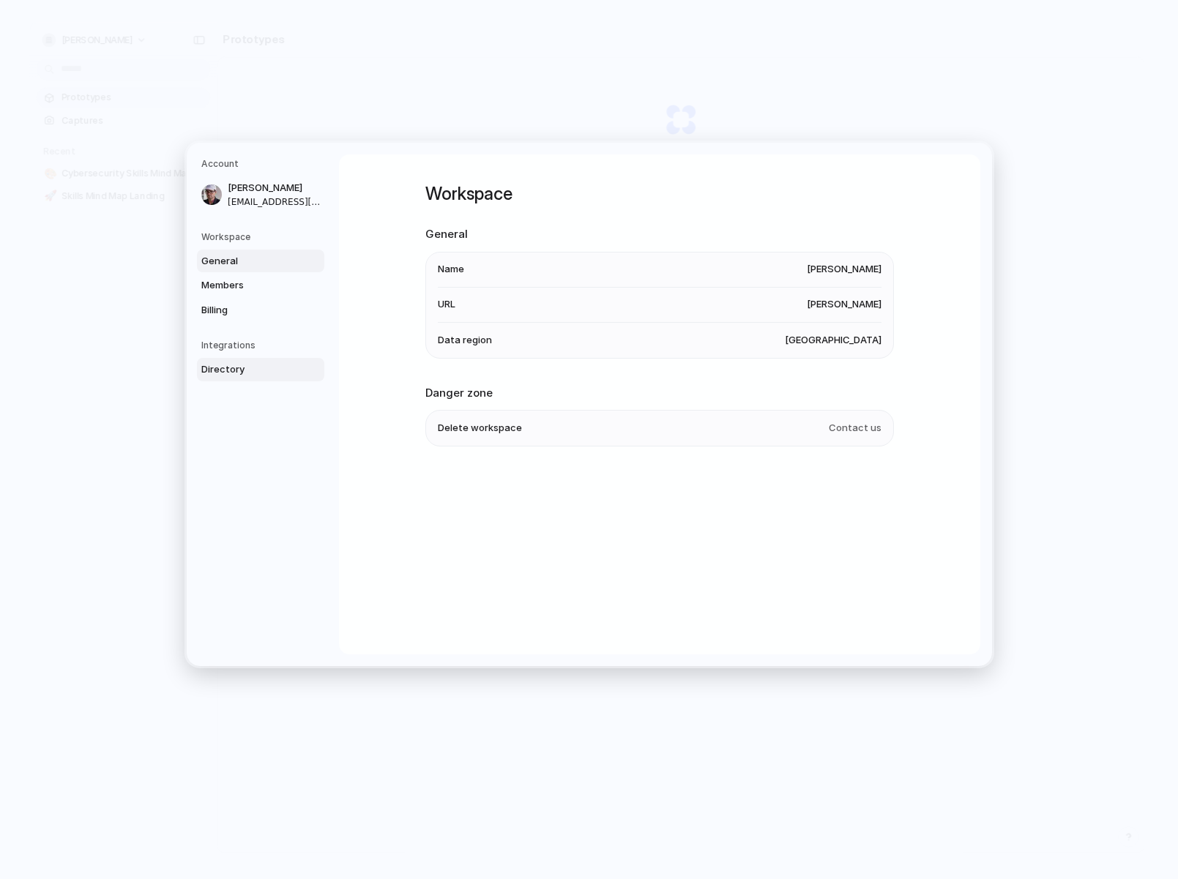
click at [206, 364] on span "Directory" at bounding box center [248, 369] width 94 height 15
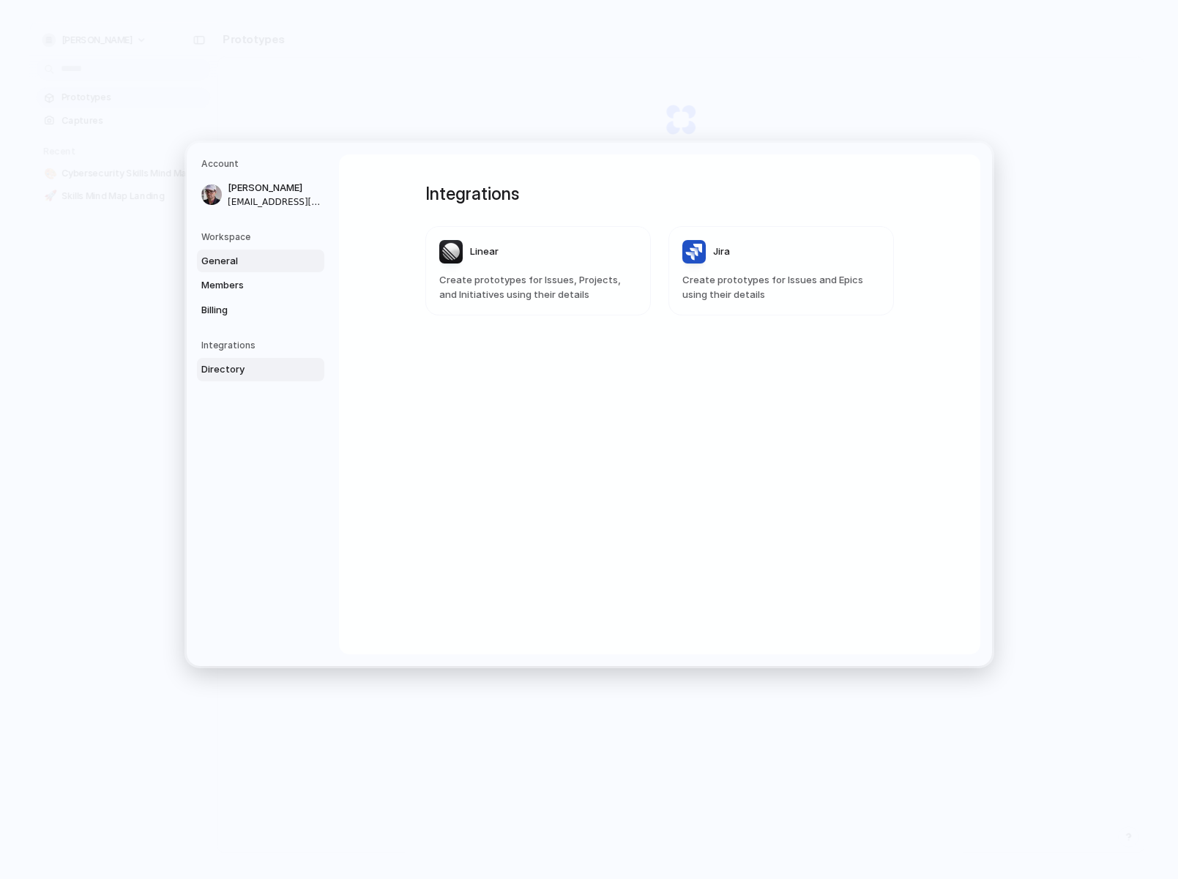
click at [222, 266] on span "General" at bounding box center [248, 260] width 94 height 15
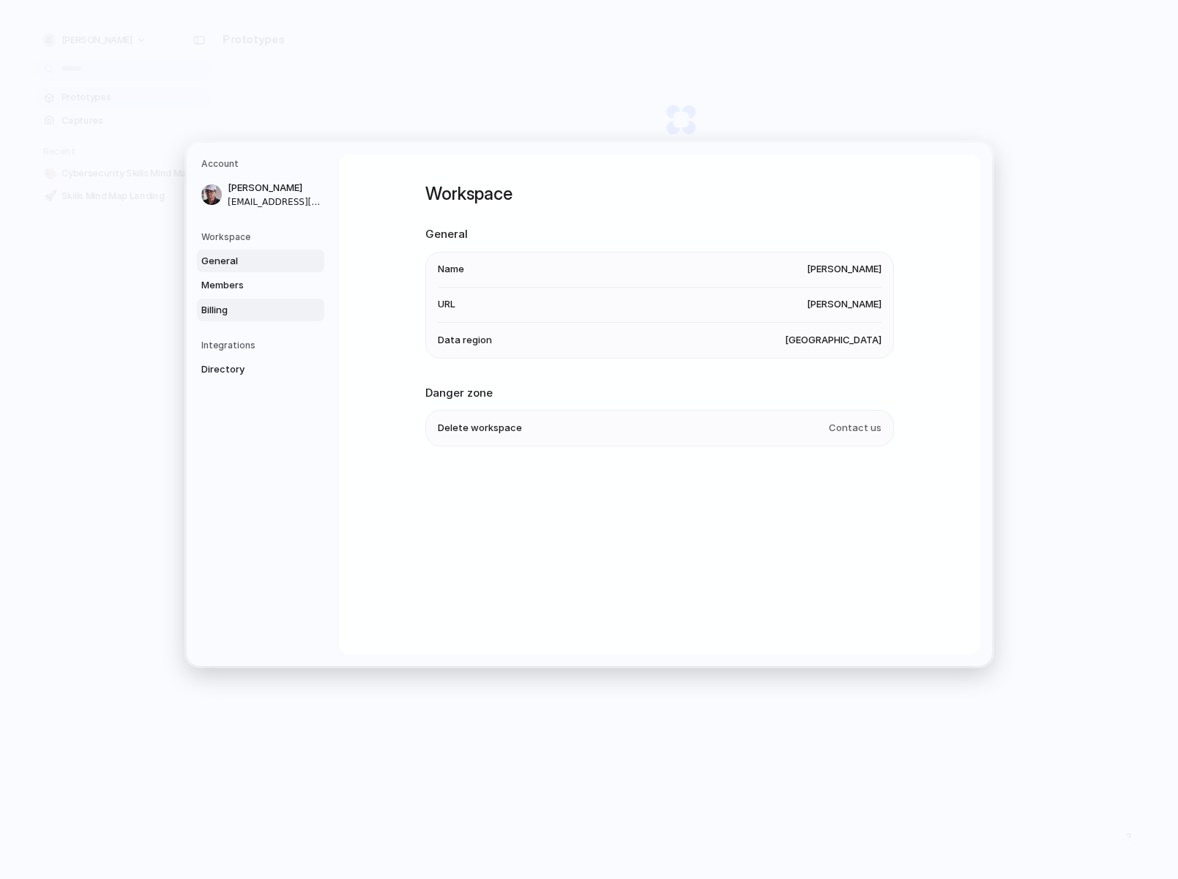
click at [236, 309] on span "Billing" at bounding box center [248, 309] width 94 height 15
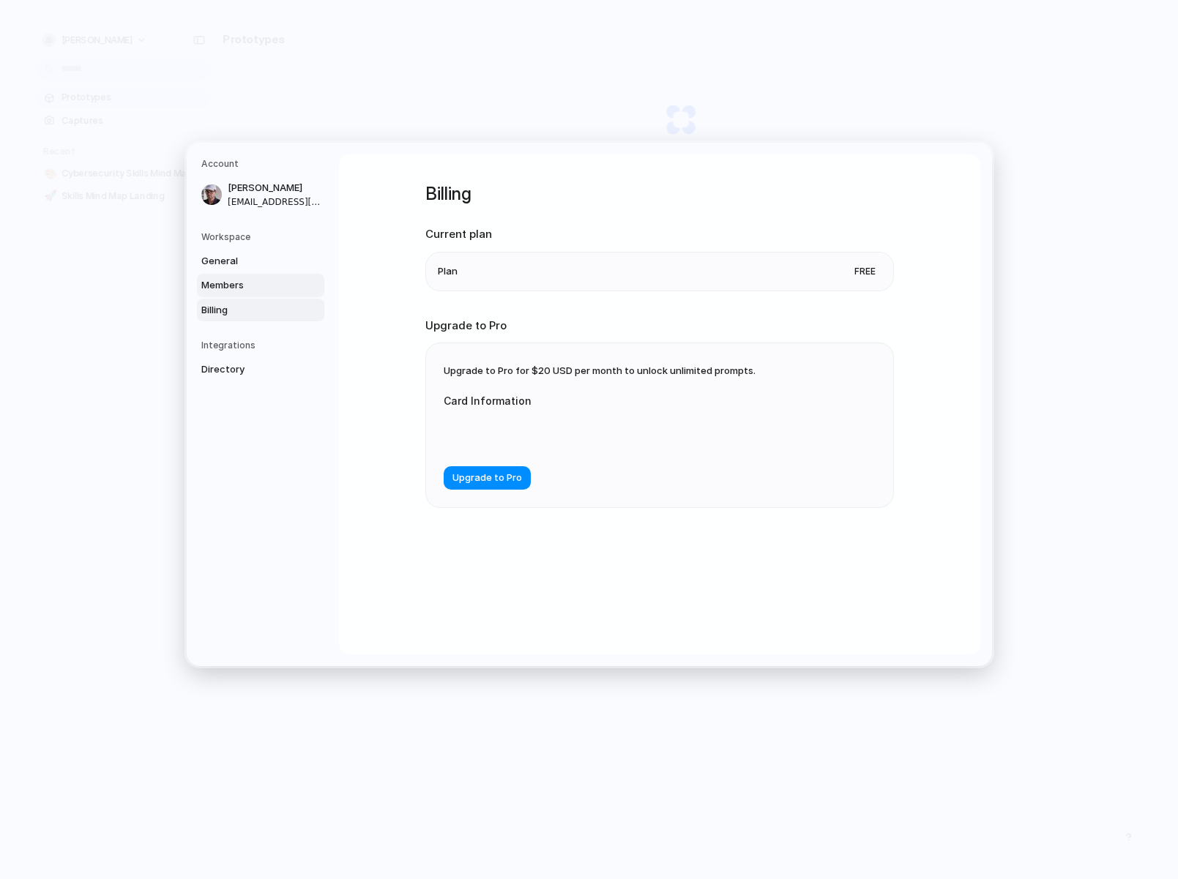
click at [229, 283] on span "Members" at bounding box center [248, 285] width 94 height 15
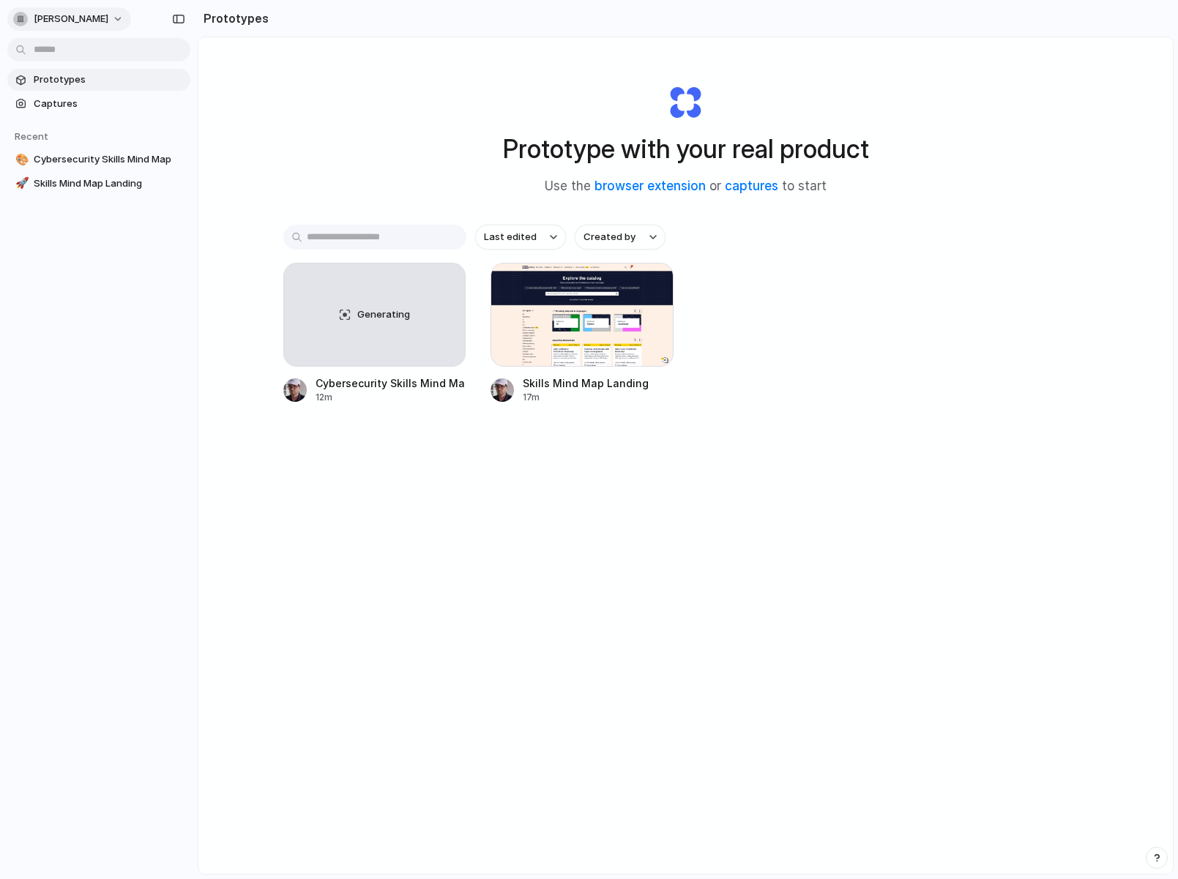
click at [89, 15] on span "[PERSON_NAME]" at bounding box center [71, 19] width 75 height 15
click at [64, 51] on span "Settings" at bounding box center [54, 52] width 40 height 15
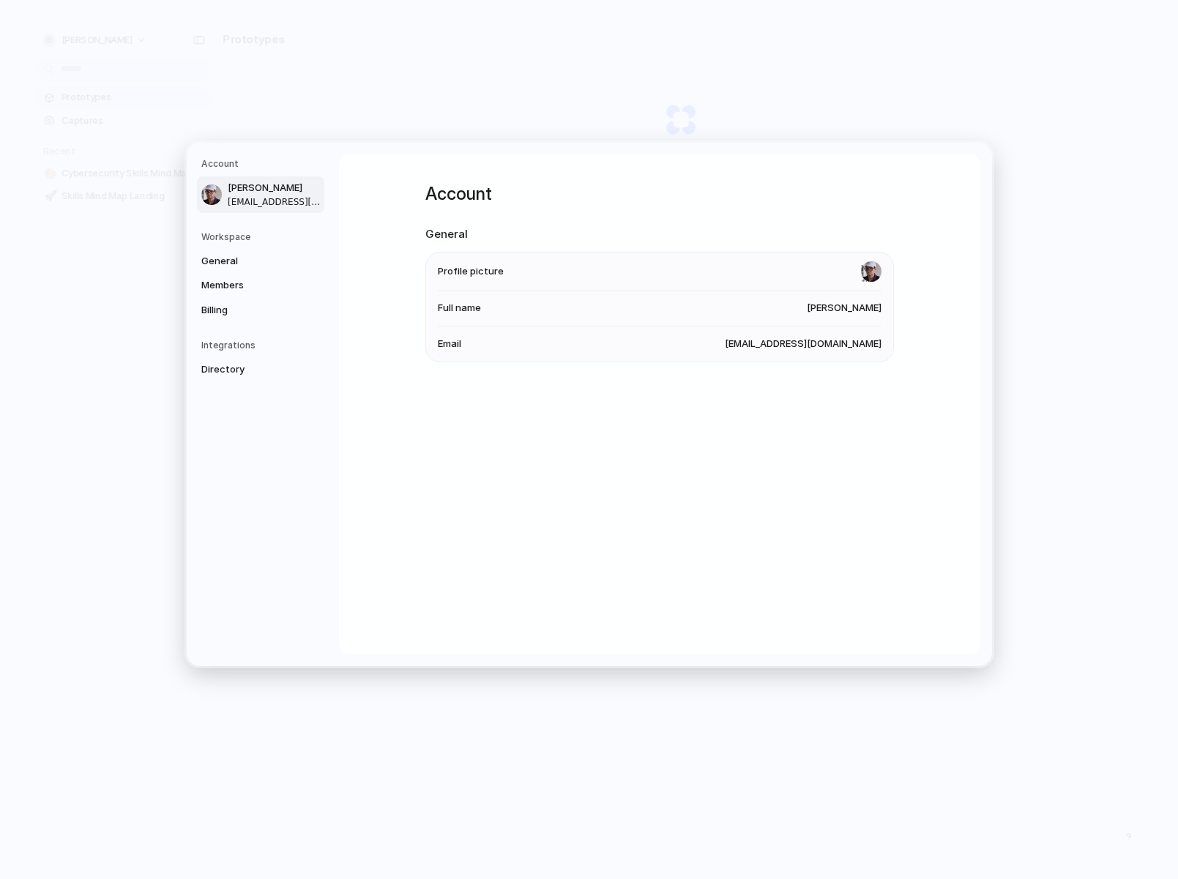
click at [818, 346] on span "[EMAIL_ADDRESS][DOMAIN_NAME]" at bounding box center [803, 344] width 157 height 15
click at [864, 275] on input "file" at bounding box center [871, 271] width 20 height 20
click at [215, 259] on span "General" at bounding box center [248, 260] width 94 height 15
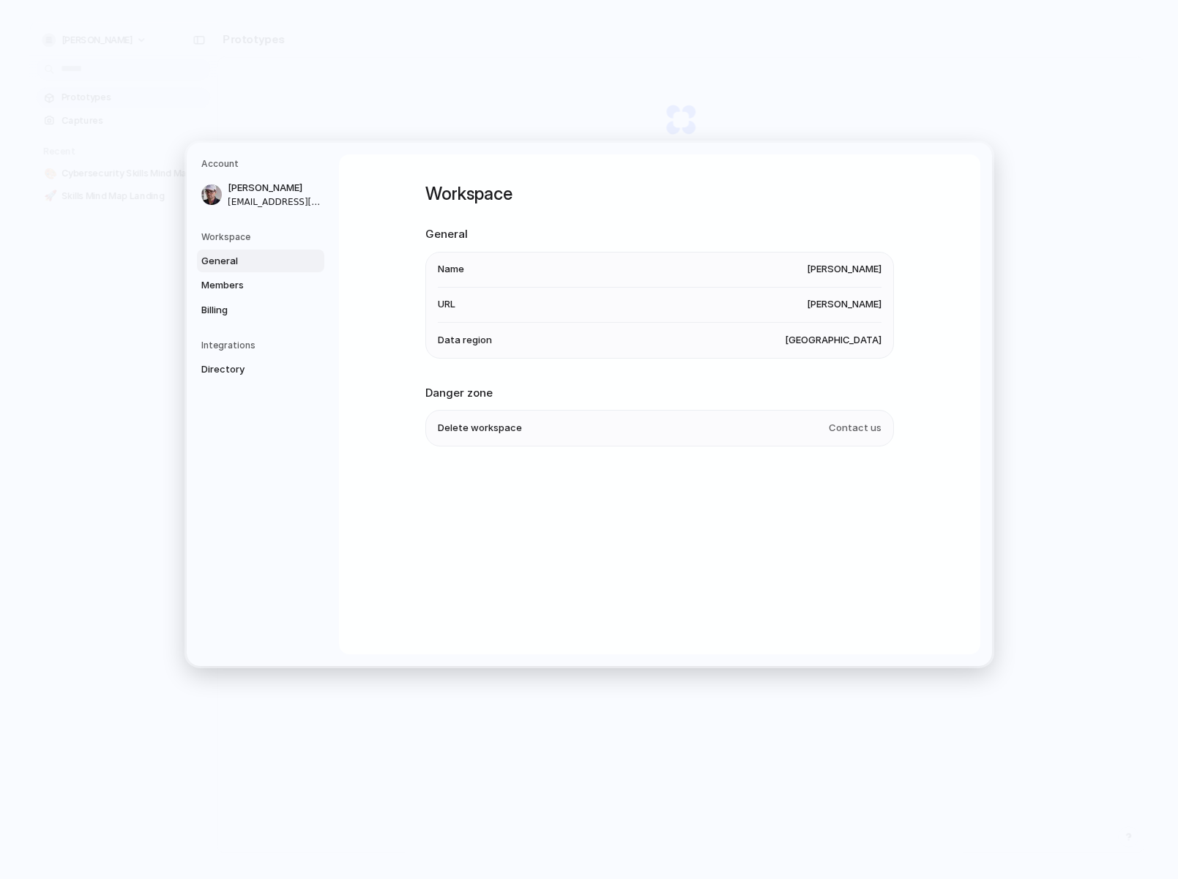
click at [864, 433] on span "Contact us" at bounding box center [854, 428] width 53 height 15
click at [487, 419] on li "Delete workspace Contact us" at bounding box center [660, 428] width 444 height 35
click at [485, 426] on span "Delete workspace" at bounding box center [480, 428] width 84 height 15
click at [485, 432] on span "Delete workspace" at bounding box center [480, 428] width 84 height 15
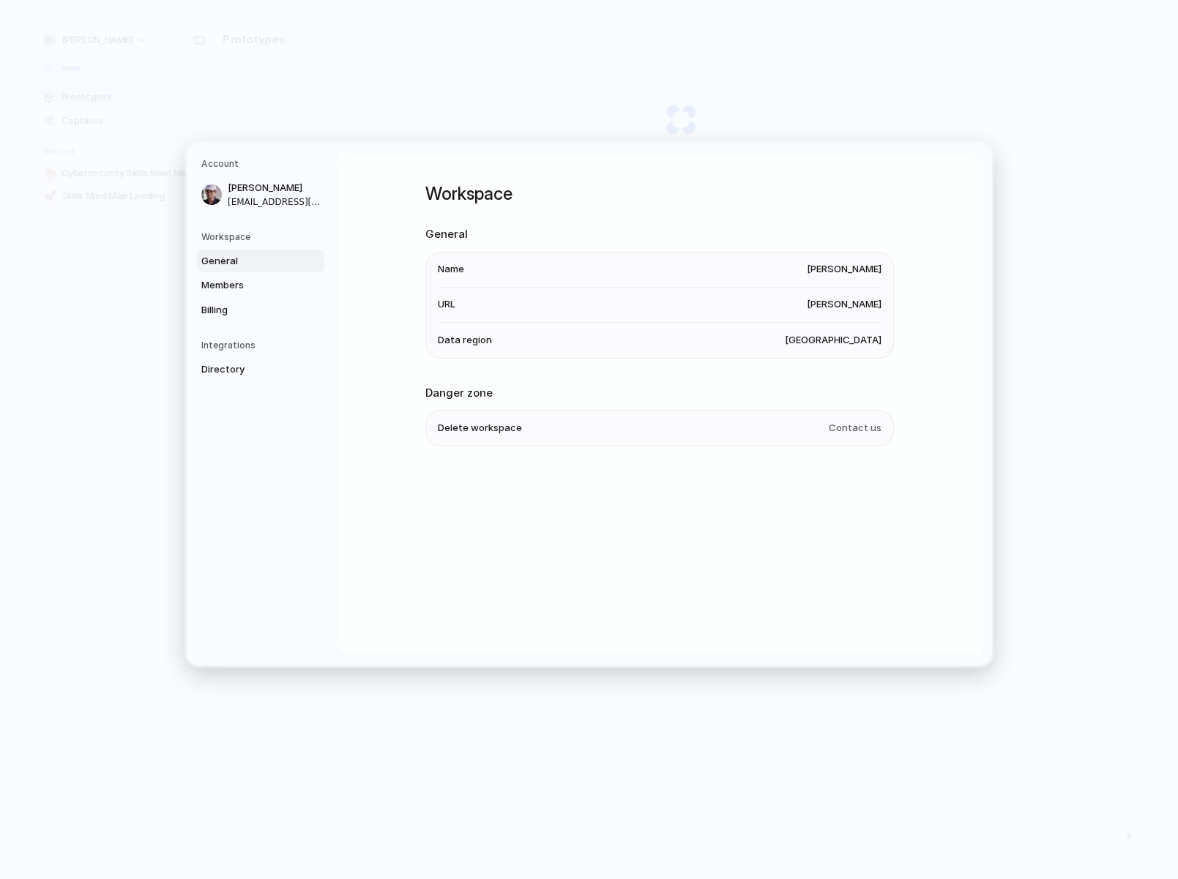
click at [446, 397] on h2 "Danger zone" at bounding box center [659, 392] width 468 height 17
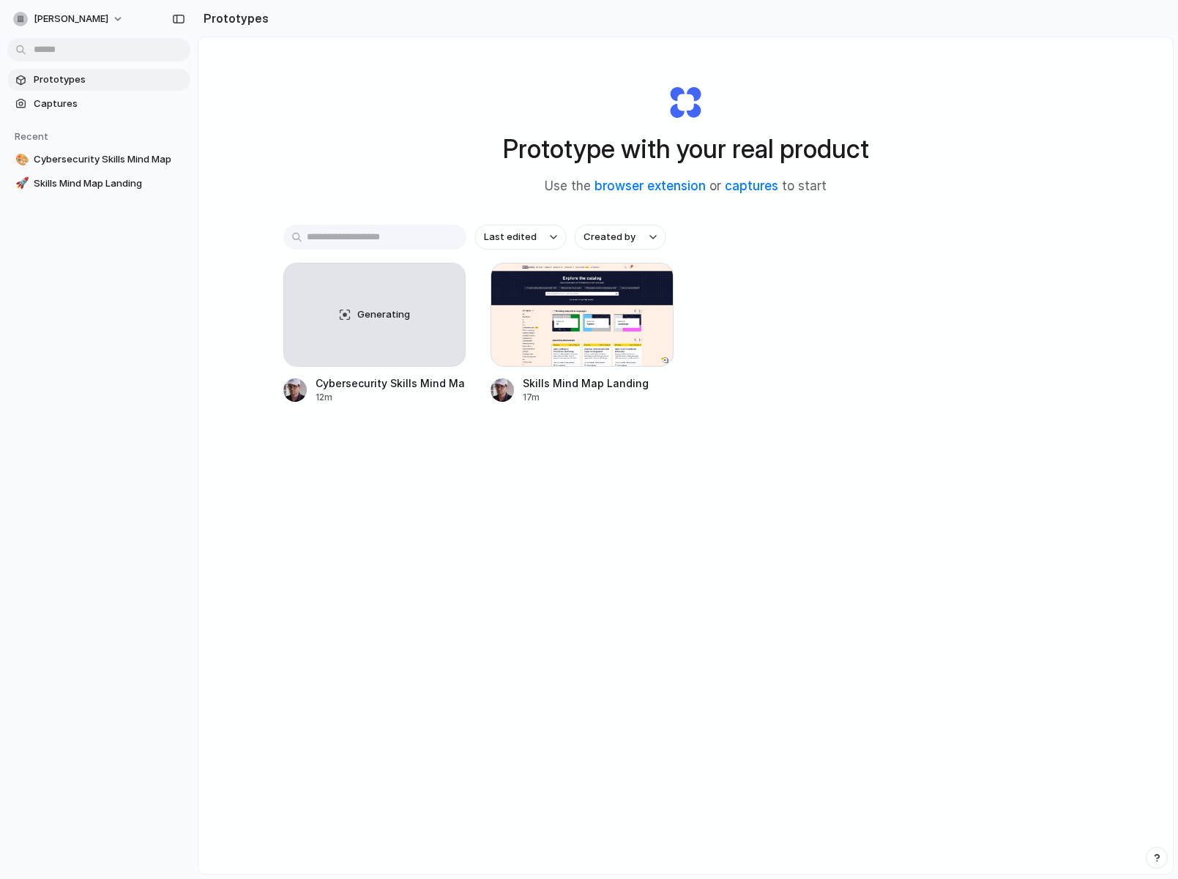
click at [832, 187] on div "Prototype with your real product Use the browser extension or captures to start" at bounding box center [686, 134] width 586 height 158
